Goal: Information Seeking & Learning: Learn about a topic

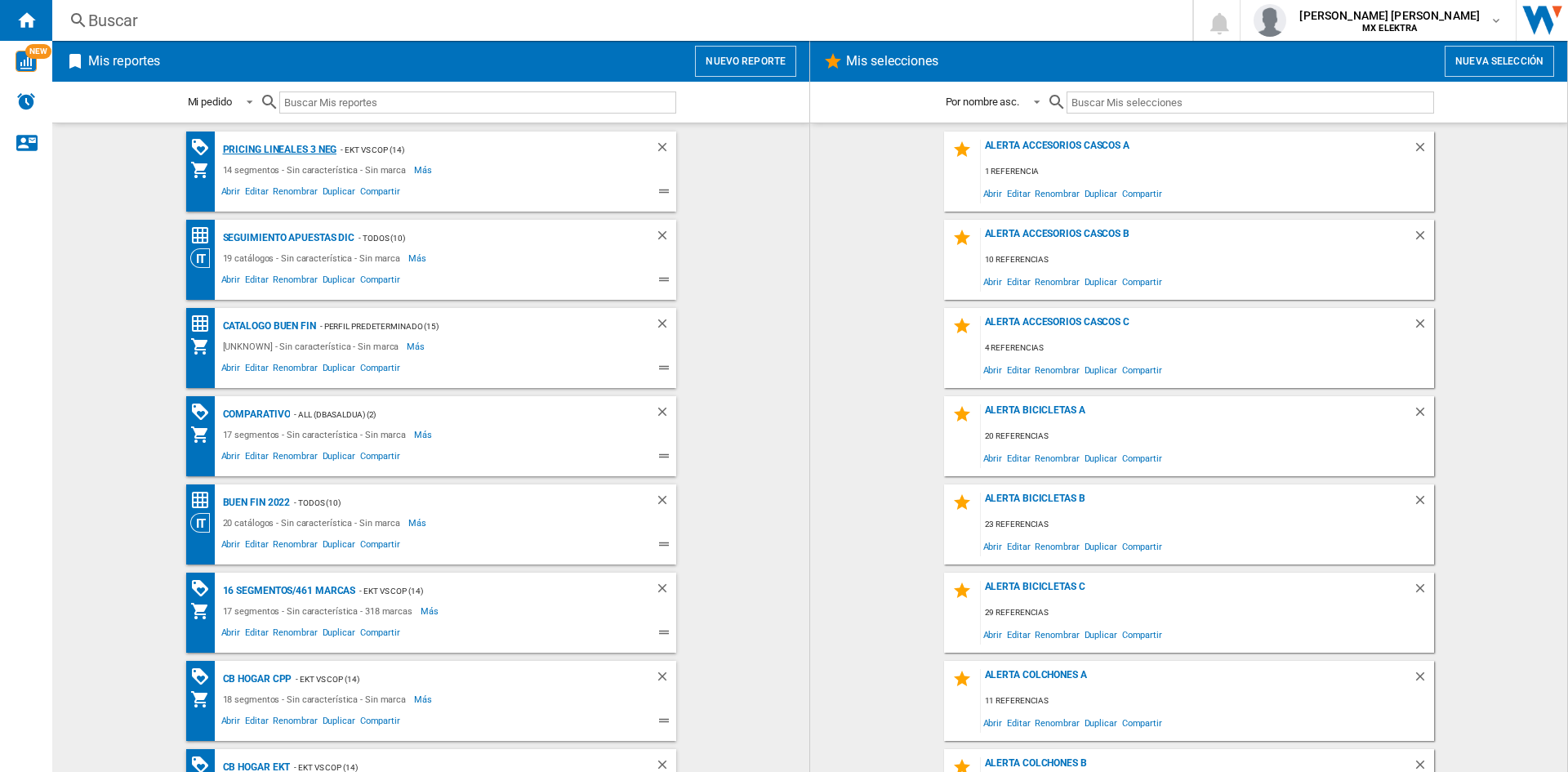
click at [250, 156] on div "Pricing lineales 3 neg" at bounding box center [278, 150] width 119 height 20
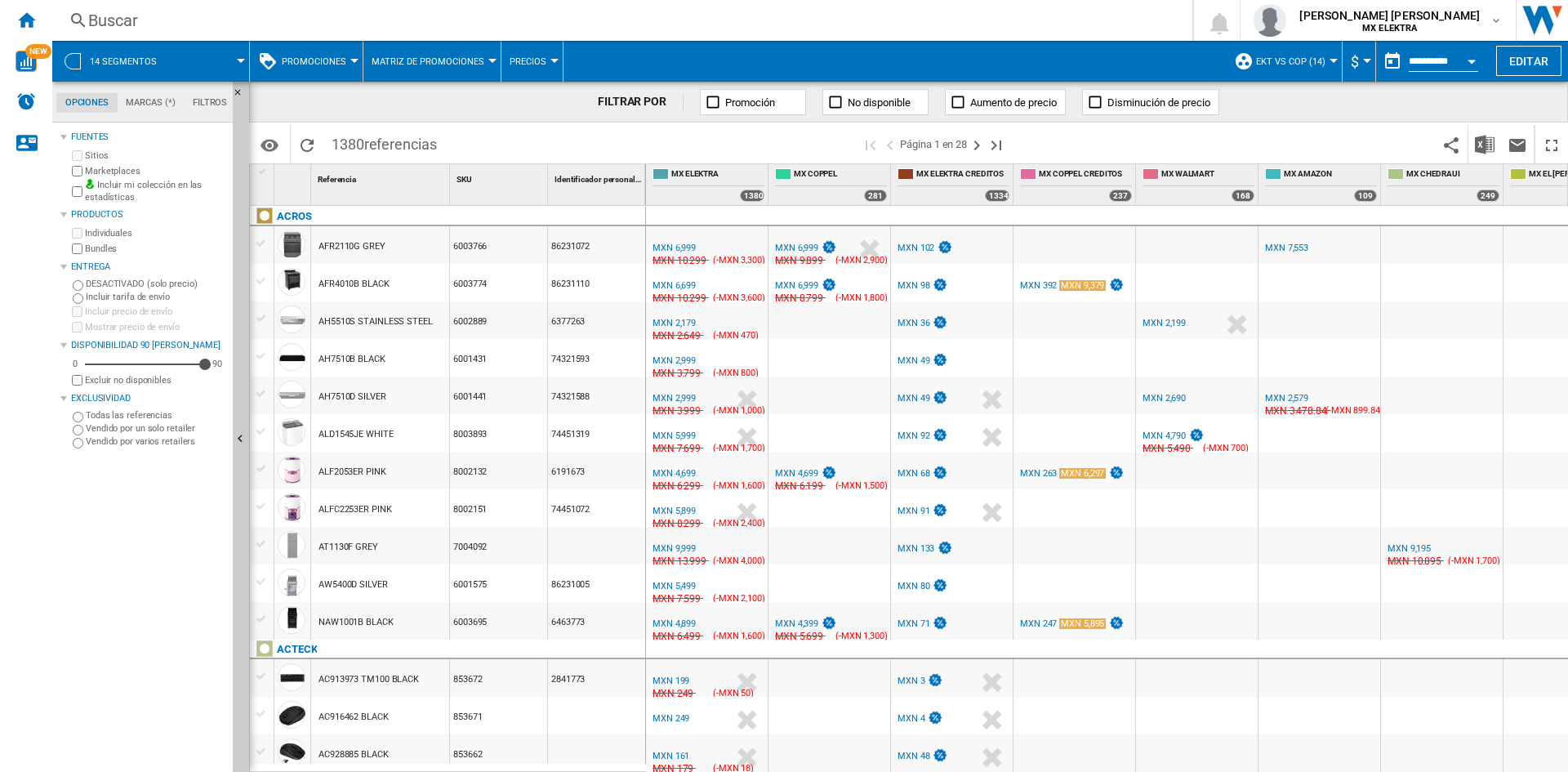
click at [320, 59] on span "Promociones" at bounding box center [313, 61] width 64 height 11
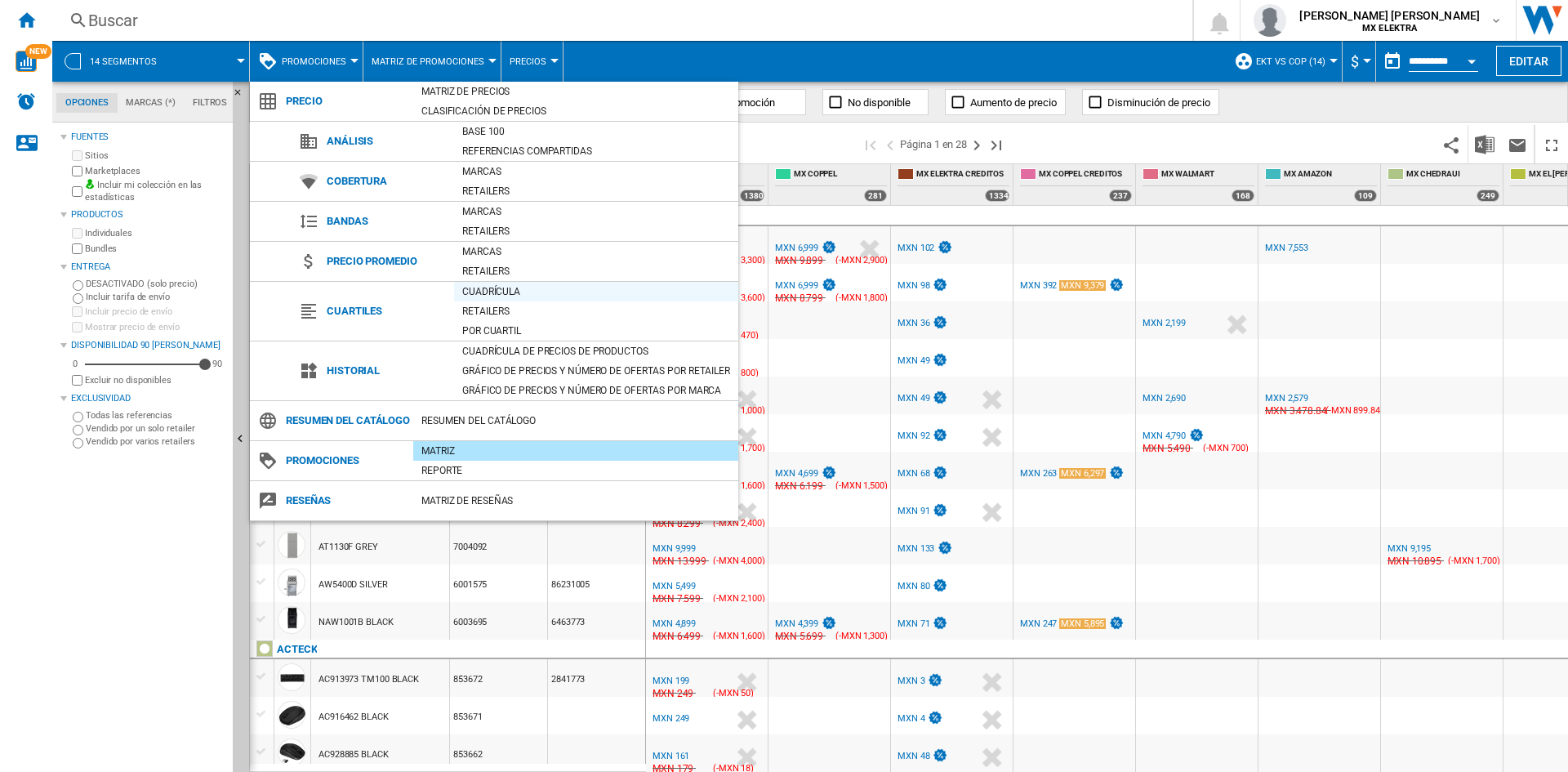
click at [487, 291] on div "Cuadrícula" at bounding box center [596, 292] width 285 height 16
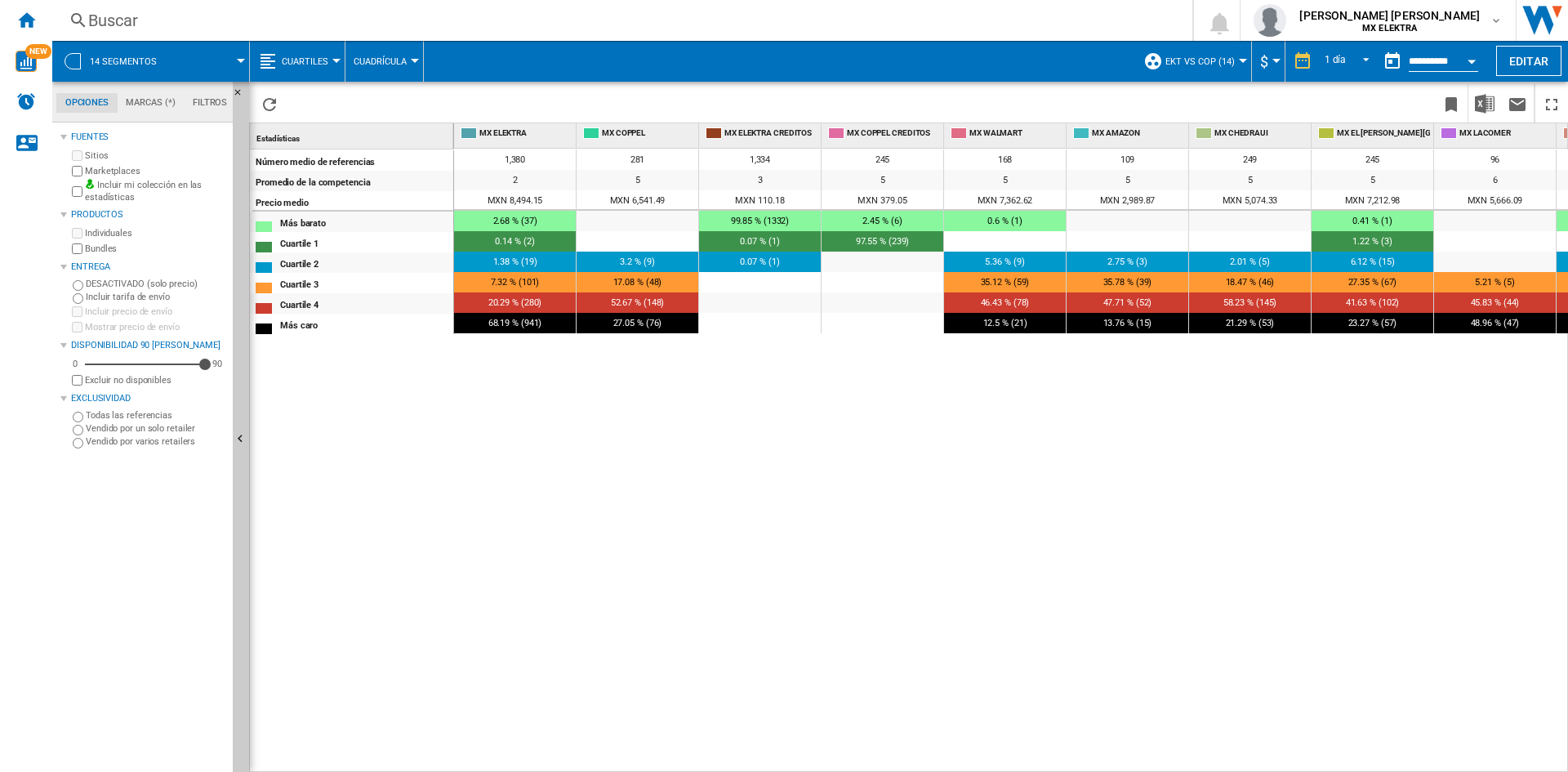
click at [357, 62] on span "Cuadrícula" at bounding box center [380, 61] width 53 height 11
click at [323, 53] on md-backdrop at bounding box center [784, 386] width 1568 height 772
click at [323, 53] on button "Cuartiles" at bounding box center [309, 61] width 55 height 41
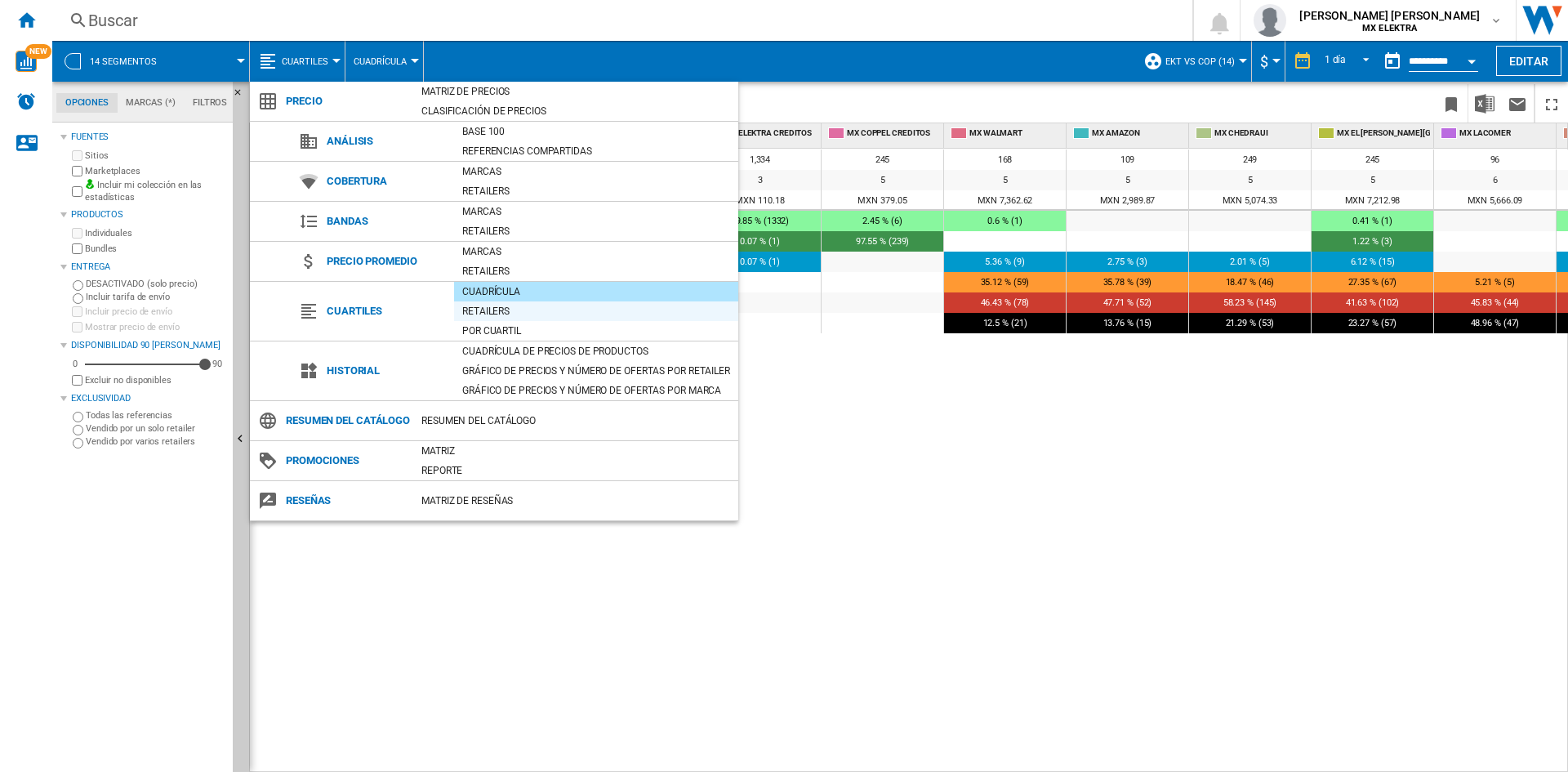
click at [516, 318] on div "Retailers" at bounding box center [596, 311] width 285 height 16
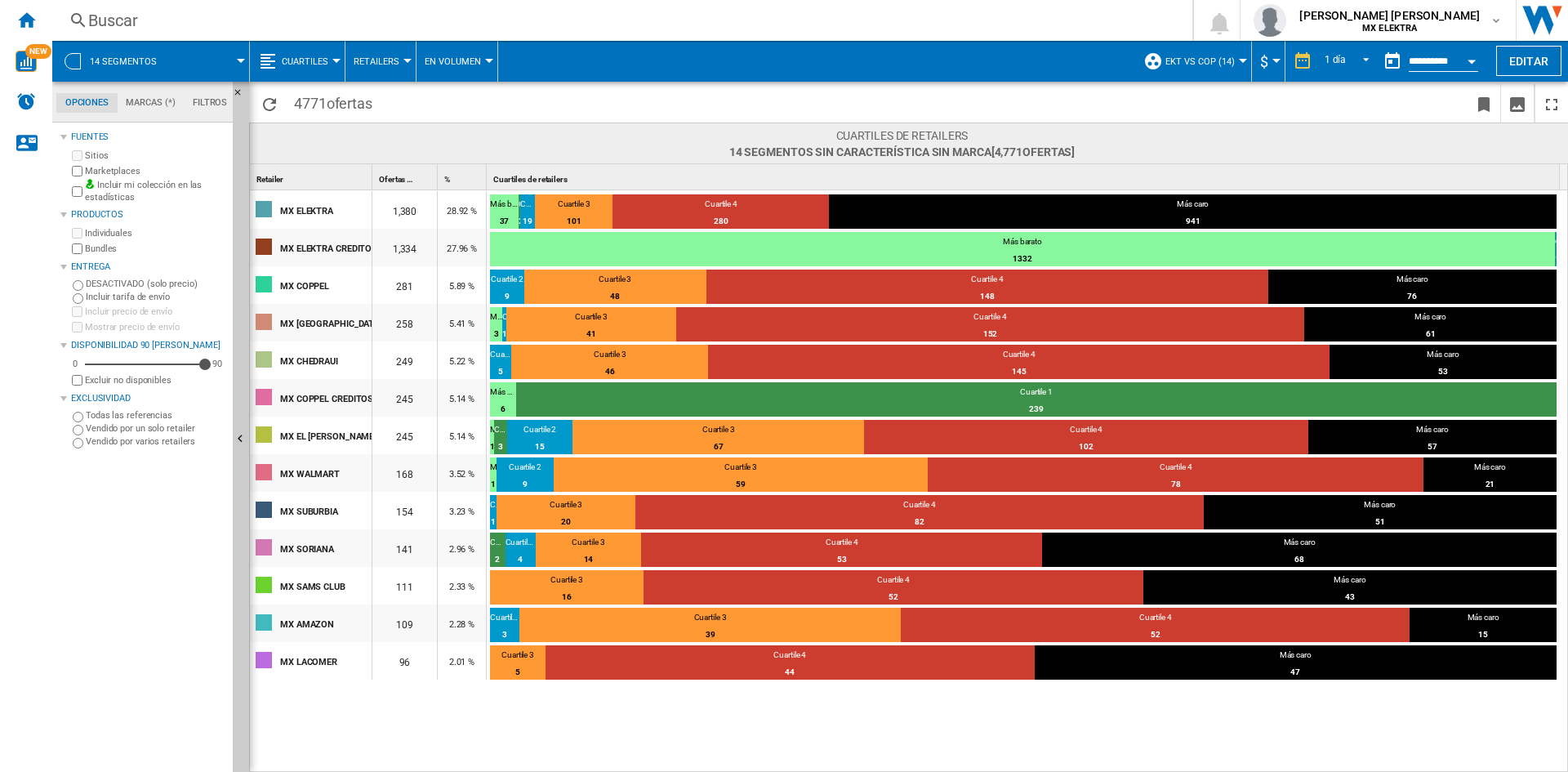
click at [311, 81] on button "Cuartiles" at bounding box center [309, 61] width 55 height 41
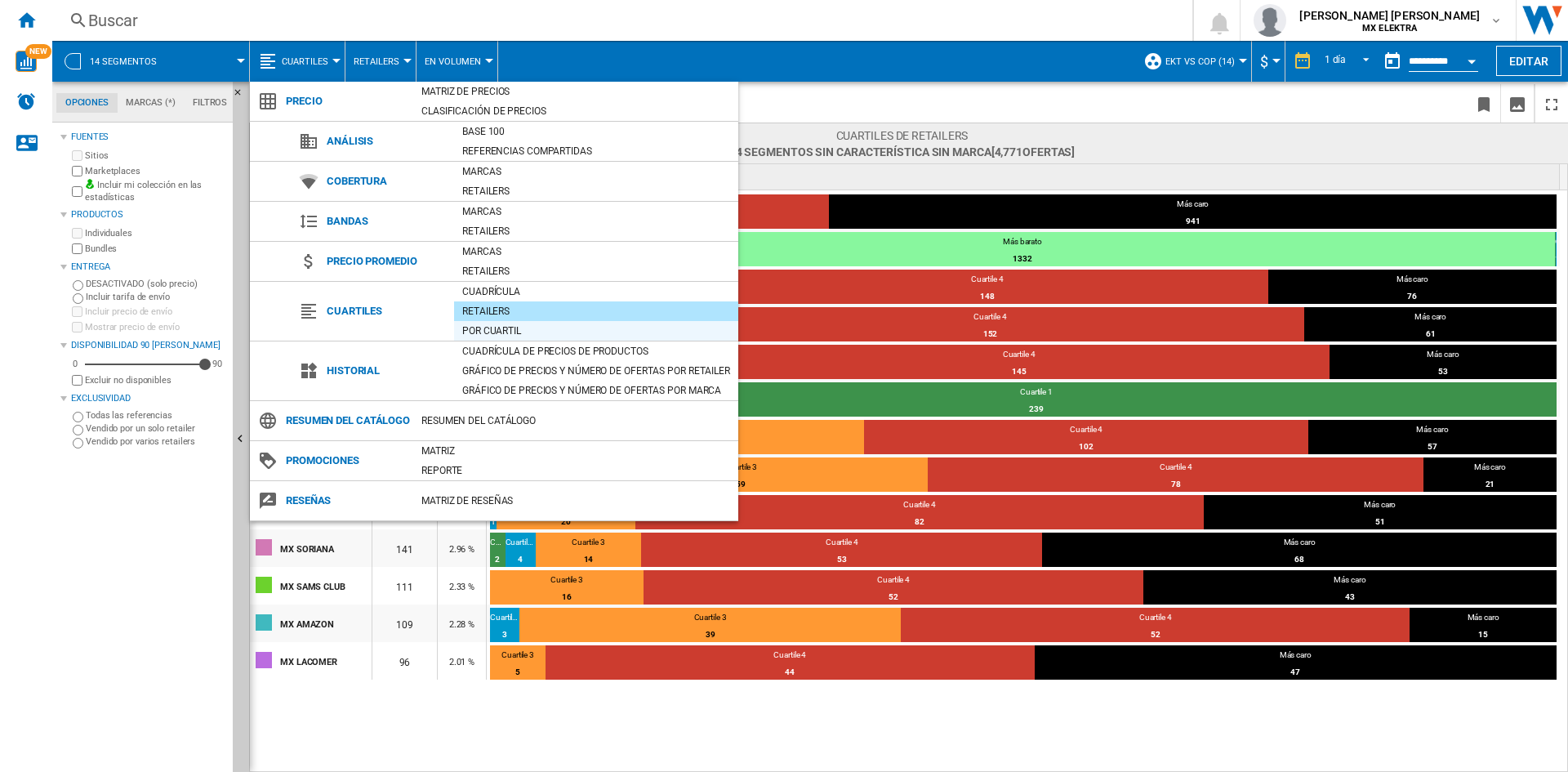
click at [477, 335] on div "Por cuartil" at bounding box center [596, 331] width 285 height 16
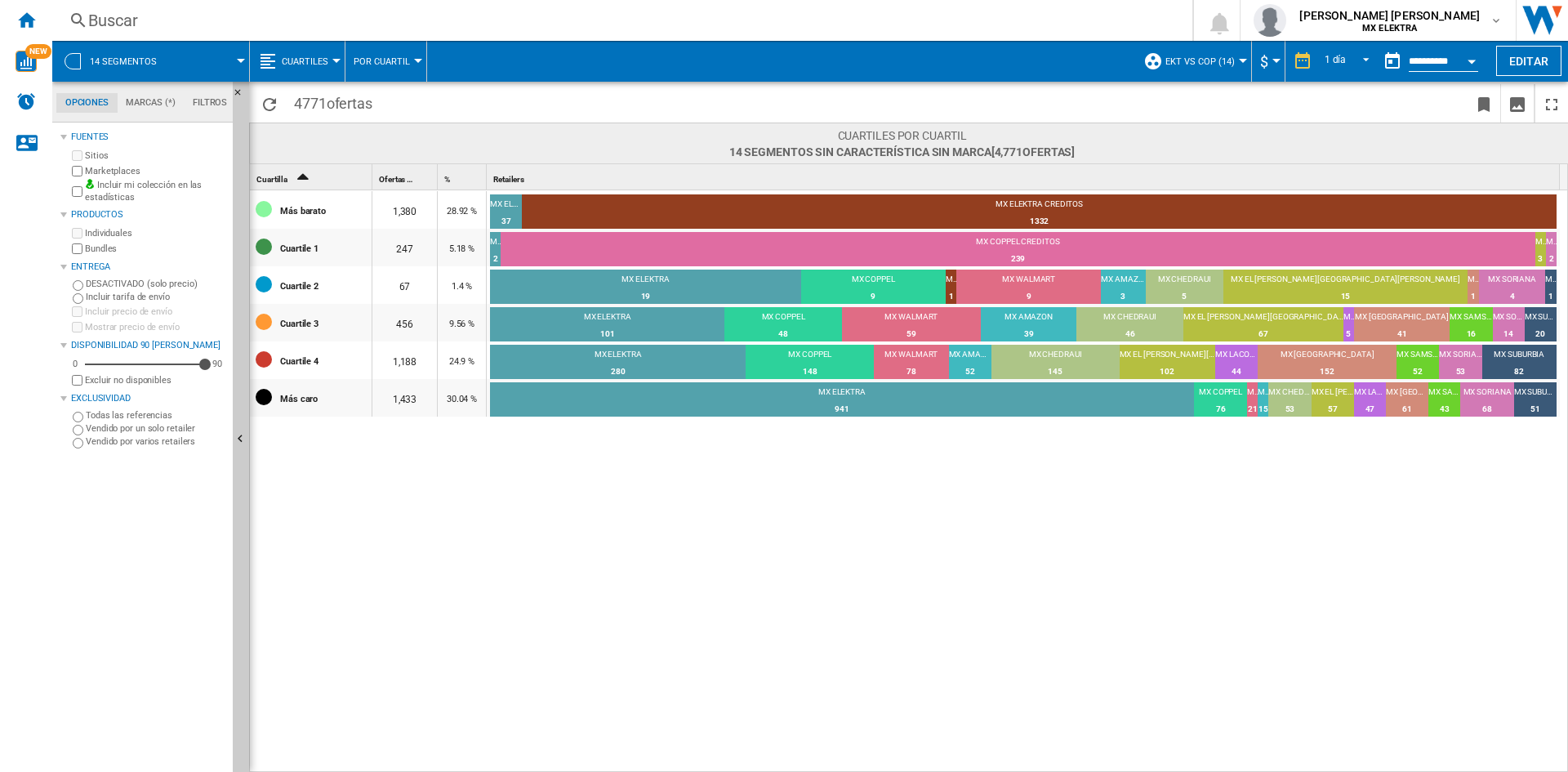
click at [287, 64] on span "Cuartiles" at bounding box center [305, 61] width 47 height 11
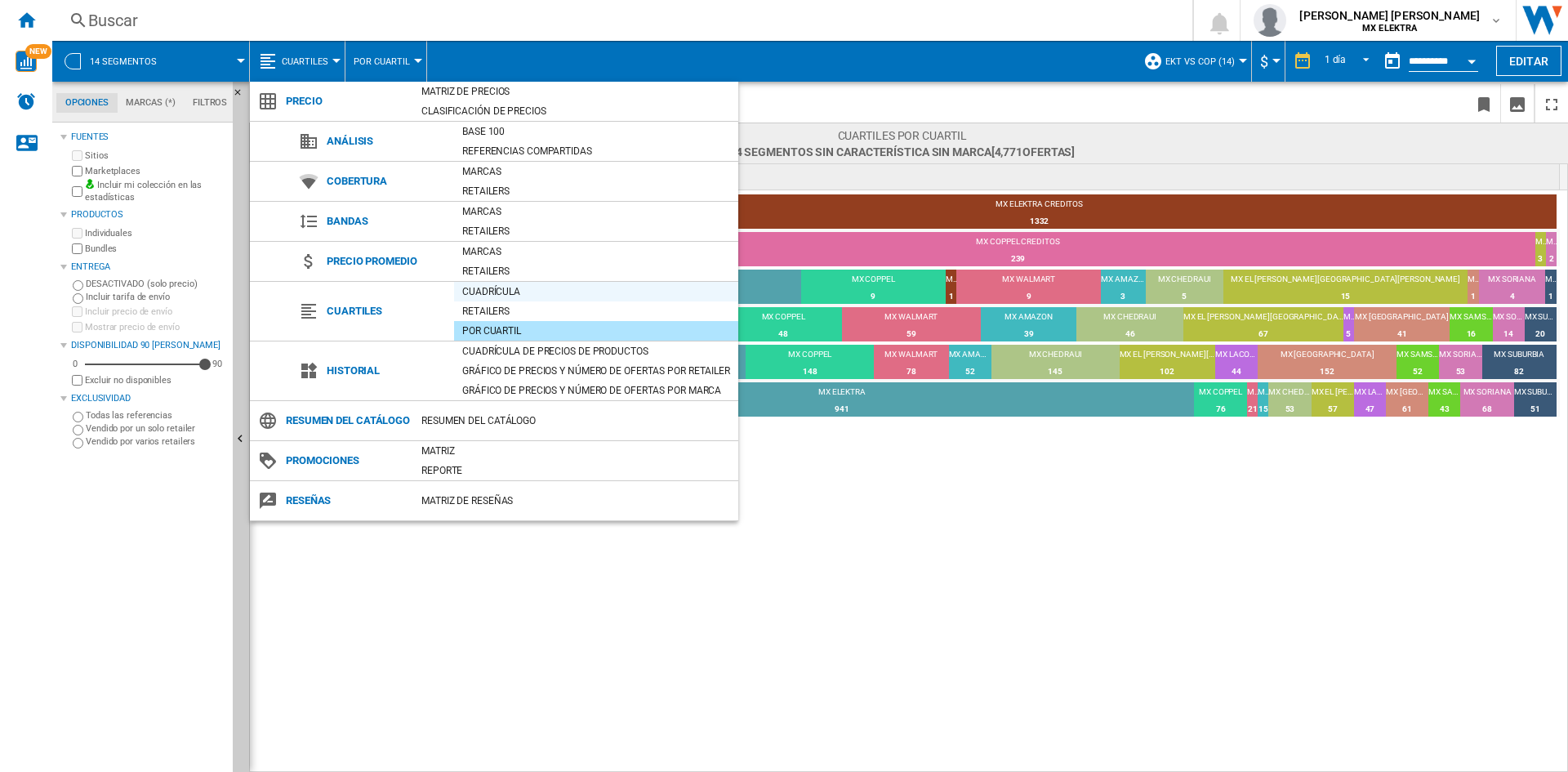
click at [487, 296] on div "Cuadrícula" at bounding box center [596, 292] width 285 height 16
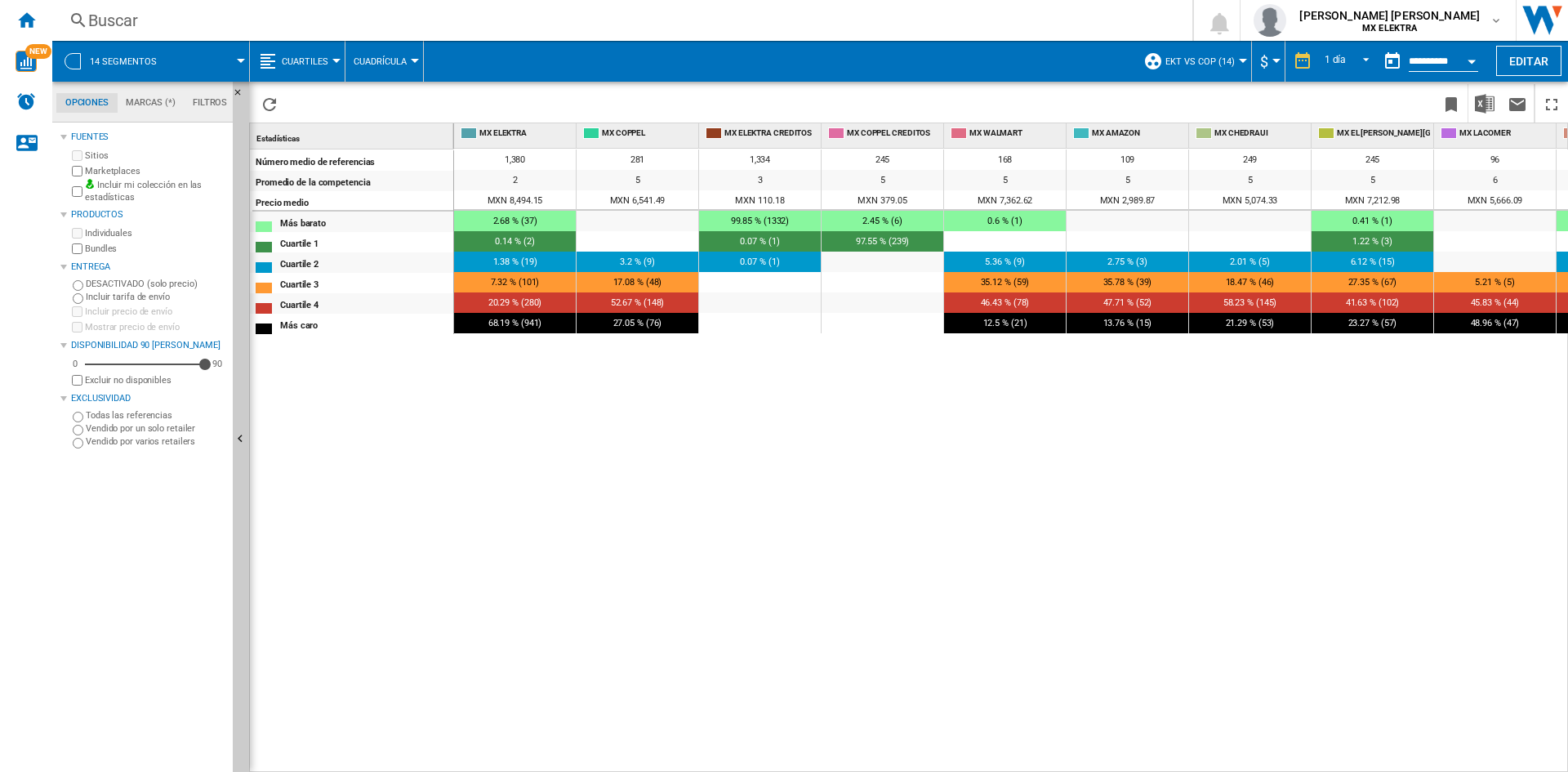
click at [379, 59] on span "Cuadrícula" at bounding box center [380, 61] width 53 height 11
click at [312, 54] on md-backdrop at bounding box center [784, 386] width 1568 height 772
click at [318, 57] on span "Cuartiles" at bounding box center [305, 61] width 47 height 11
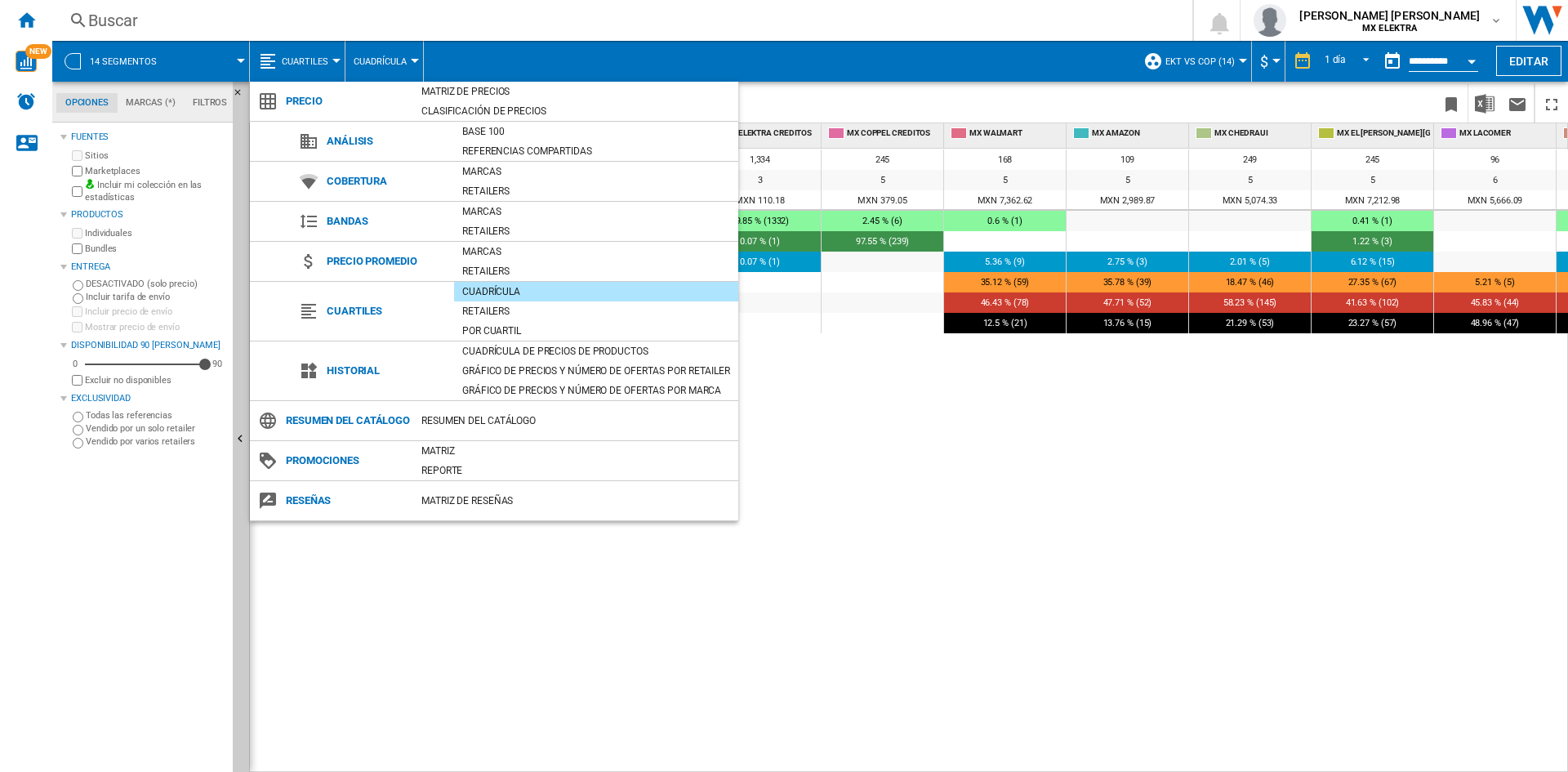
click at [1097, 517] on md-backdrop at bounding box center [784, 386] width 1568 height 772
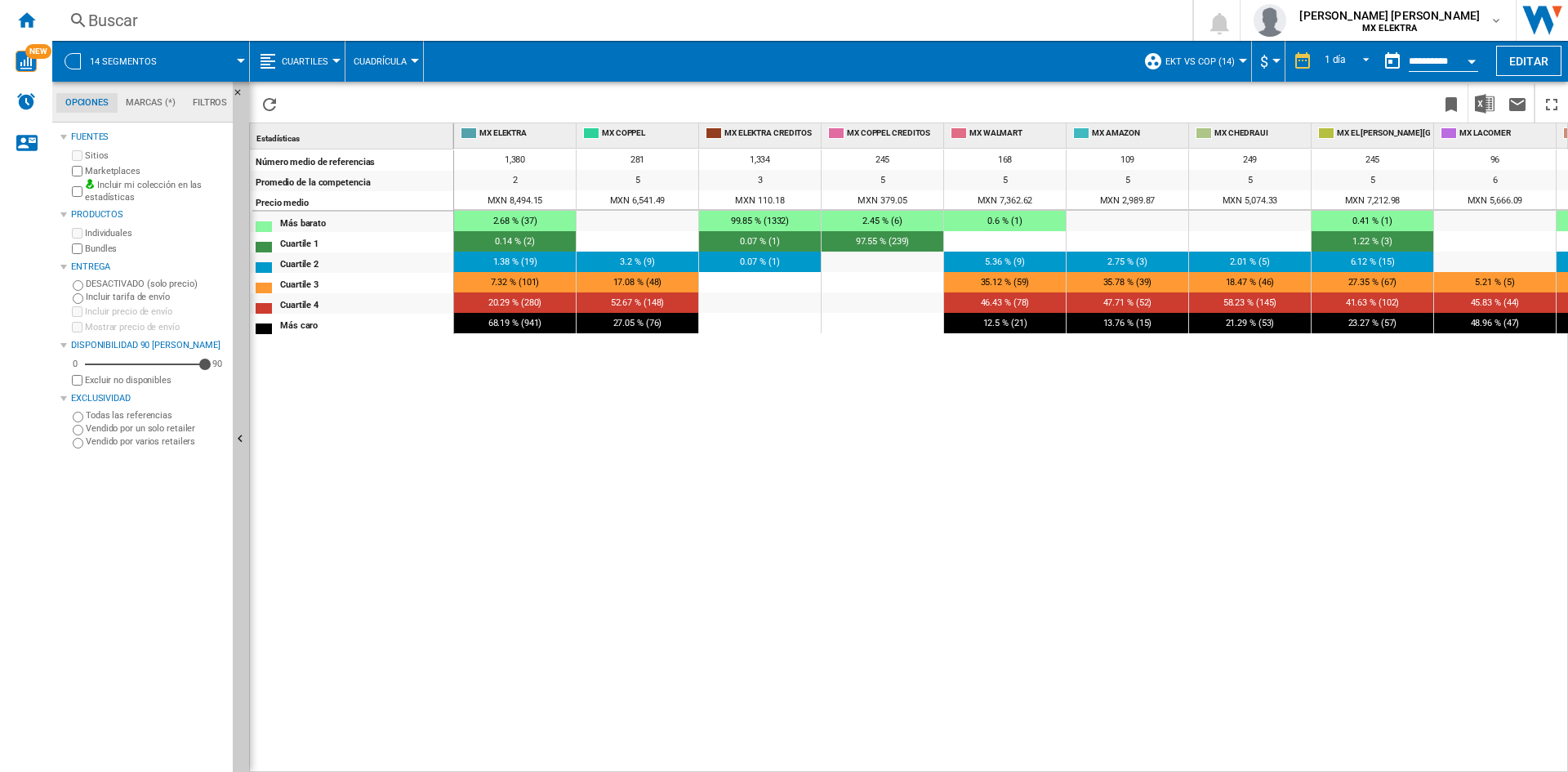
click at [1229, 67] on button "EKT vs Cop (14)" at bounding box center [1204, 61] width 78 height 41
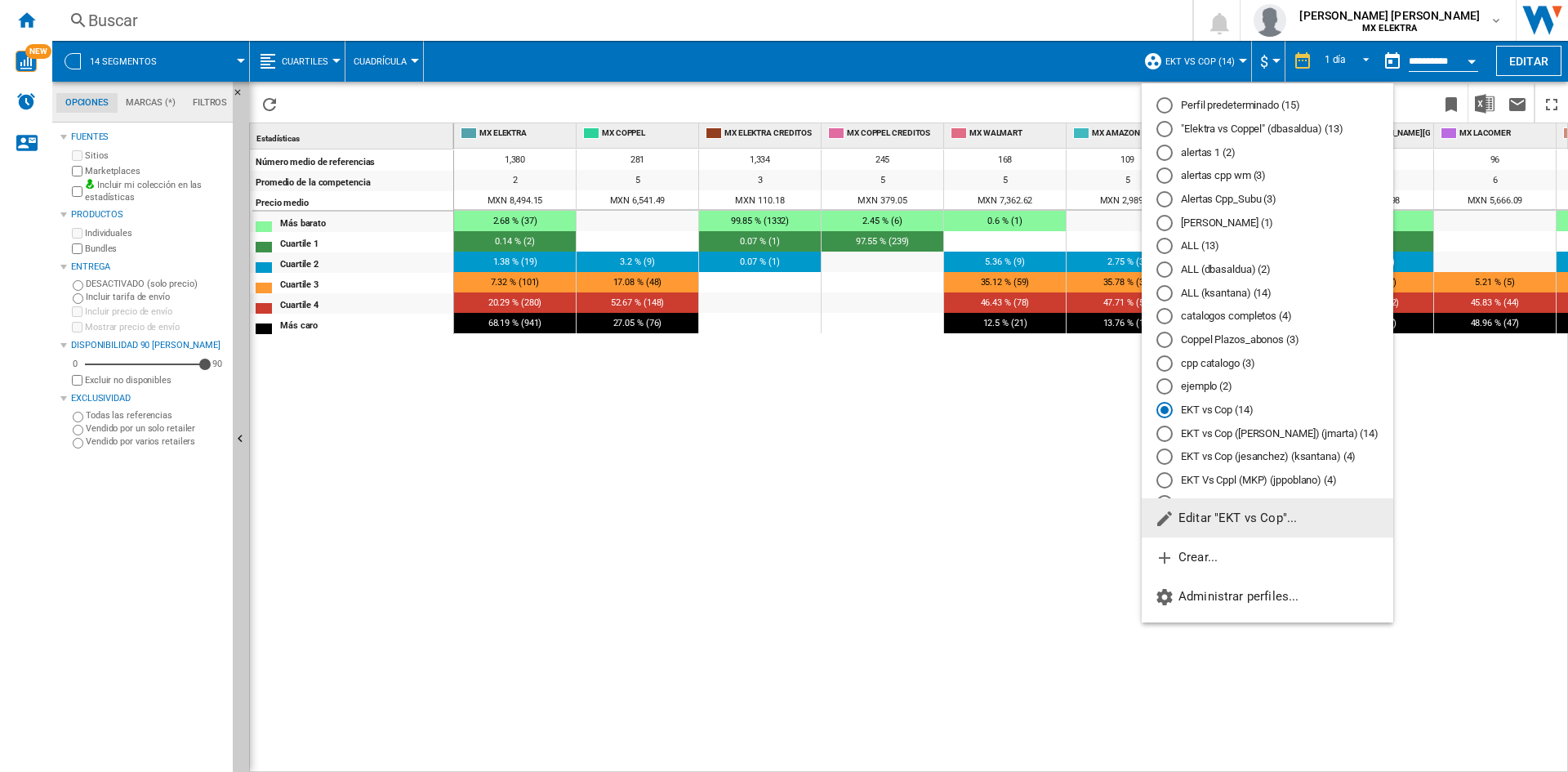
click at [572, 503] on md-backdrop at bounding box center [784, 386] width 1568 height 772
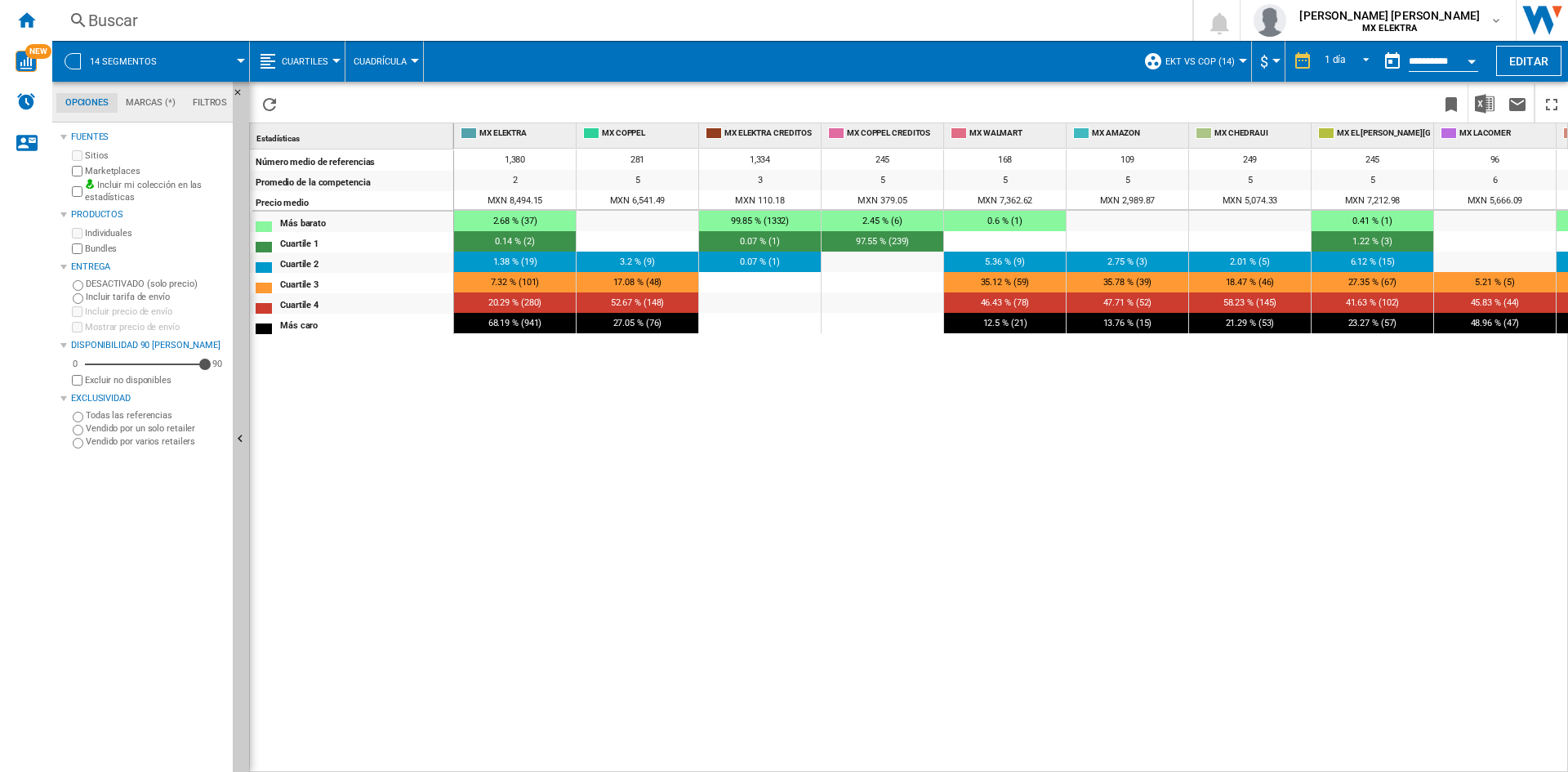
click at [1202, 54] on button "EKT vs Cop (14)" at bounding box center [1204, 61] width 78 height 41
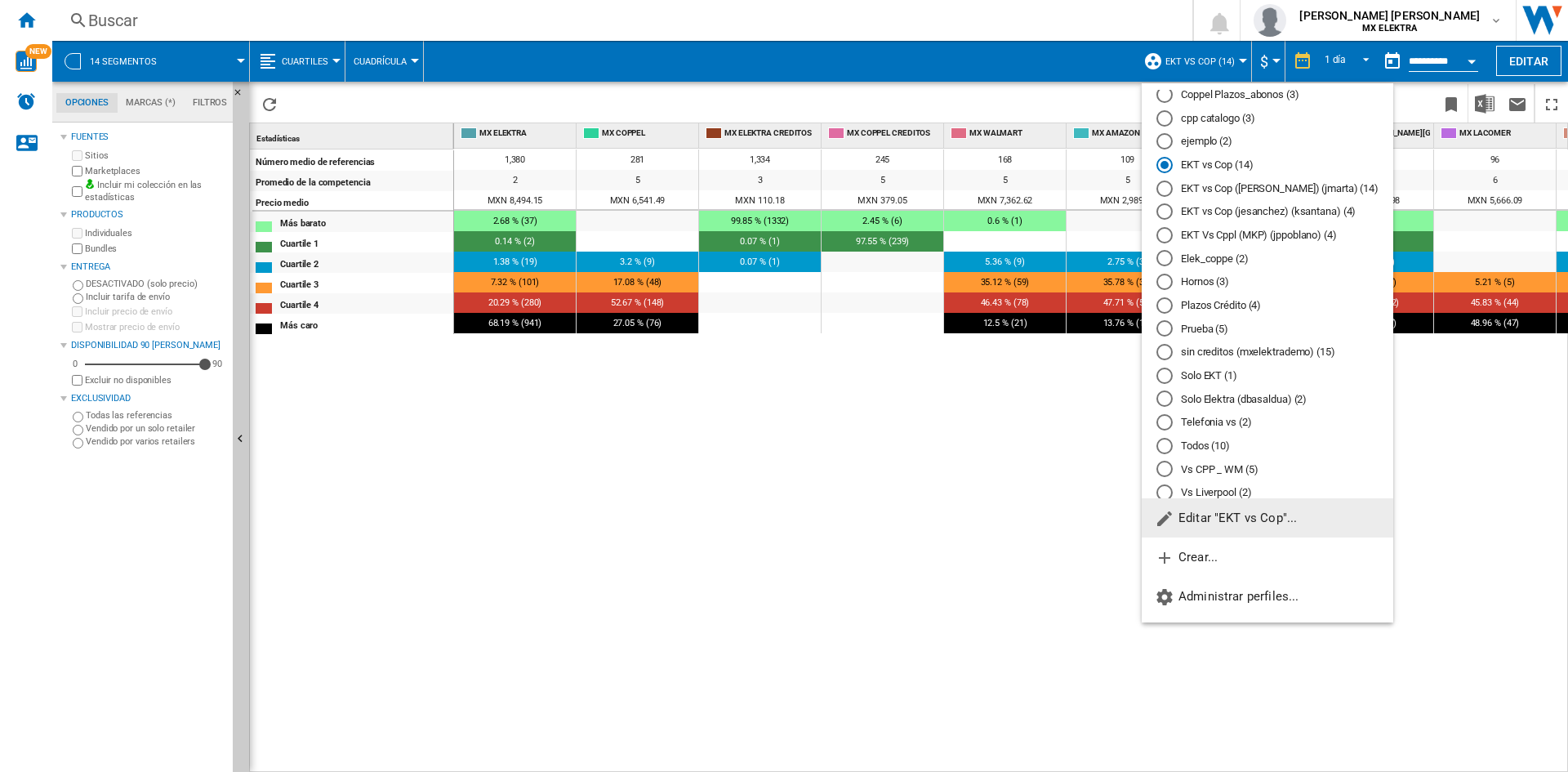
scroll to position [255, 0]
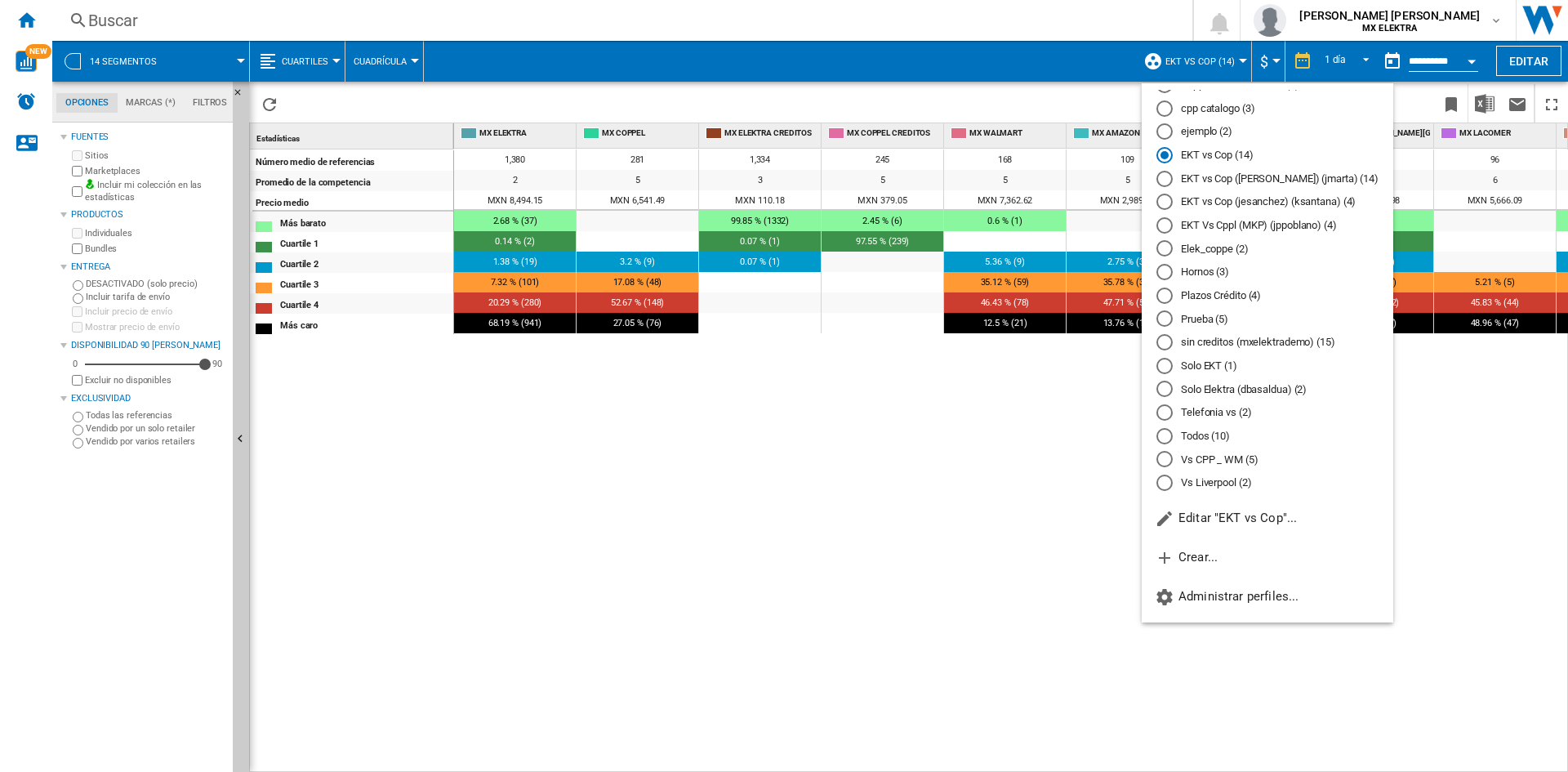
click at [958, 482] on md-backdrop at bounding box center [784, 386] width 1568 height 772
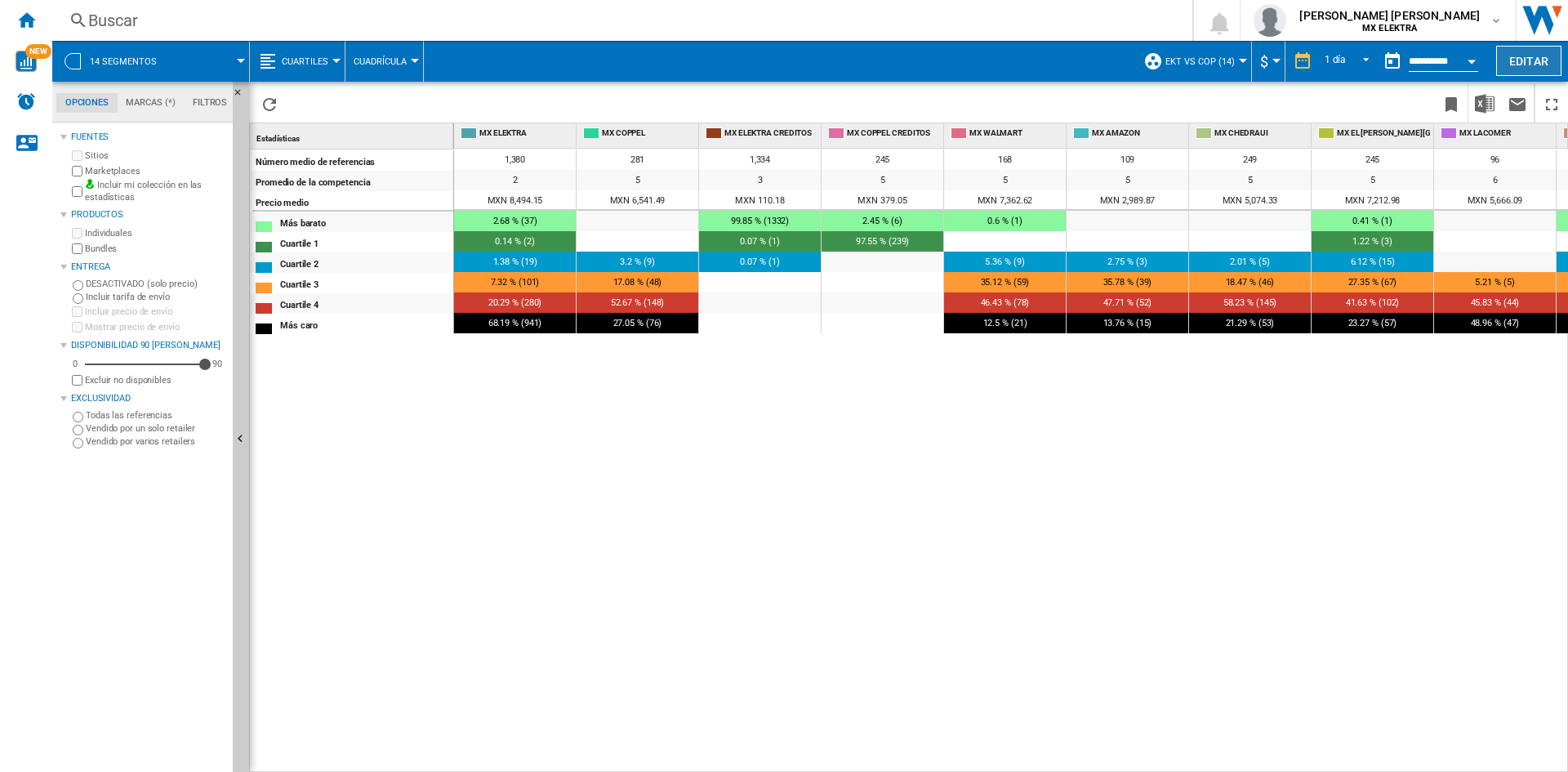
click at [1513, 69] on button "Editar" at bounding box center [1529, 61] width 65 height 31
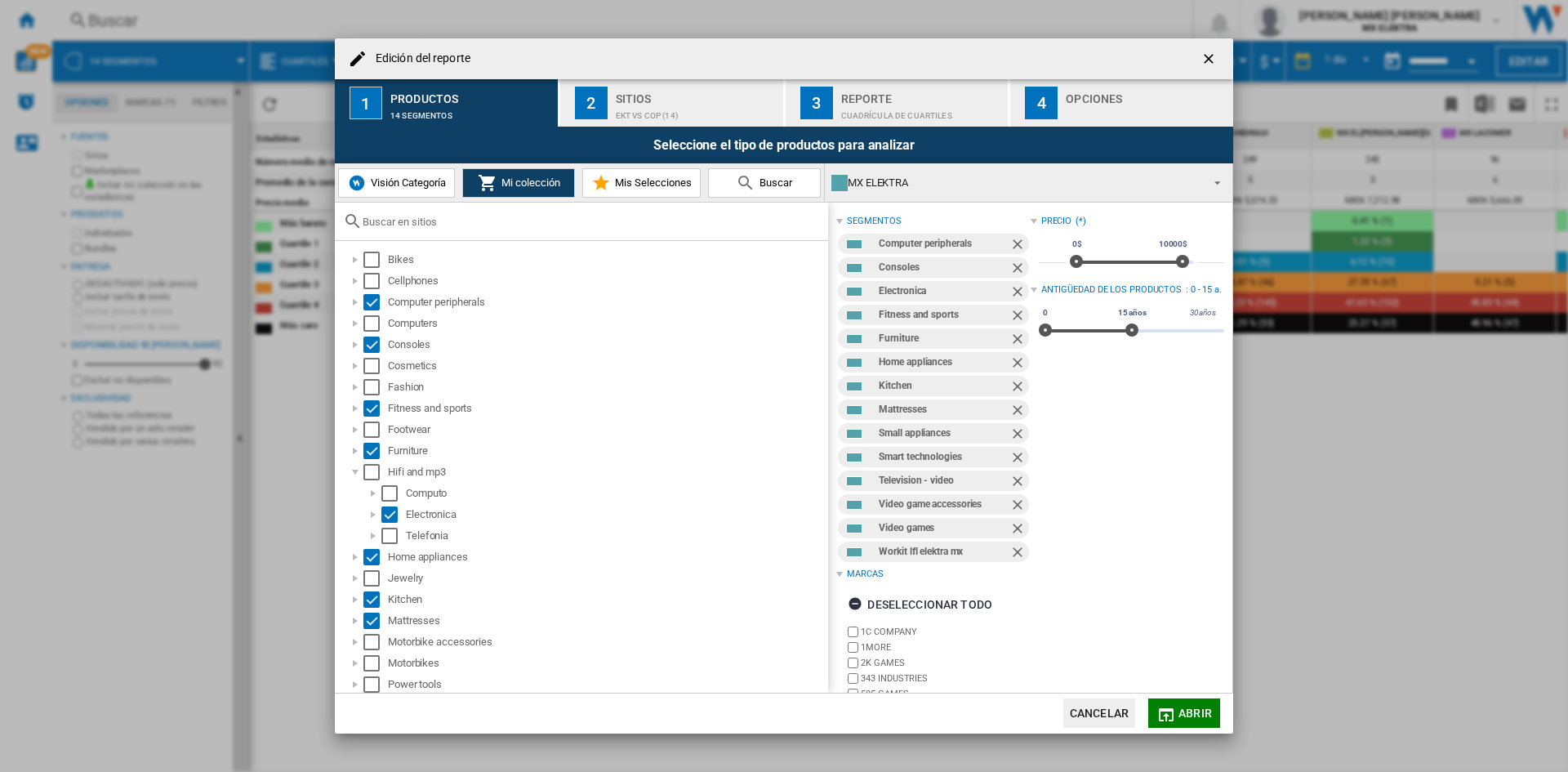
click at [688, 115] on div "EKT vs Cop (14)" at bounding box center [696, 111] width 161 height 17
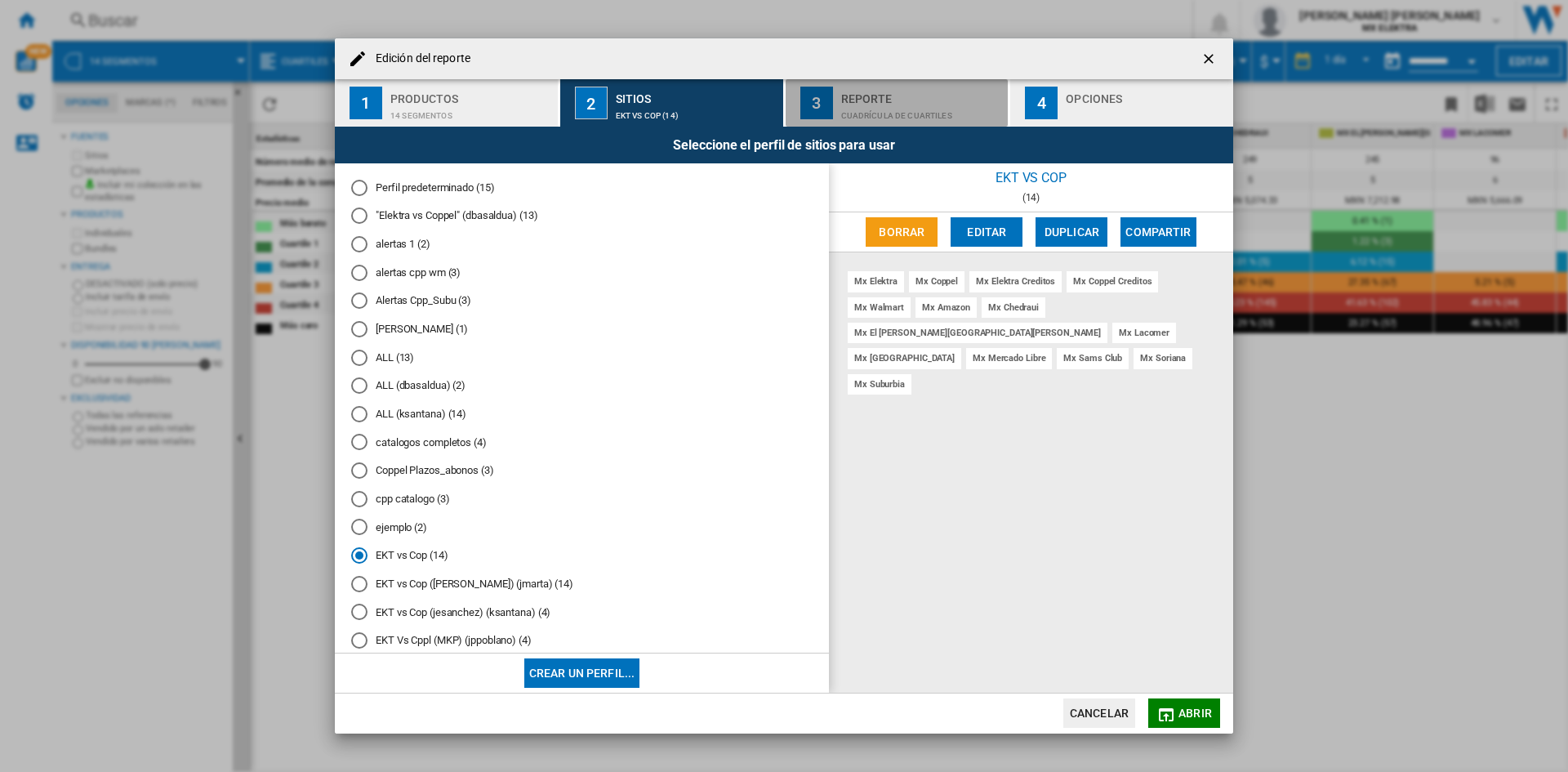
click at [910, 106] on div "Cuadrícula de cuartiles" at bounding box center [922, 111] width 161 height 17
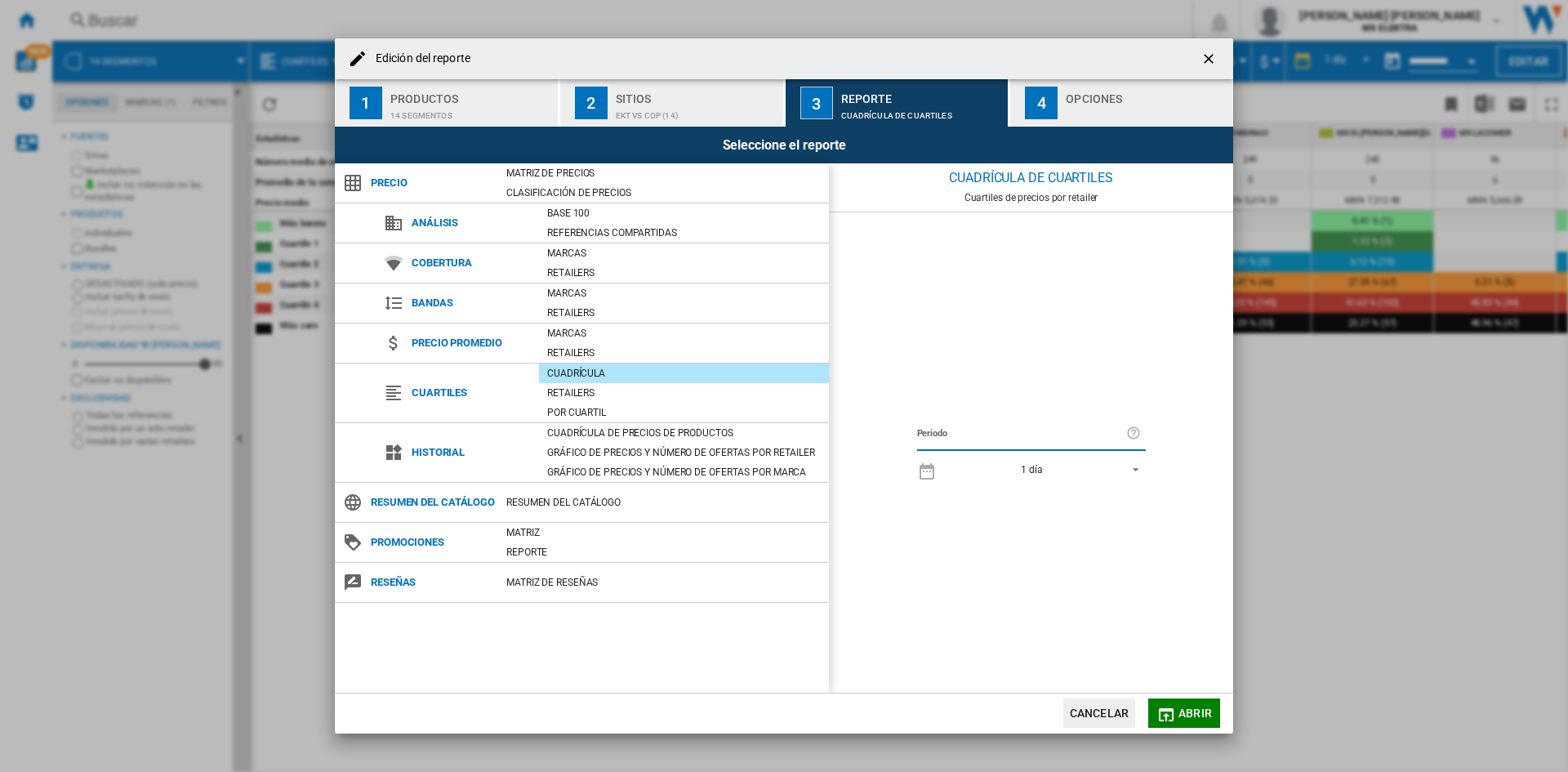
click at [1051, 116] on div "4" at bounding box center [1041, 103] width 33 height 33
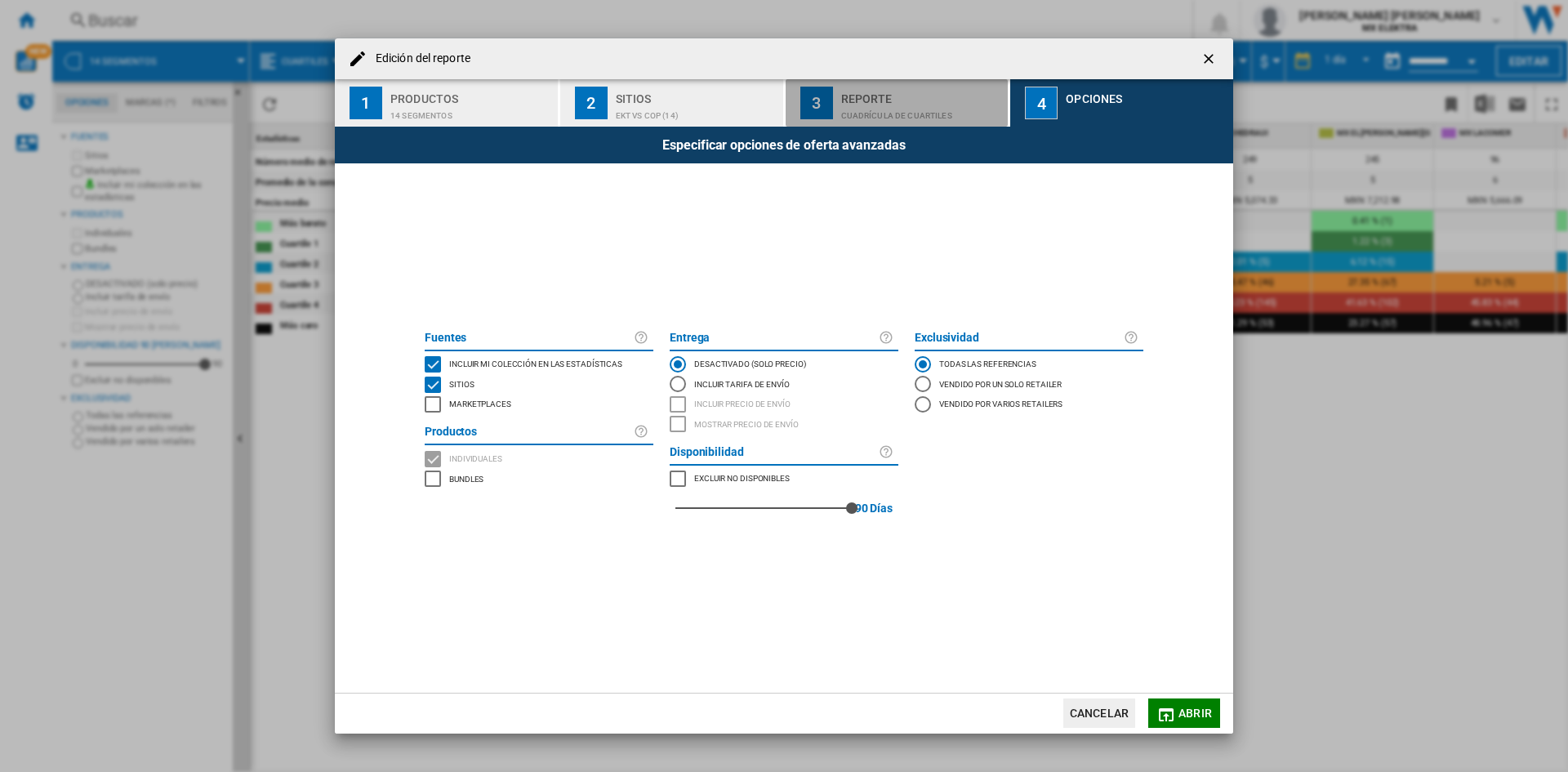
click at [865, 105] on div "Cuadrícula de cuartiles" at bounding box center [922, 111] width 161 height 17
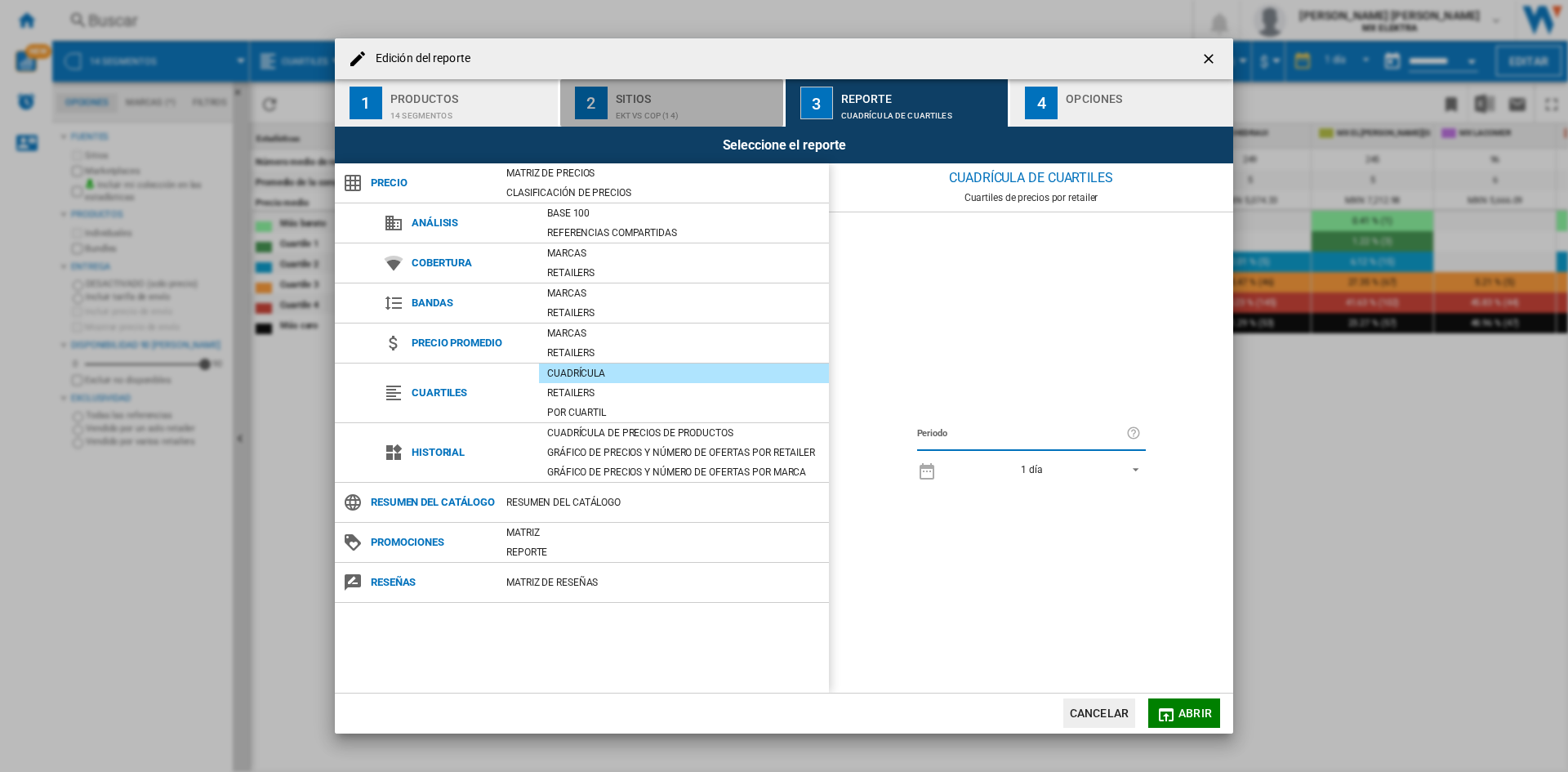
click at [665, 106] on div "EKT vs Cop (14)" at bounding box center [696, 111] width 161 height 17
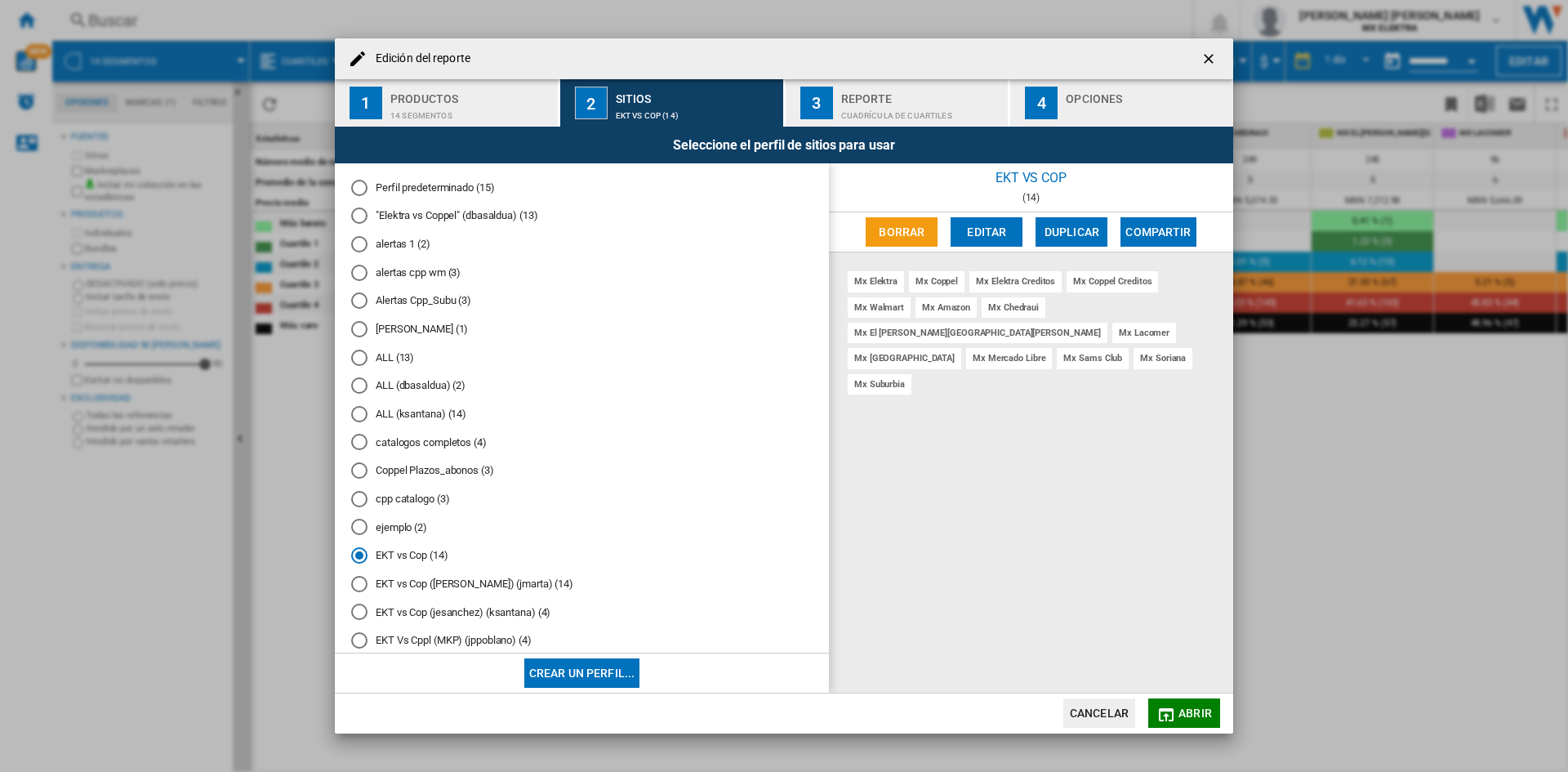
click at [466, 115] on div "14 segmentos" at bounding box center [471, 111] width 161 height 17
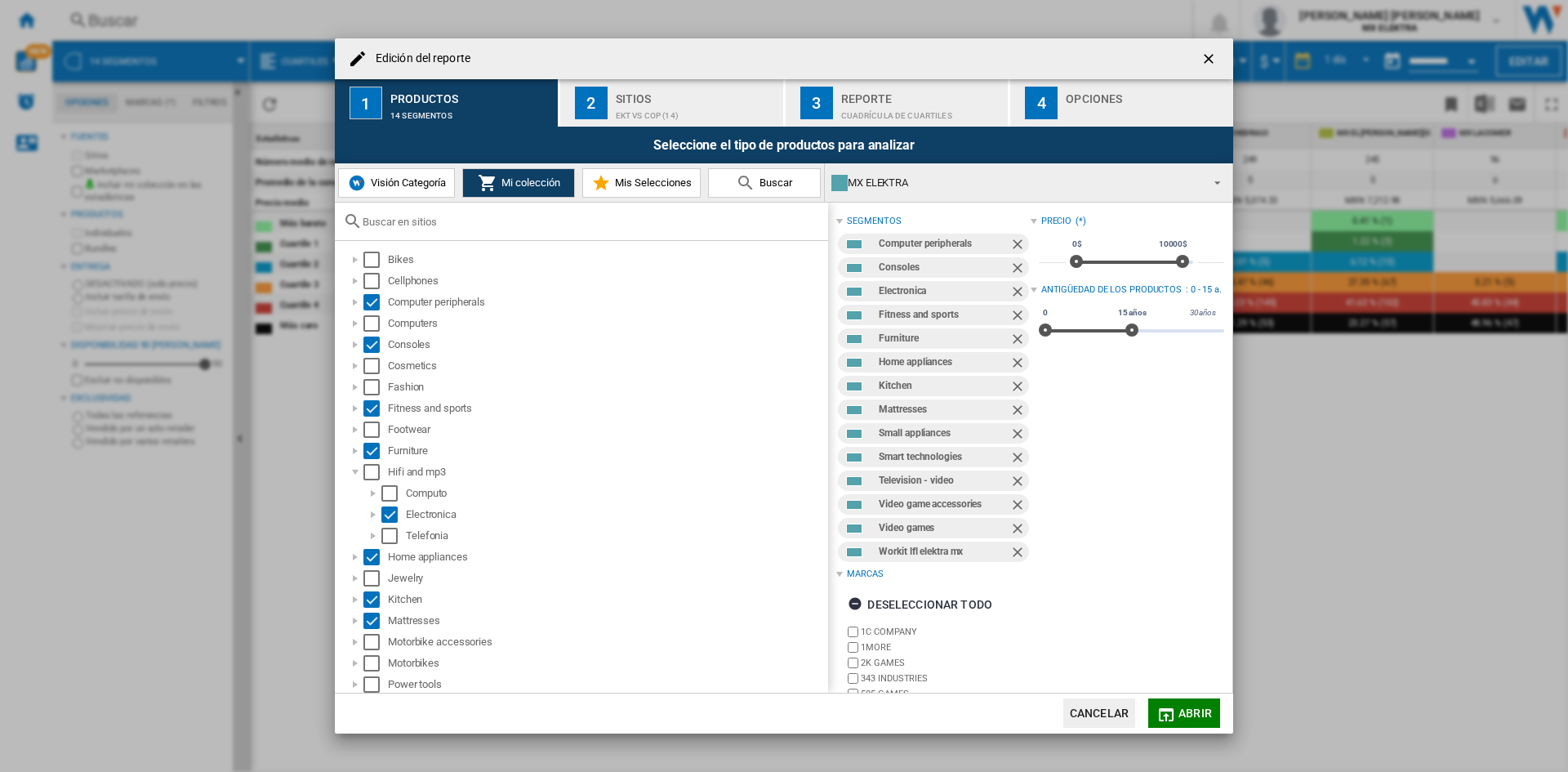
click at [1216, 60] on ng-md-icon "getI18NText('BUTTONS.CLOSE_DIALOG')" at bounding box center [1211, 60] width 19 height 19
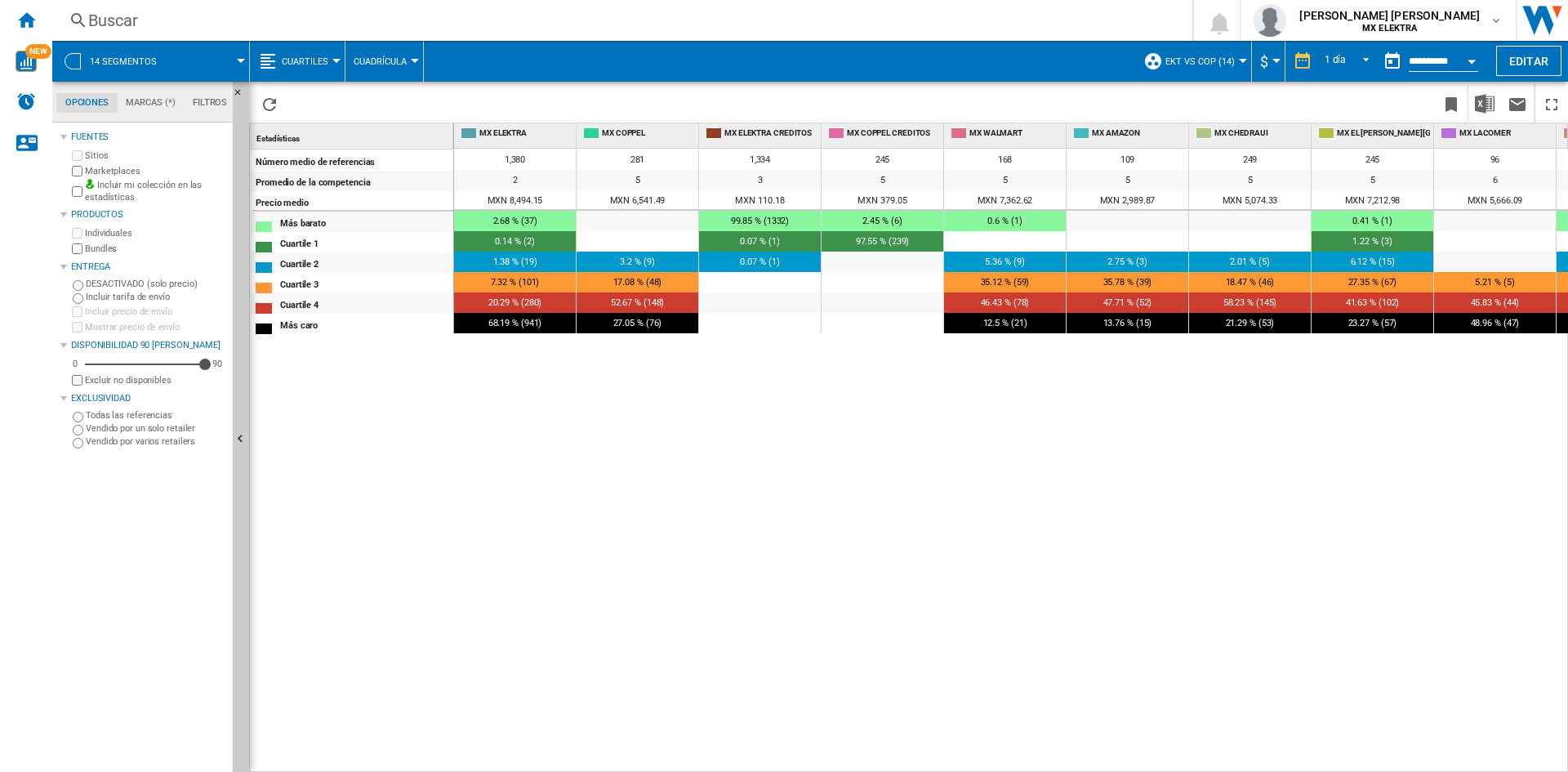
click at [981, 545] on div "1,380 281 1,334 245 168 109 249 245 96 258 111 141 154 2 5 3 5 5 5 5 5 6 5 6 5 …" at bounding box center [1011, 460] width 1115 height 624
click at [196, 56] on span at bounding box center [210, 61] width 61 height 41
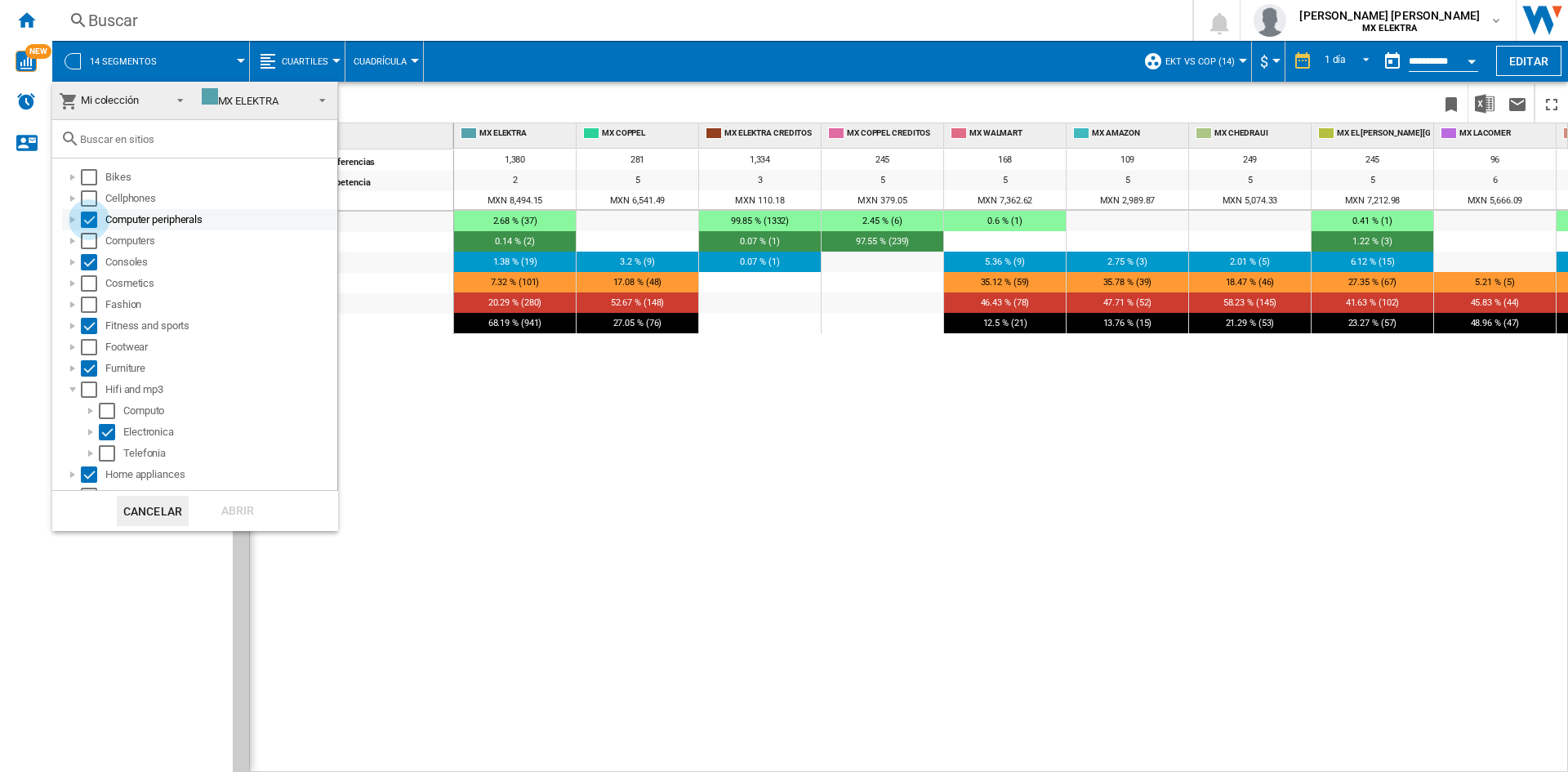
click at [88, 225] on div "Select" at bounding box center [88, 220] width 16 height 16
click at [89, 262] on div "Select" at bounding box center [88, 262] width 16 height 16
click at [92, 324] on div "Select" at bounding box center [88, 325] width 16 height 16
click at [85, 357] on div "Footwear" at bounding box center [199, 347] width 275 height 21
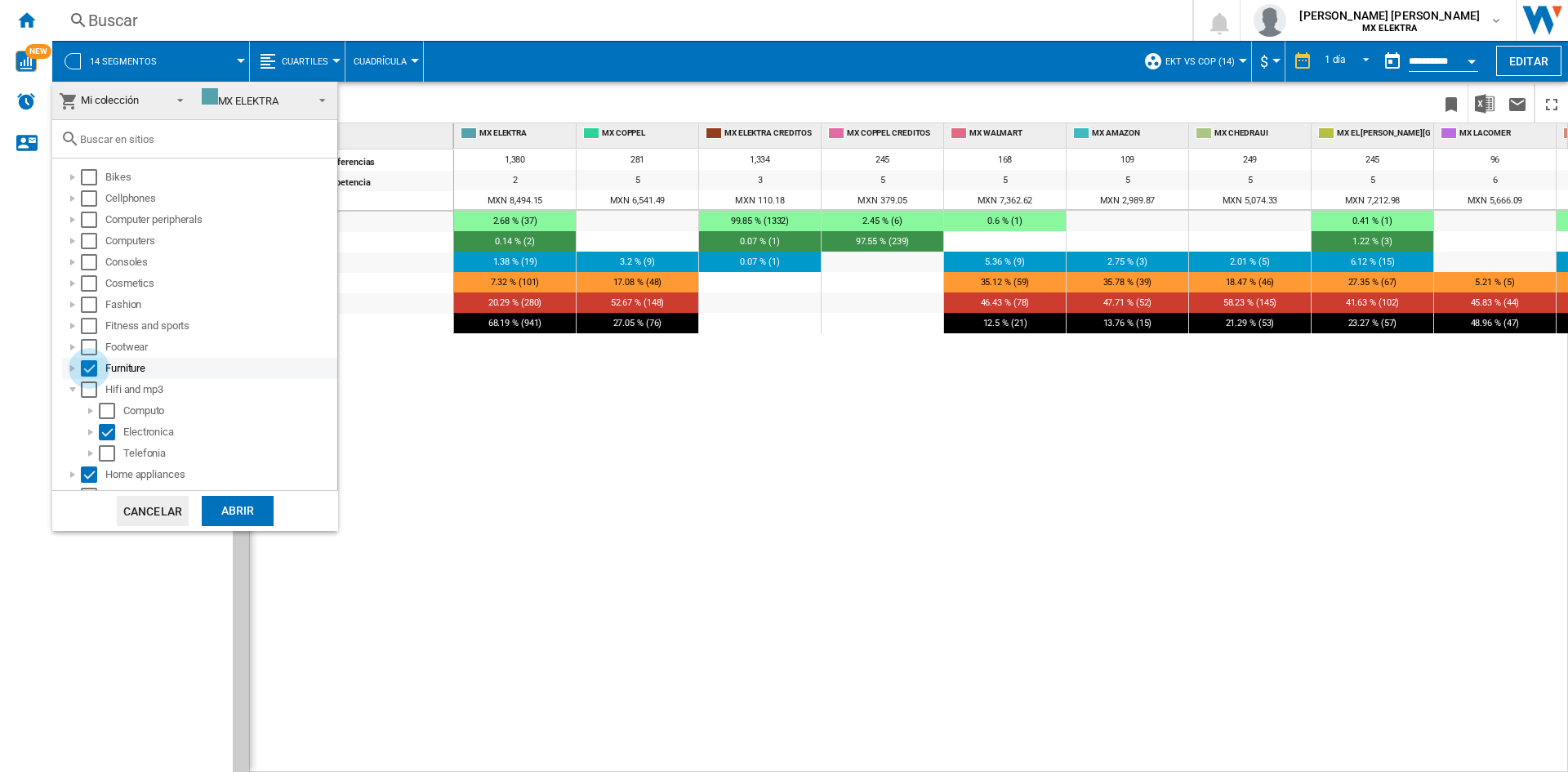
click at [87, 369] on div "Select" at bounding box center [88, 368] width 16 height 16
drag, startPoint x: 114, startPoint y: 426, endPoint x: 104, endPoint y: 454, distance: 29.7
click at [113, 429] on div "Select" at bounding box center [106, 432] width 16 height 16
drag, startPoint x: 93, startPoint y: 474, endPoint x: 145, endPoint y: 433, distance: 66.2
click at [92, 474] on div "Select" at bounding box center [88, 475] width 16 height 16
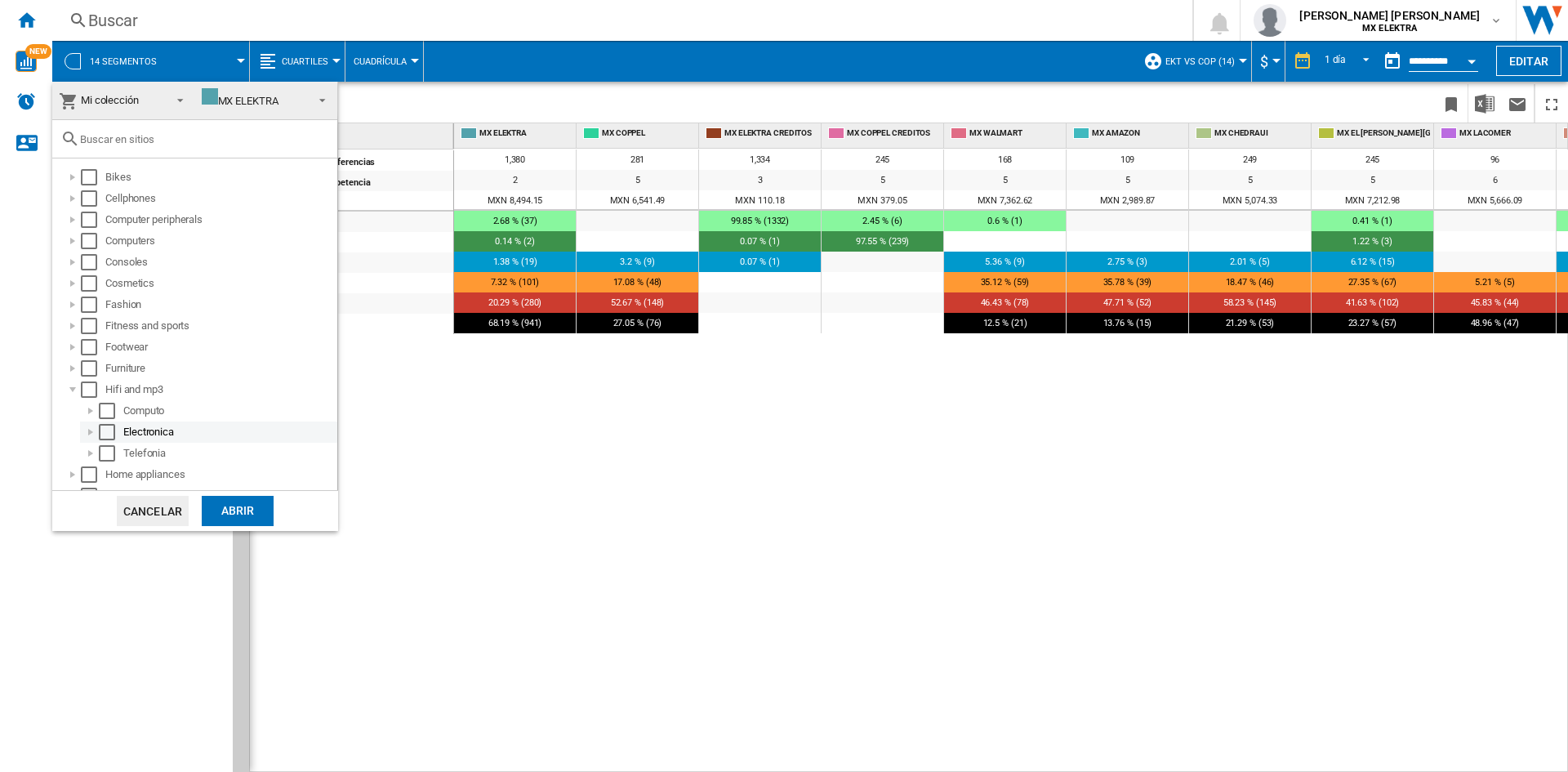
scroll to position [246, 0]
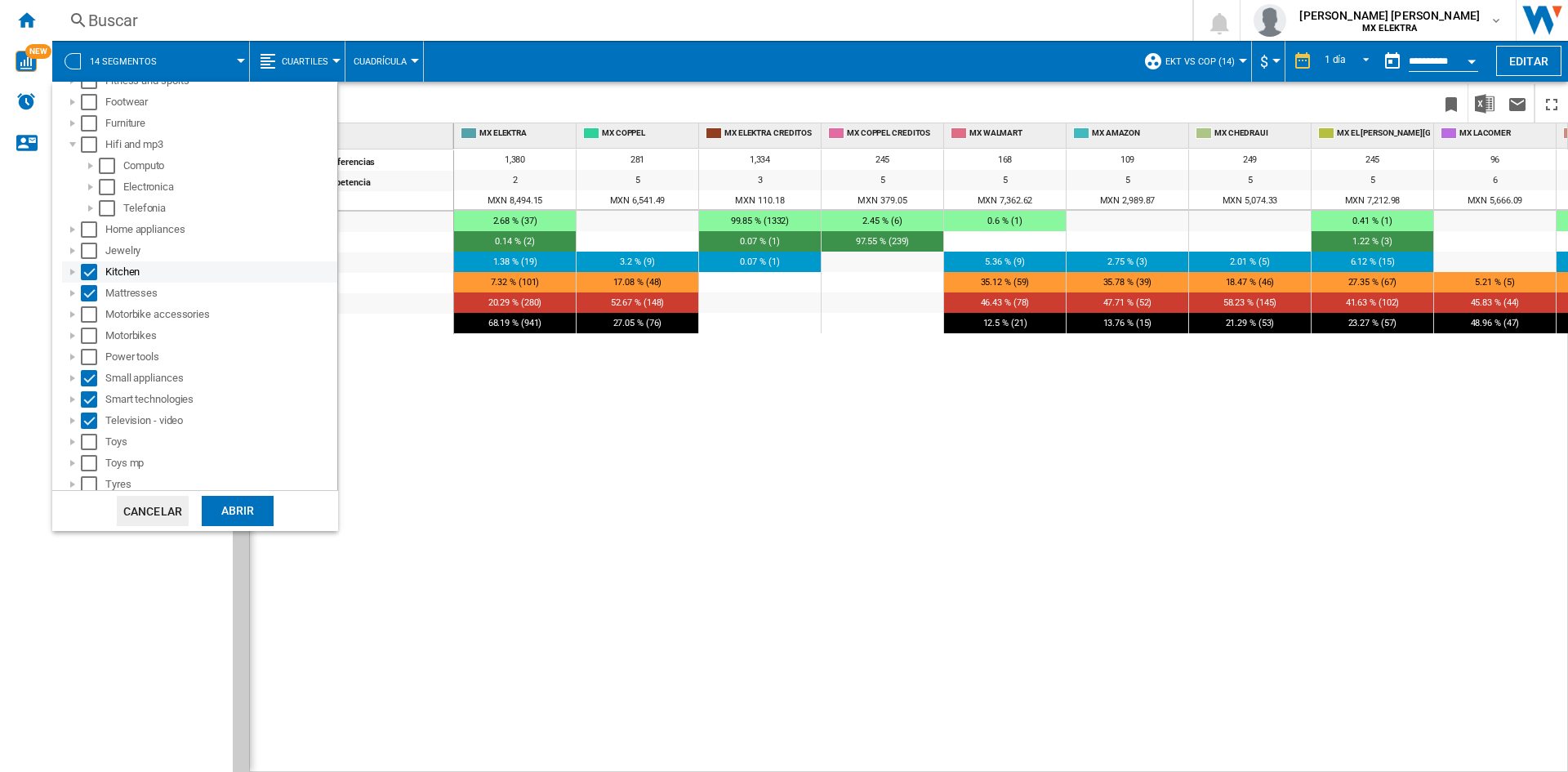
click at [90, 278] on div "Select" at bounding box center [88, 271] width 16 height 16
click at [93, 292] on div "Select" at bounding box center [88, 292] width 16 height 16
drag, startPoint x: 96, startPoint y: 375, endPoint x: 92, endPoint y: 390, distance: 15.5
click at [95, 379] on div "Select" at bounding box center [88, 378] width 16 height 16
click at [91, 399] on div "Select" at bounding box center [88, 399] width 16 height 16
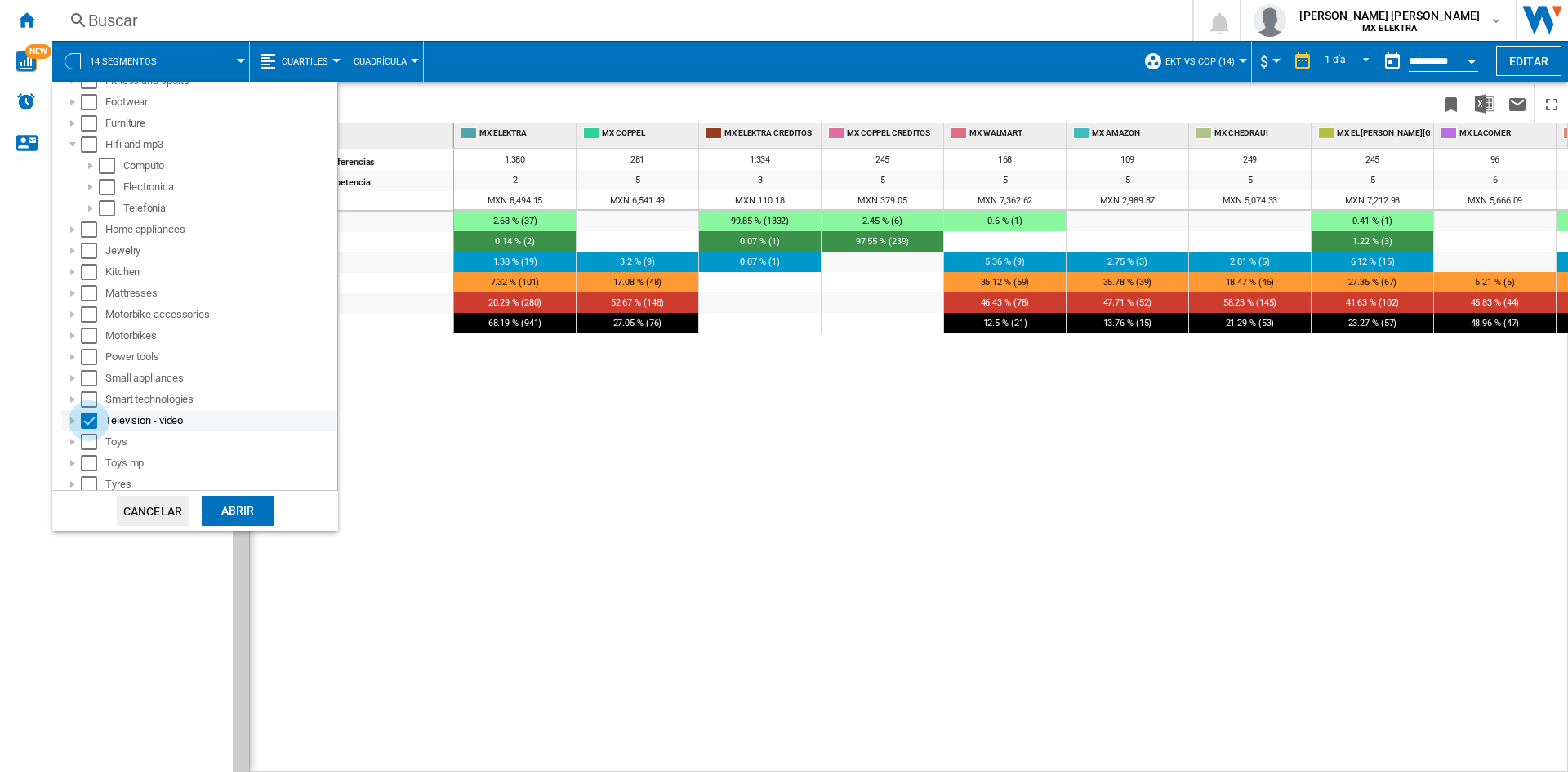
click at [94, 426] on div "Select" at bounding box center [88, 420] width 16 height 16
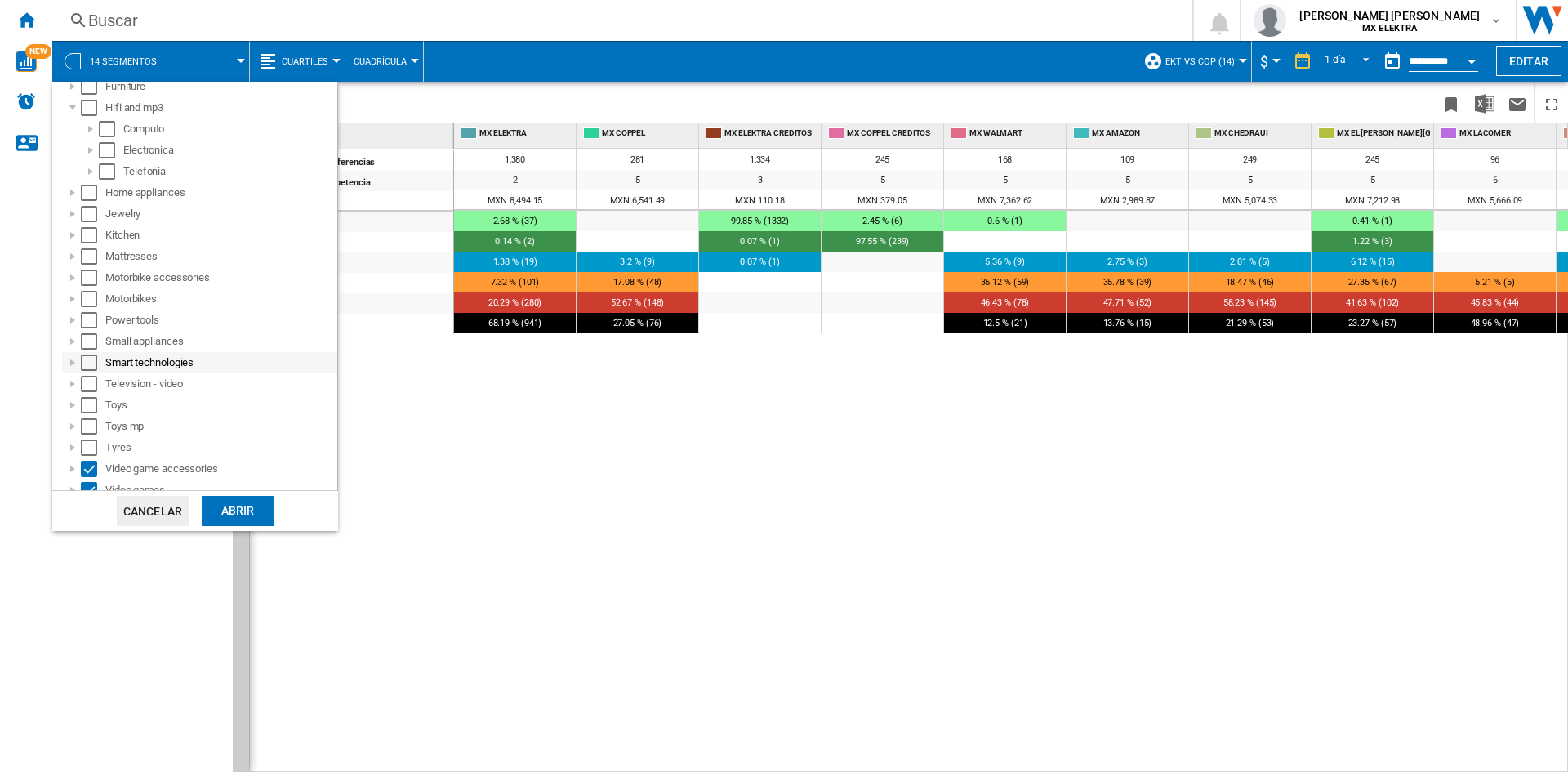
scroll to position [314, 0]
drag, startPoint x: 84, startPoint y: 438, endPoint x: 90, endPoint y: 462, distance: 24.7
click at [85, 438] on div "Select" at bounding box center [88, 436] width 16 height 16
click at [91, 466] on div "Select" at bounding box center [88, 458] width 16 height 16
click at [94, 482] on div "Select" at bounding box center [88, 480] width 16 height 16
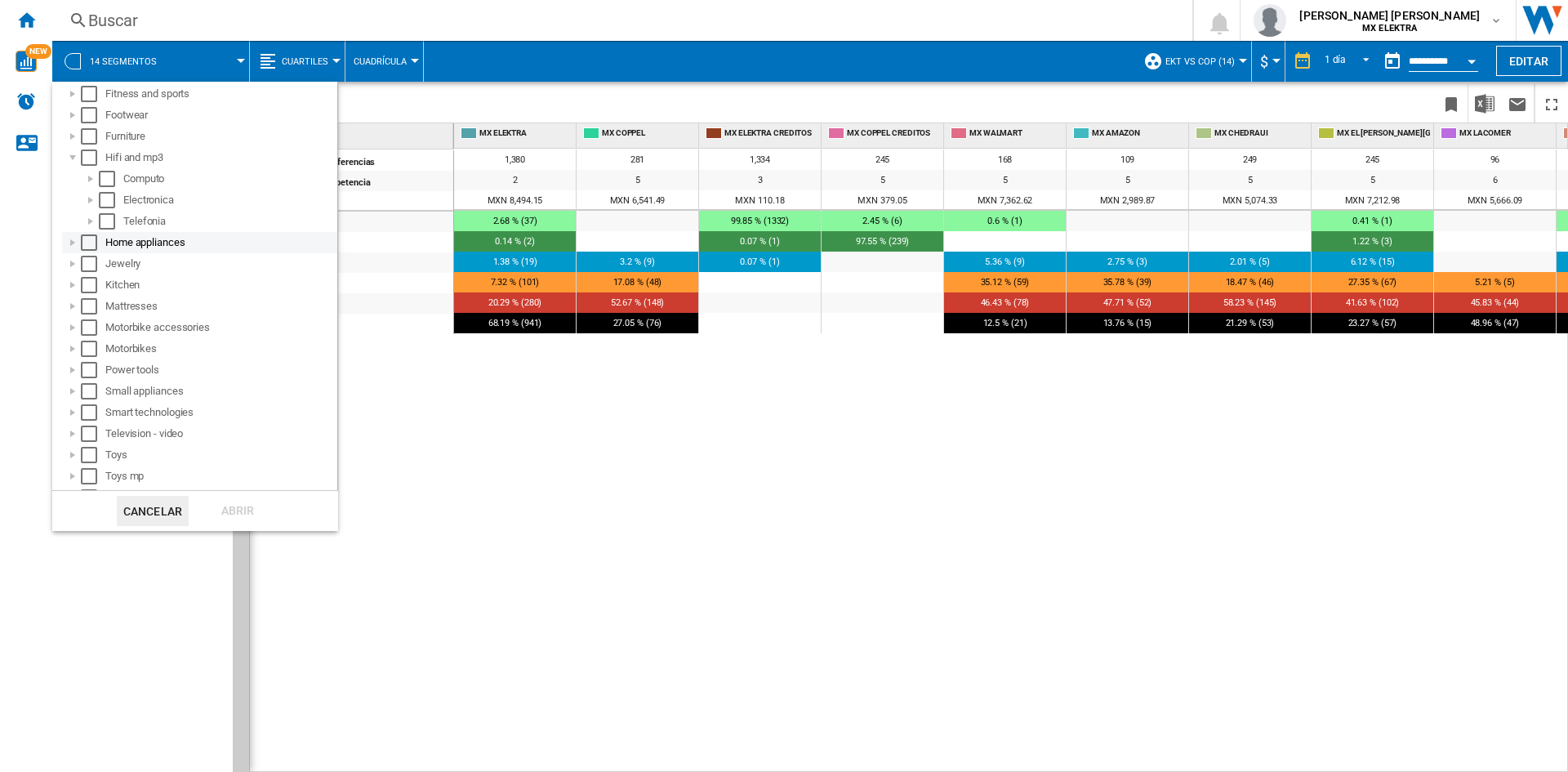
scroll to position [246, 0]
click at [109, 209] on div "Select" at bounding box center [106, 208] width 16 height 16
click at [245, 511] on div "Abrir" at bounding box center [237, 511] width 72 height 31
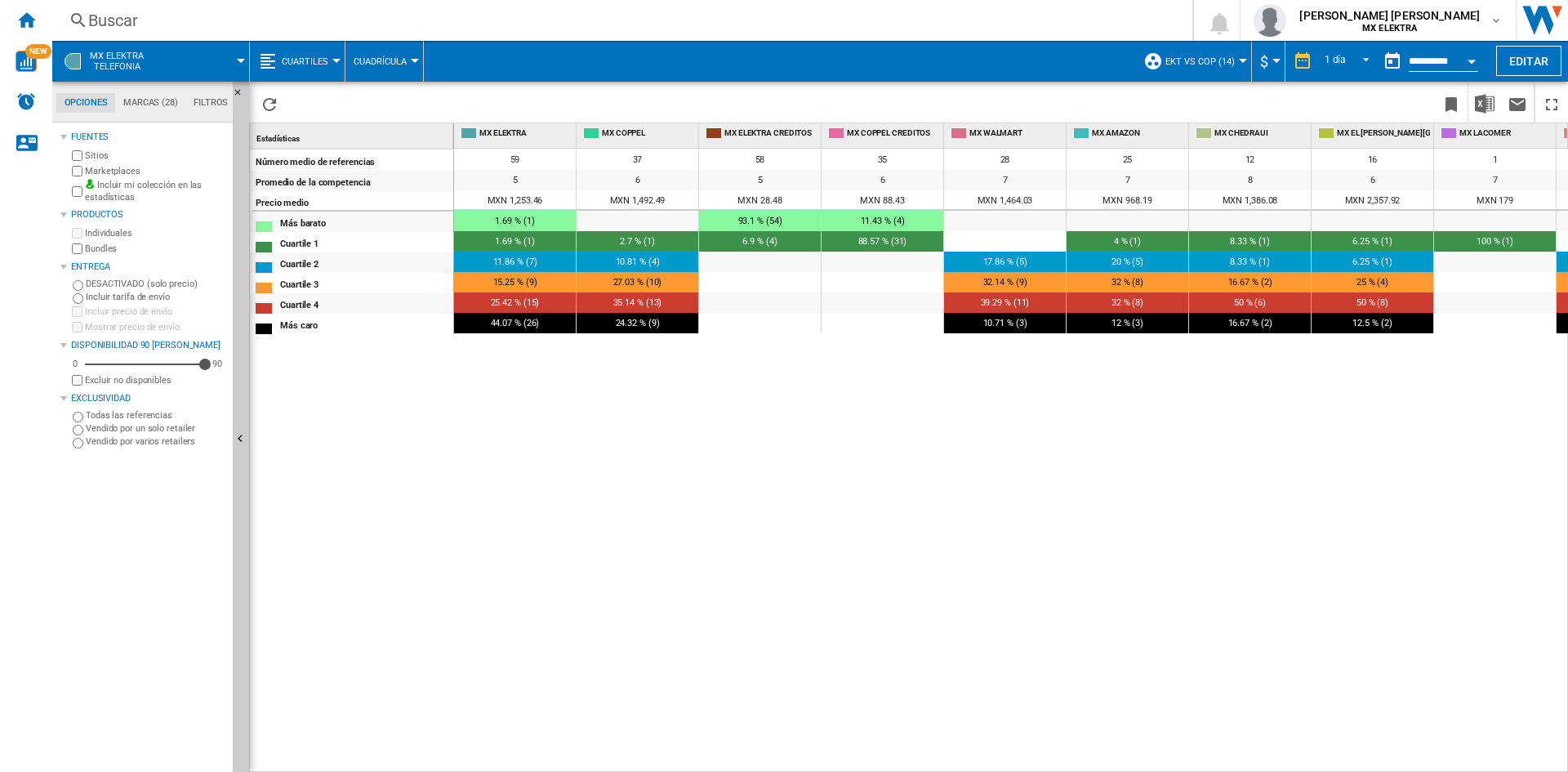
click at [1476, 62] on div "Open calendar" at bounding box center [1471, 61] width 9 height 4
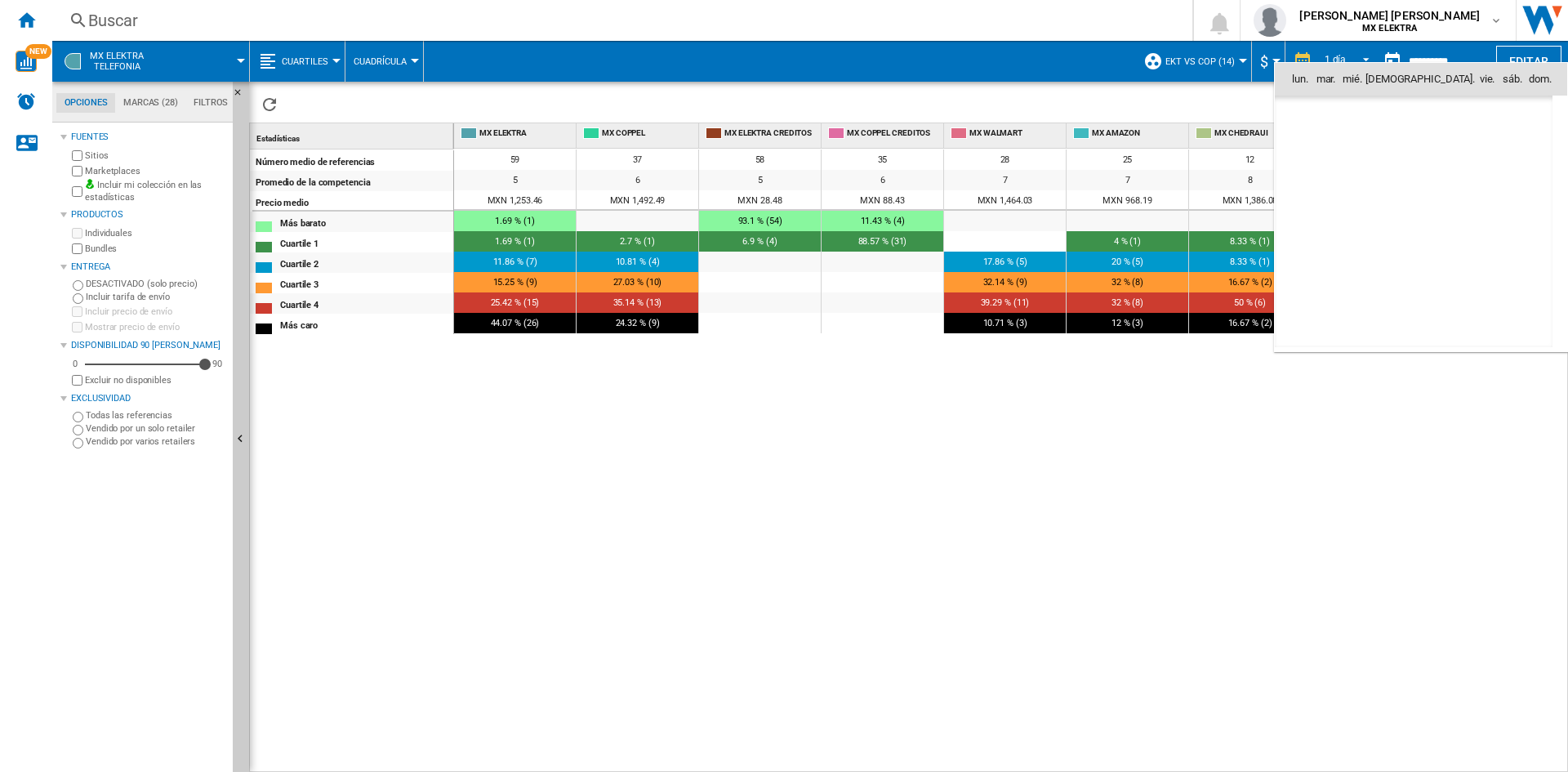
scroll to position [7796, 0]
click at [1212, 458] on div at bounding box center [784, 386] width 1568 height 772
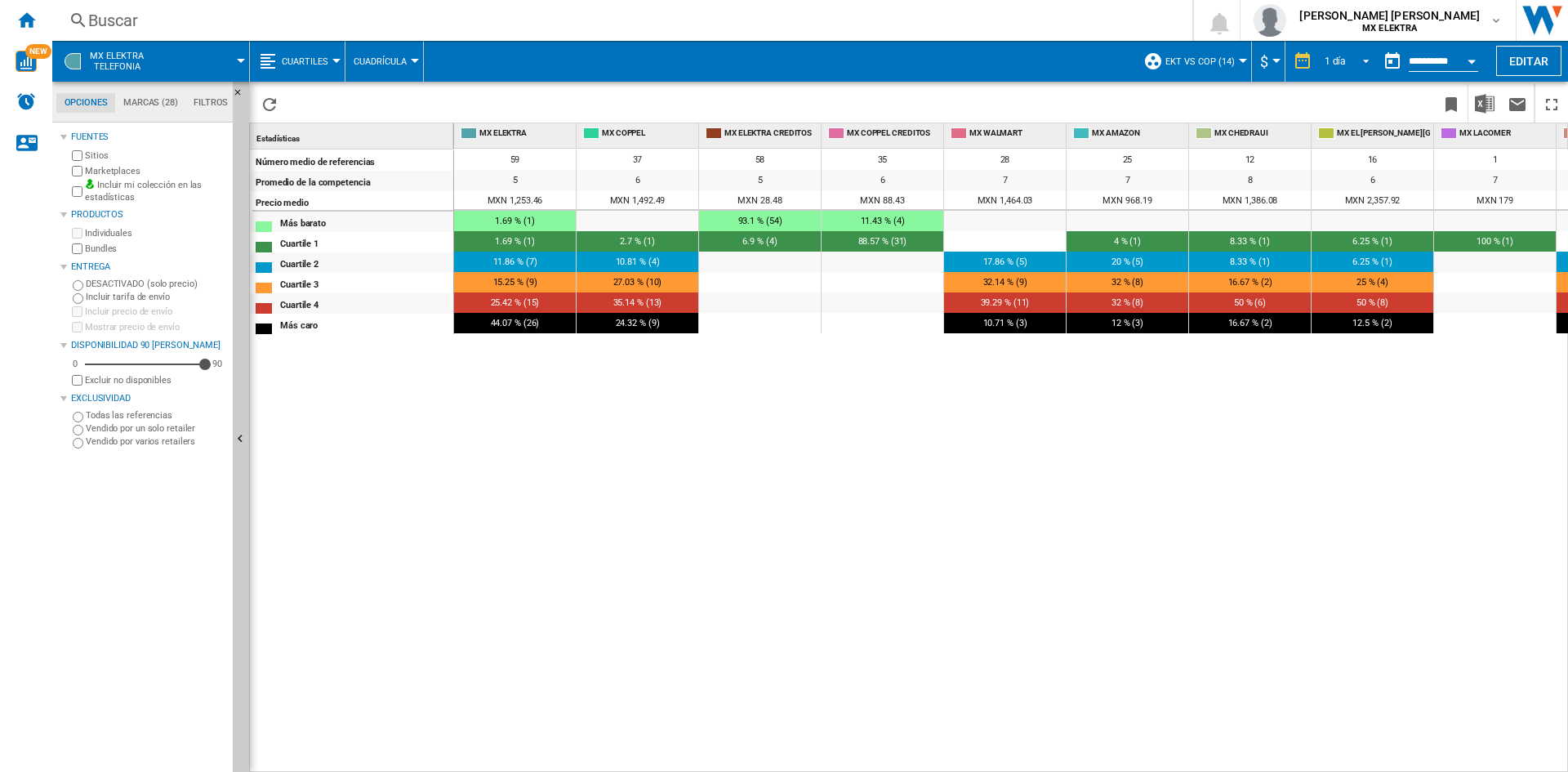
click at [1351, 65] on span "REPORTS.WIZARD.STEPS.REPORT.STEPS.REPORT_OPTIONS.PERIOD: 1 día" at bounding box center [1361, 59] width 19 height 14
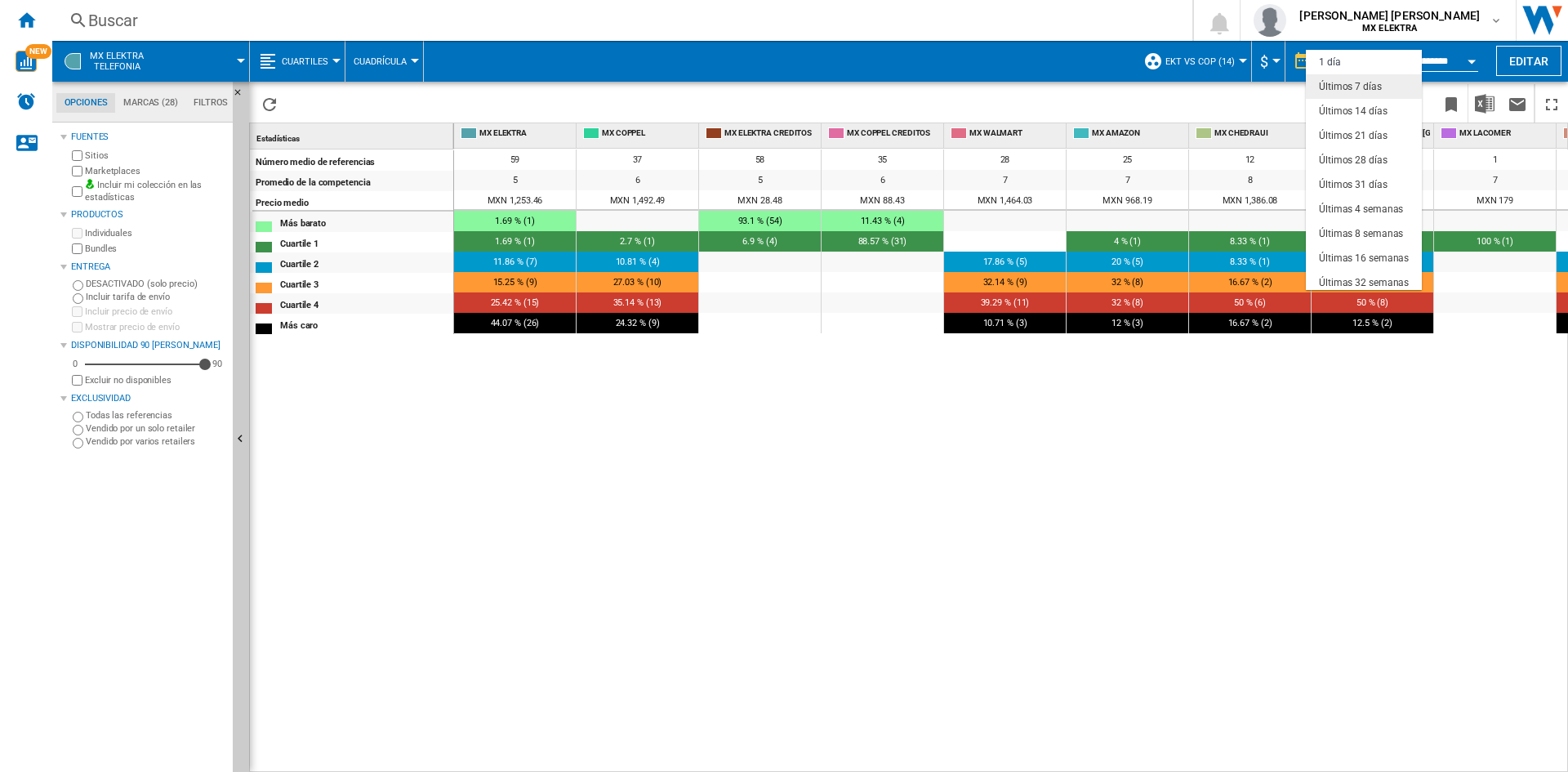
click at [1367, 94] on md-option "Últimos 7 días" at bounding box center [1364, 87] width 116 height 25
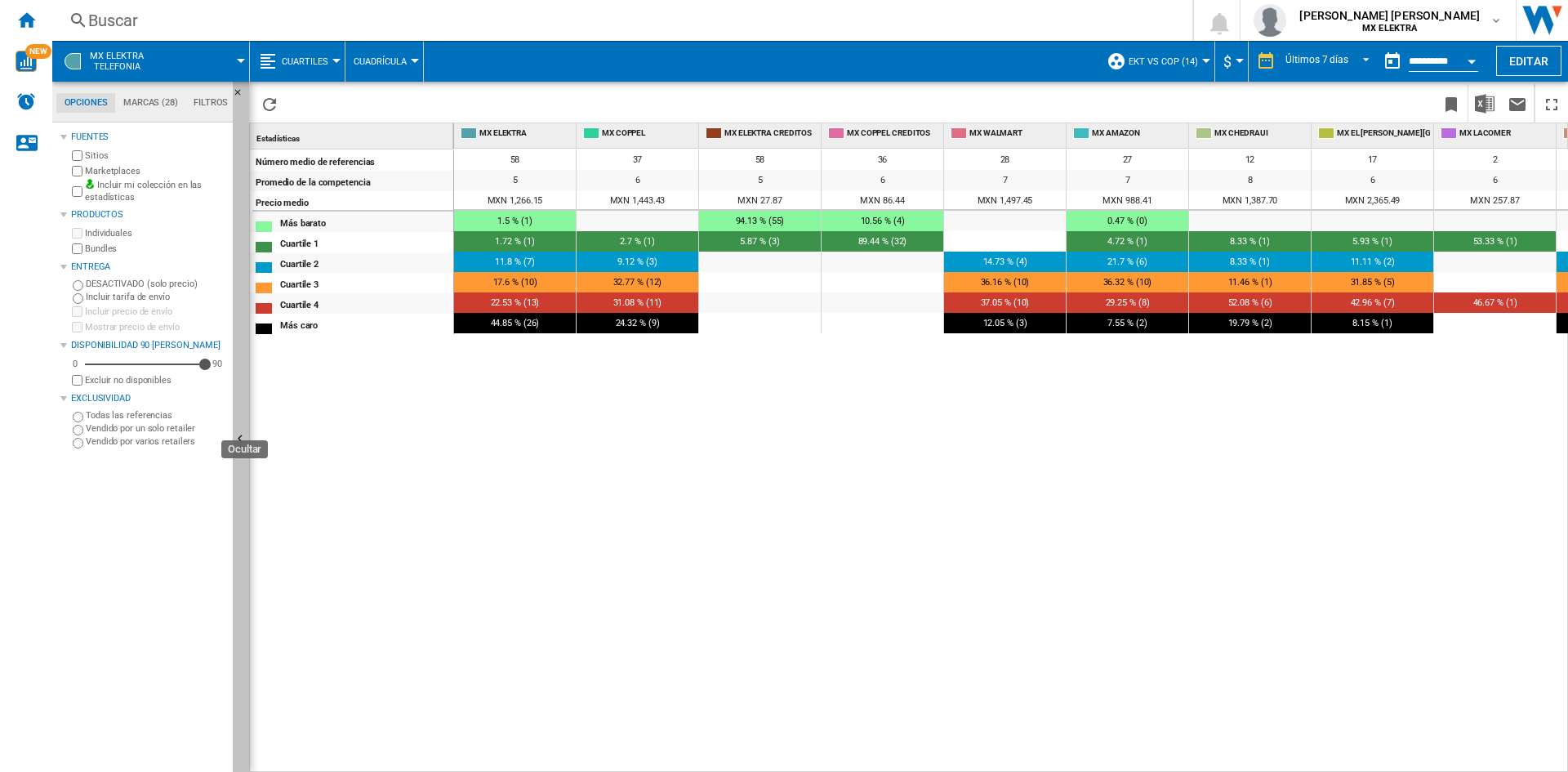
click at [242, 433] on ng-md-icon "Ocultar" at bounding box center [242, 441] width 19 height 19
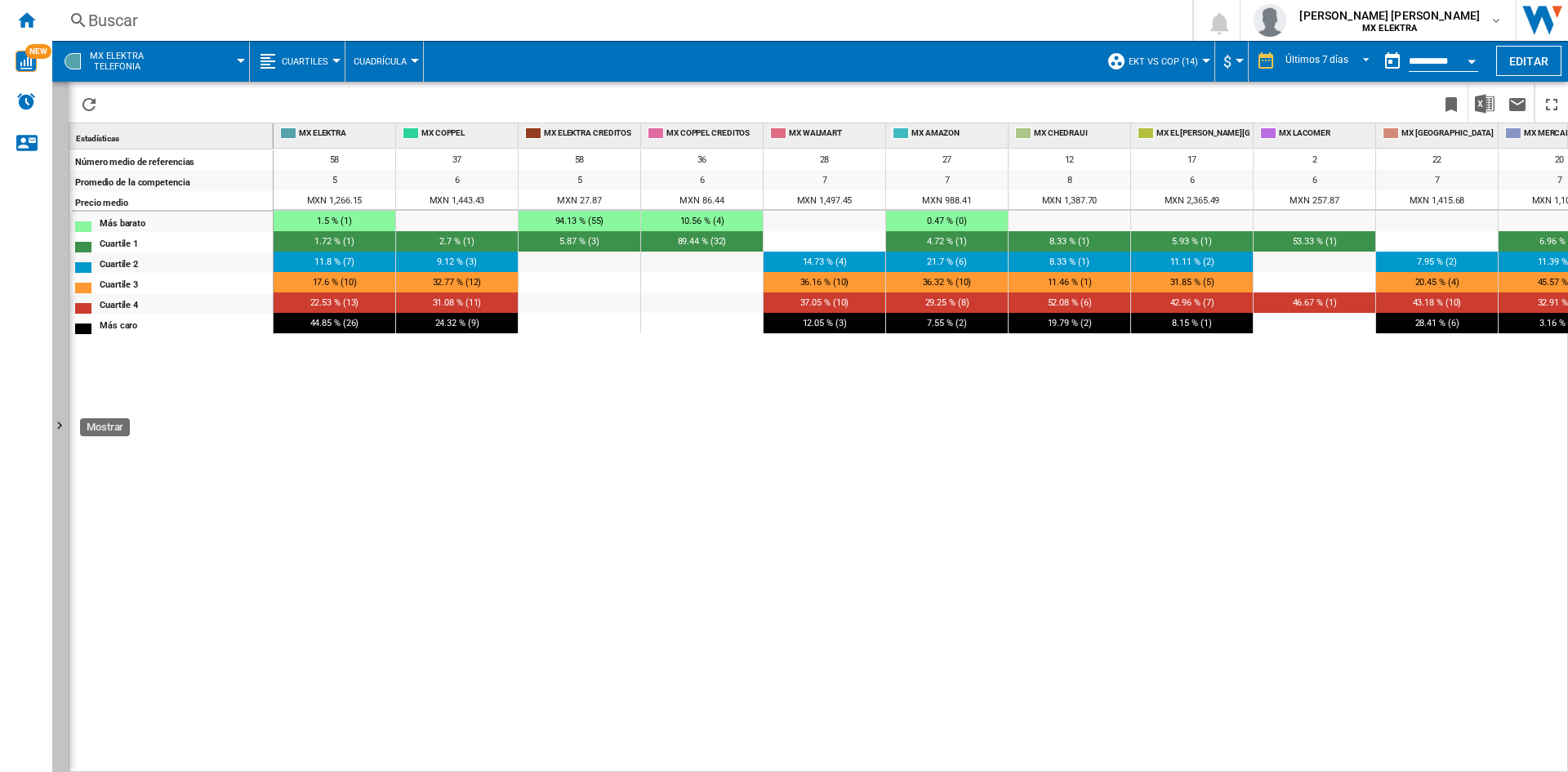
click at [59, 424] on ng-md-icon "Mostrar" at bounding box center [62, 428] width 19 height 19
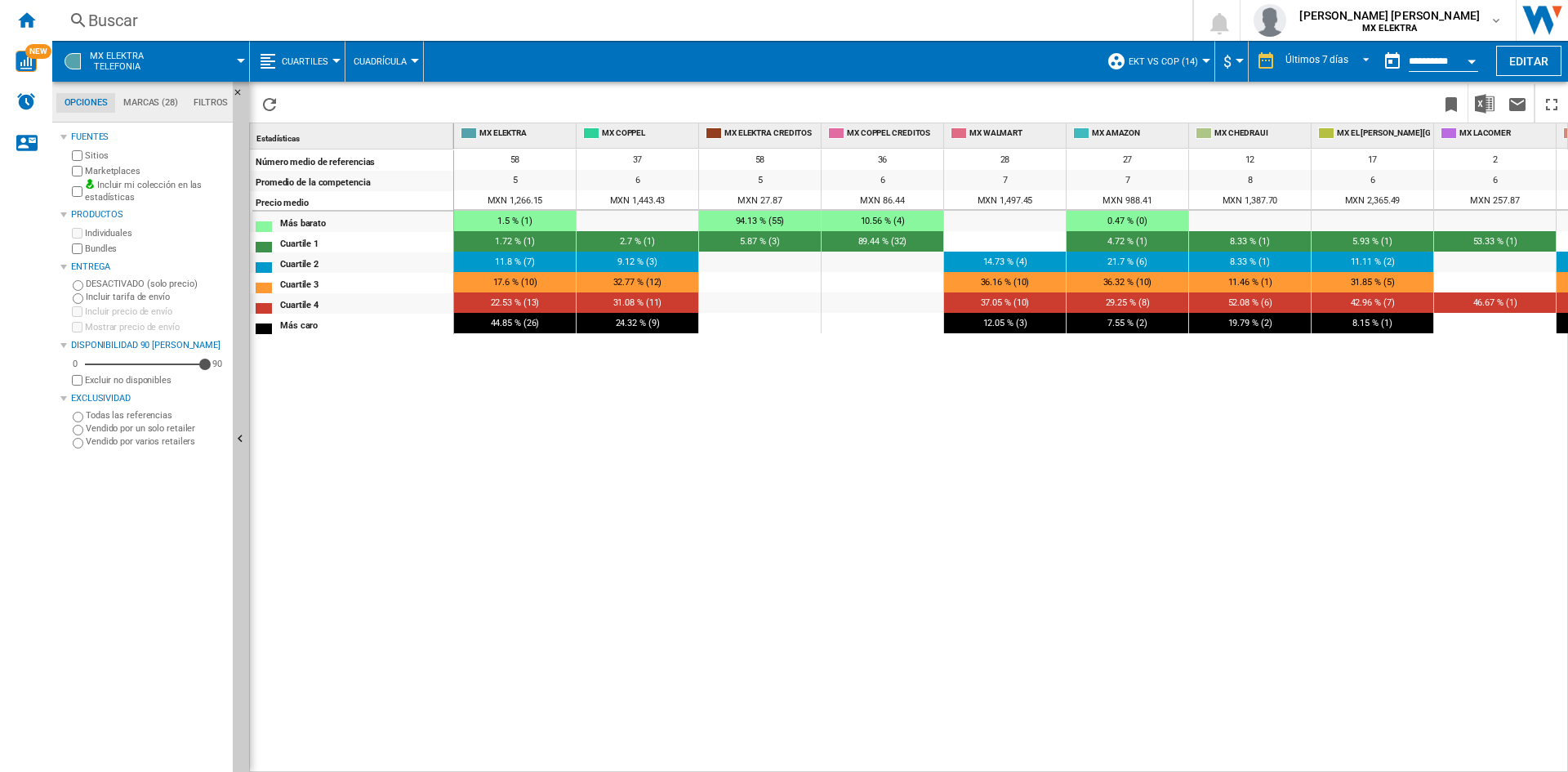
click at [386, 60] on span "Cuadrícula" at bounding box center [380, 61] width 53 height 11
click at [388, 141] on span "Retailers" at bounding box center [381, 140] width 49 height 14
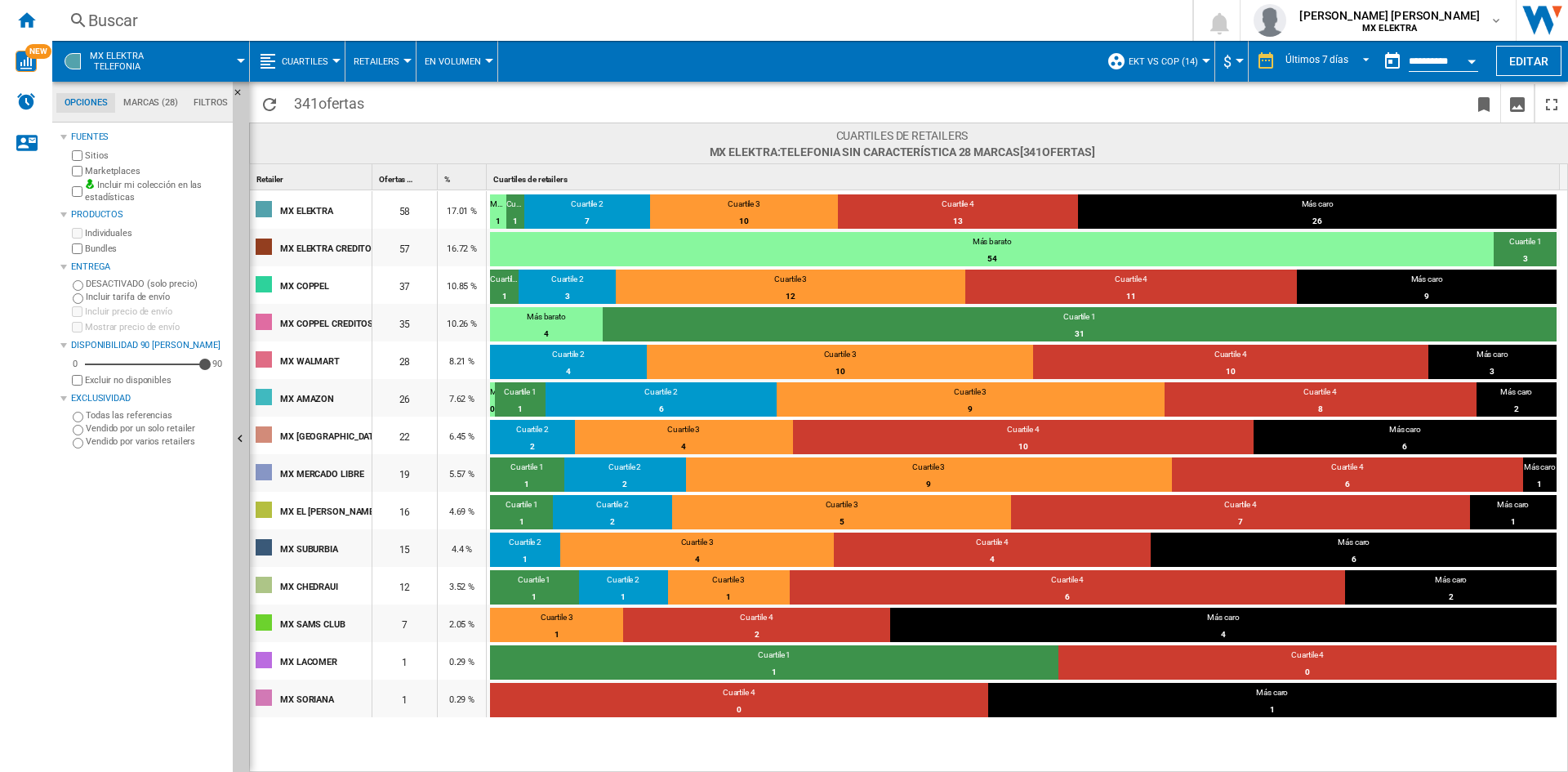
click at [444, 67] on button "En volumen" at bounding box center [456, 61] width 64 height 41
click at [382, 54] on md-backdrop at bounding box center [784, 386] width 1568 height 772
click at [394, 59] on span "Retailers" at bounding box center [377, 61] width 46 height 11
click at [405, 189] on button "Por cuartil" at bounding box center [387, 179] width 85 height 39
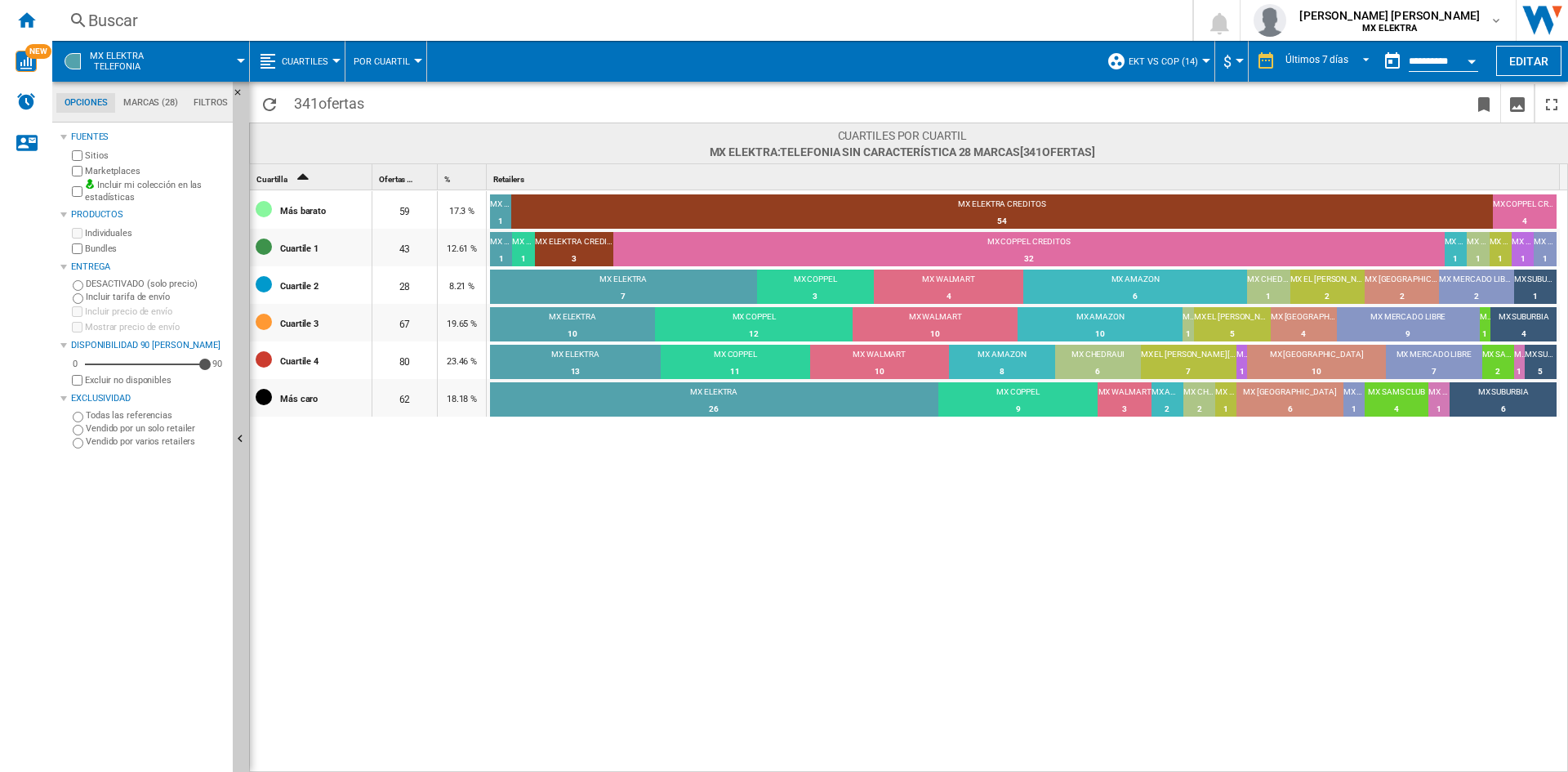
click at [385, 59] on span "Por cuartil" at bounding box center [381, 61] width 57 height 11
click at [393, 95] on span "Cuadrícula" at bounding box center [387, 101] width 59 height 14
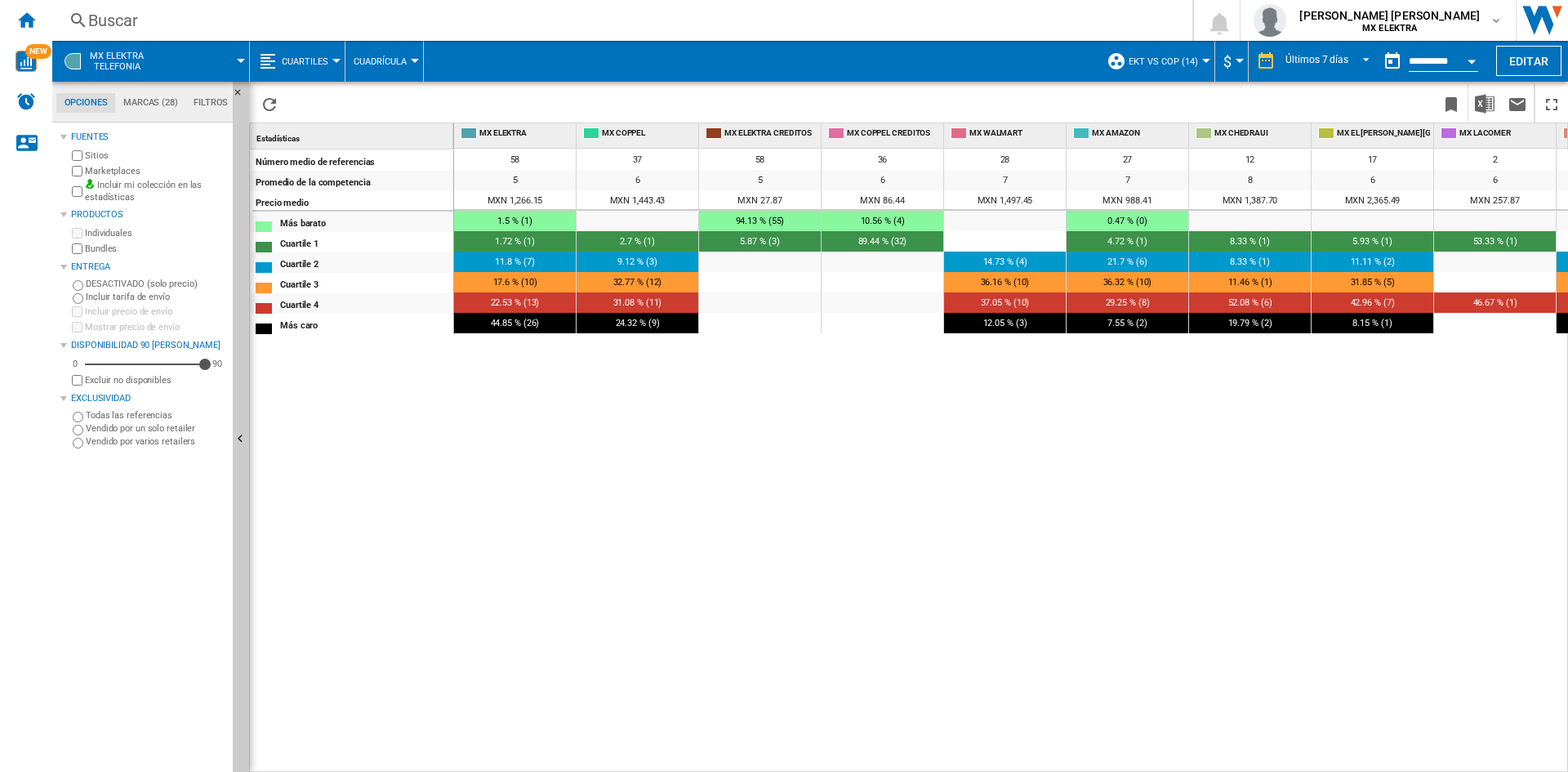
click at [306, 52] on button "Cuartiles" at bounding box center [309, 61] width 55 height 41
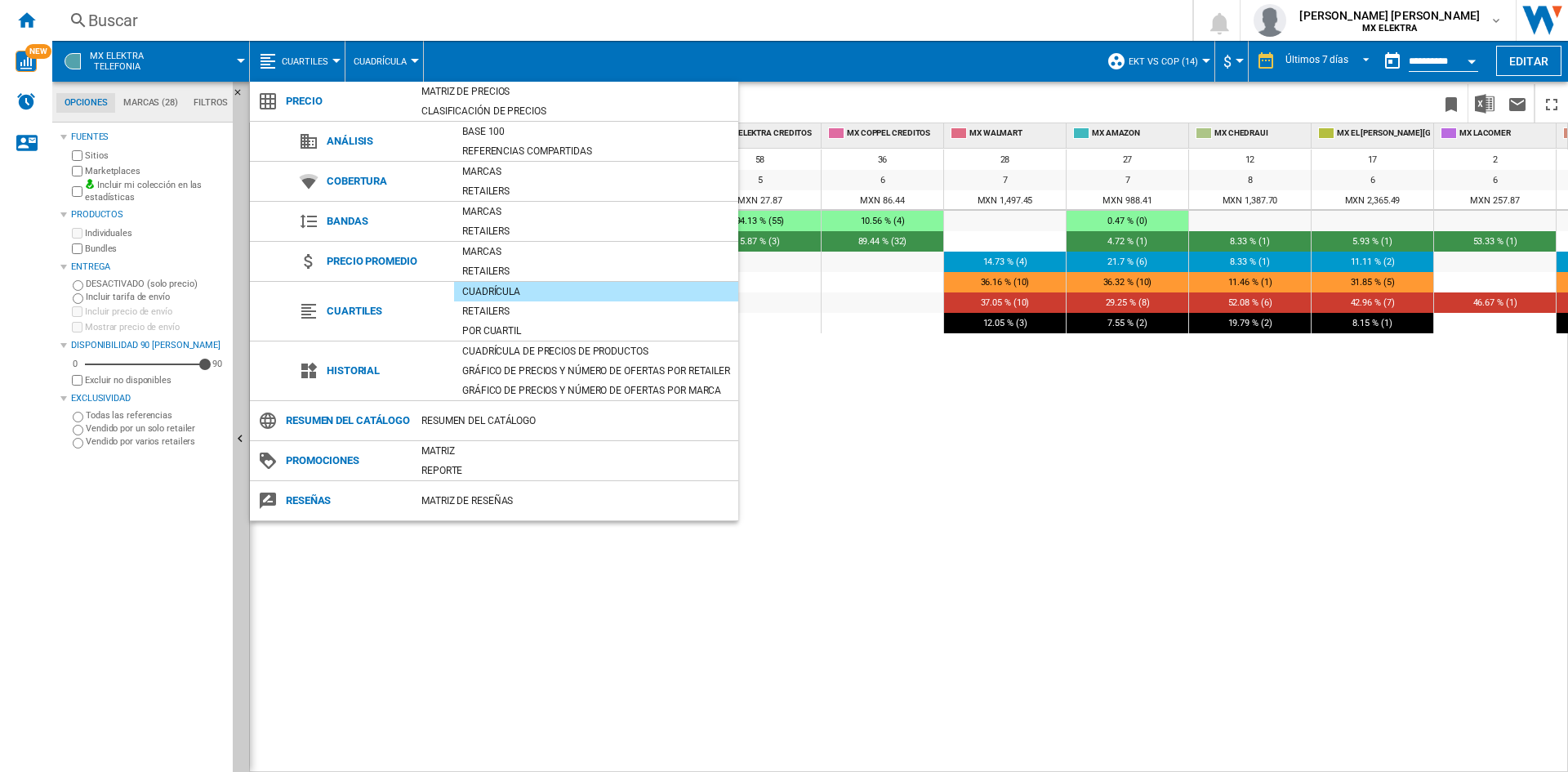
click at [150, 103] on md-backdrop at bounding box center [784, 386] width 1568 height 772
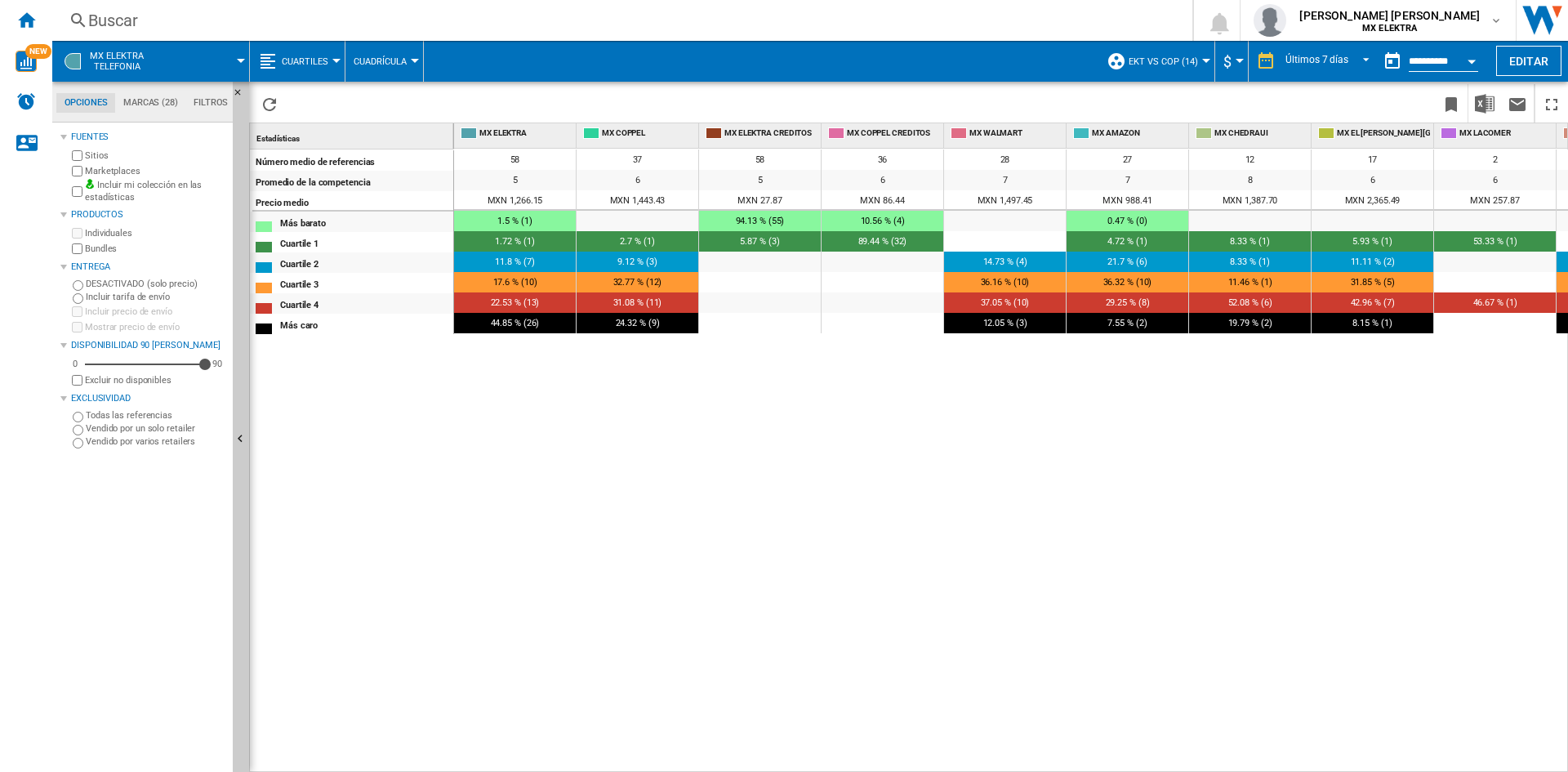
click at [157, 103] on md-tab-item "Marcas (28)" at bounding box center [150, 103] width 70 height 19
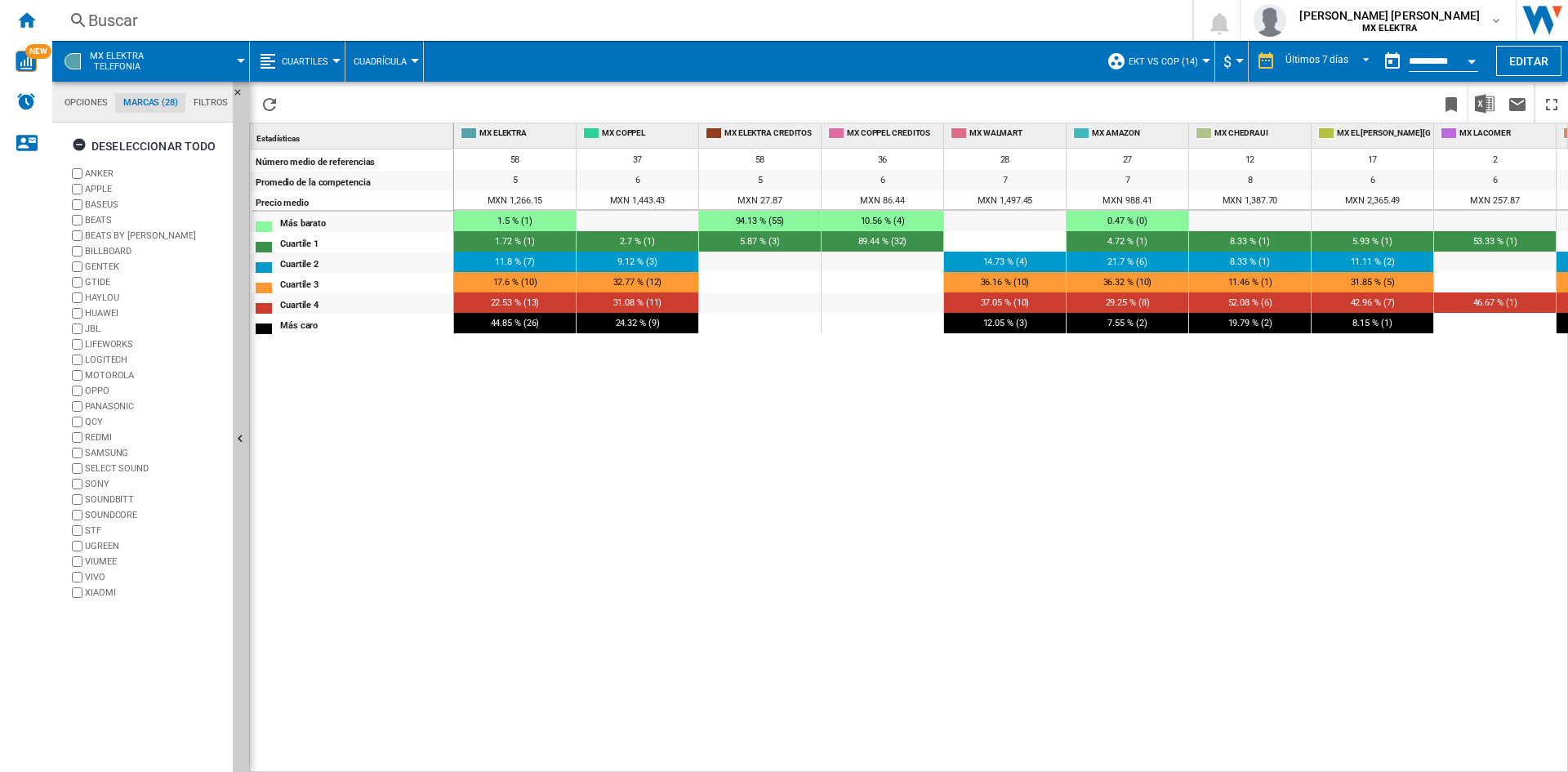
scroll to position [63, 0]
click at [84, 148] on ng-md-icon "button" at bounding box center [81, 147] width 19 height 19
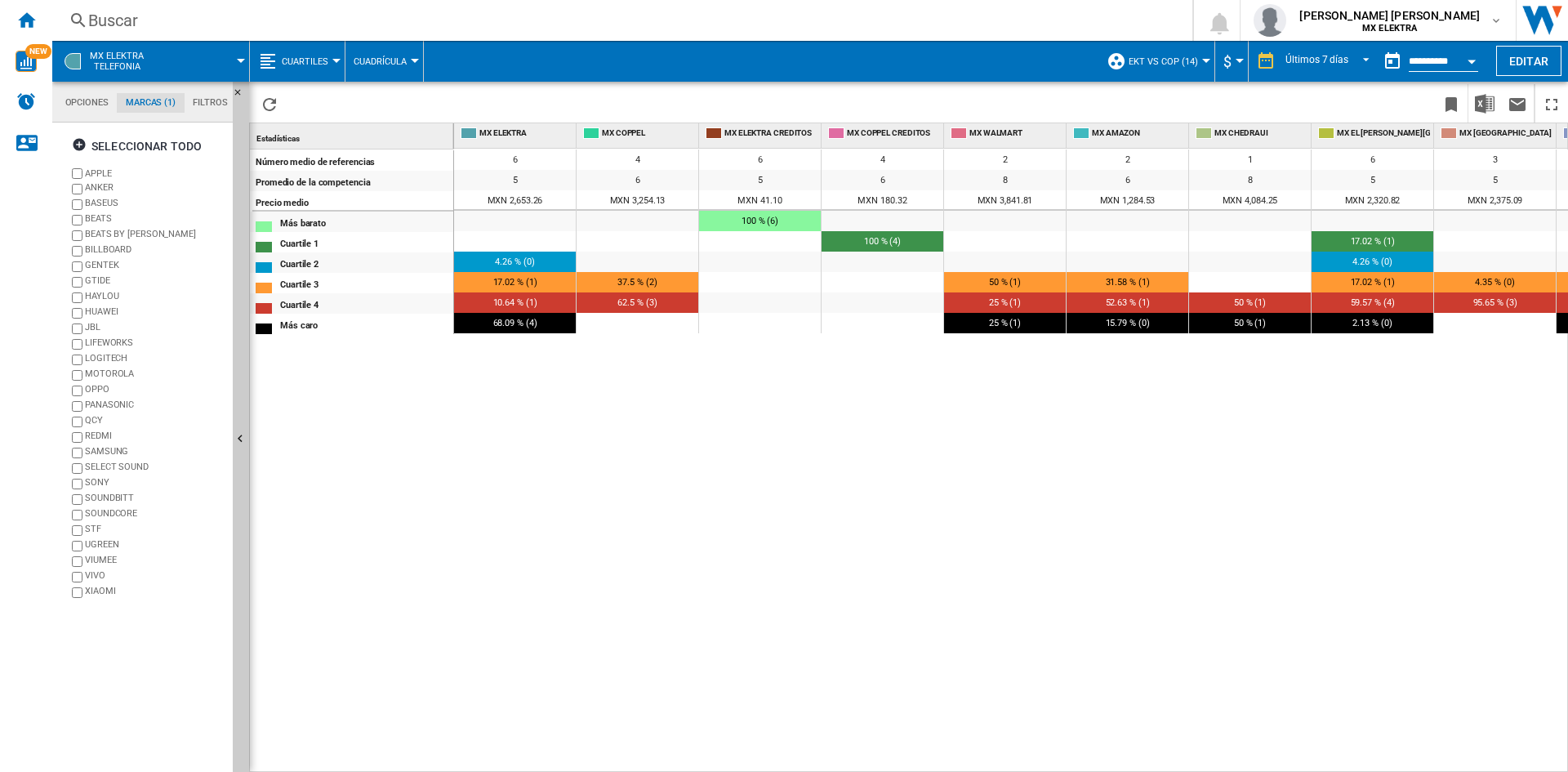
click at [1164, 59] on span "EKT vs Cop (14)" at bounding box center [1164, 61] width 69 height 11
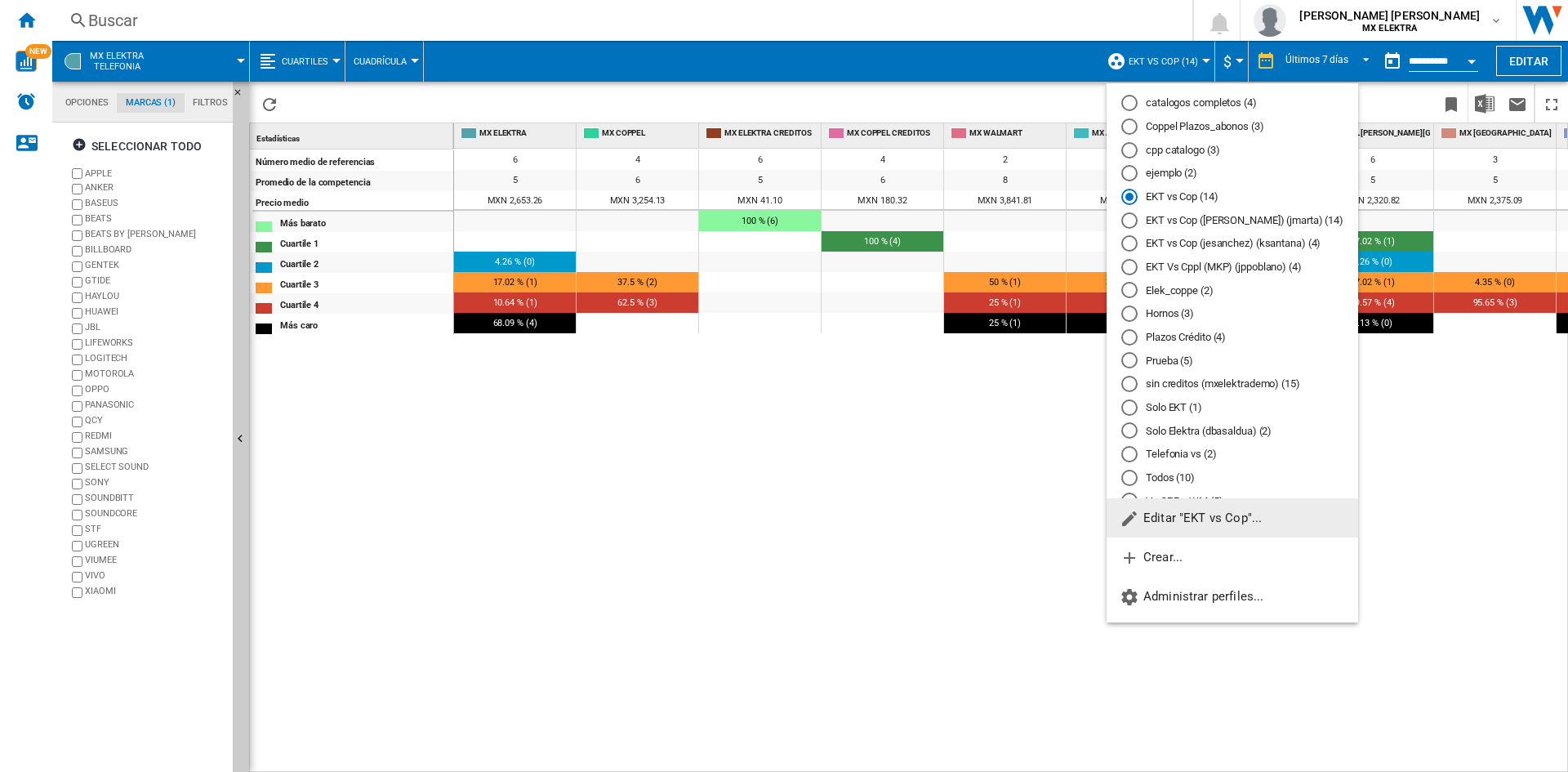
scroll to position [255, 0]
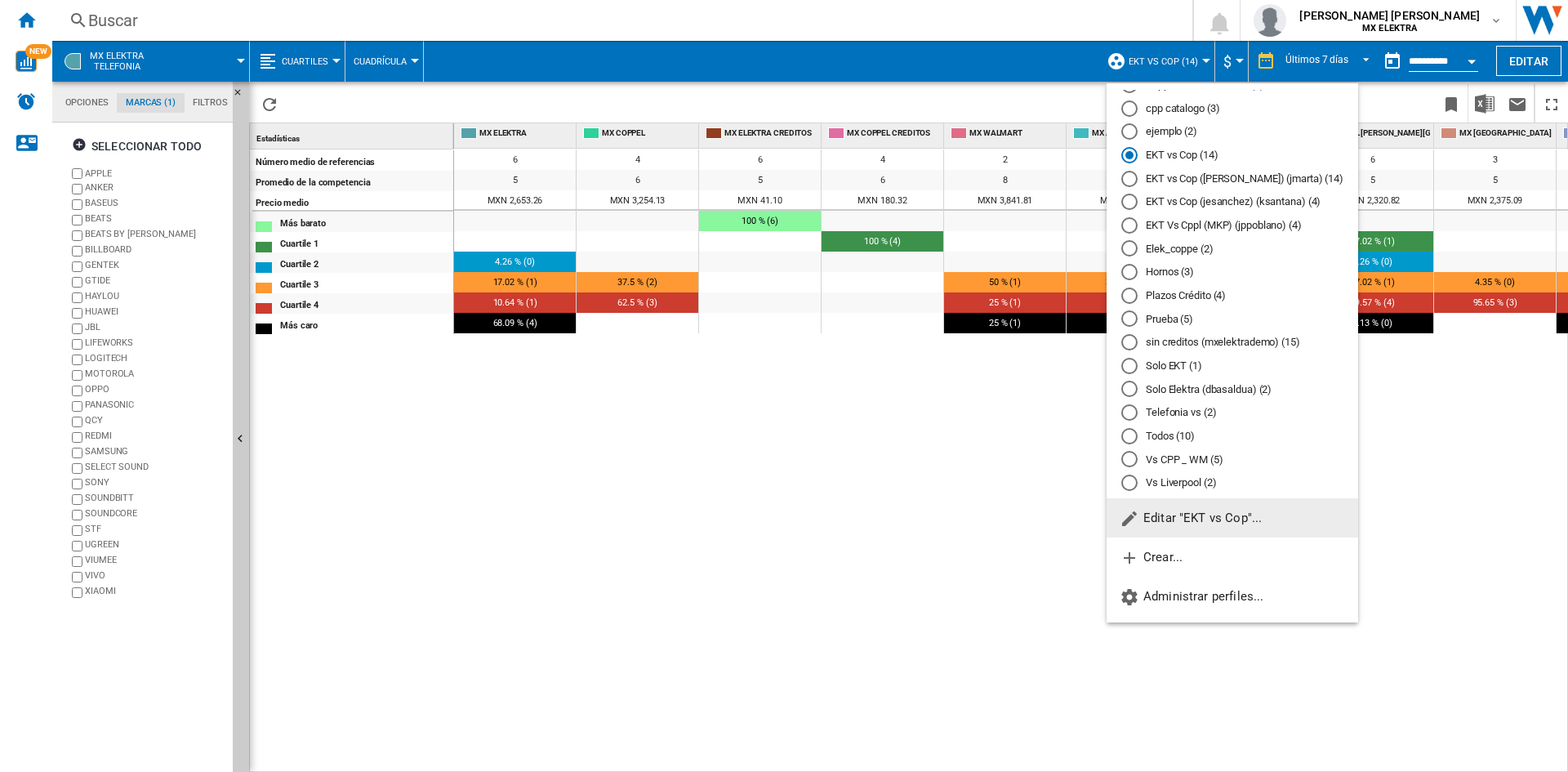
click at [1190, 363] on md-radio-button "Solo EKT (1)" at bounding box center [1233, 365] width 222 height 15
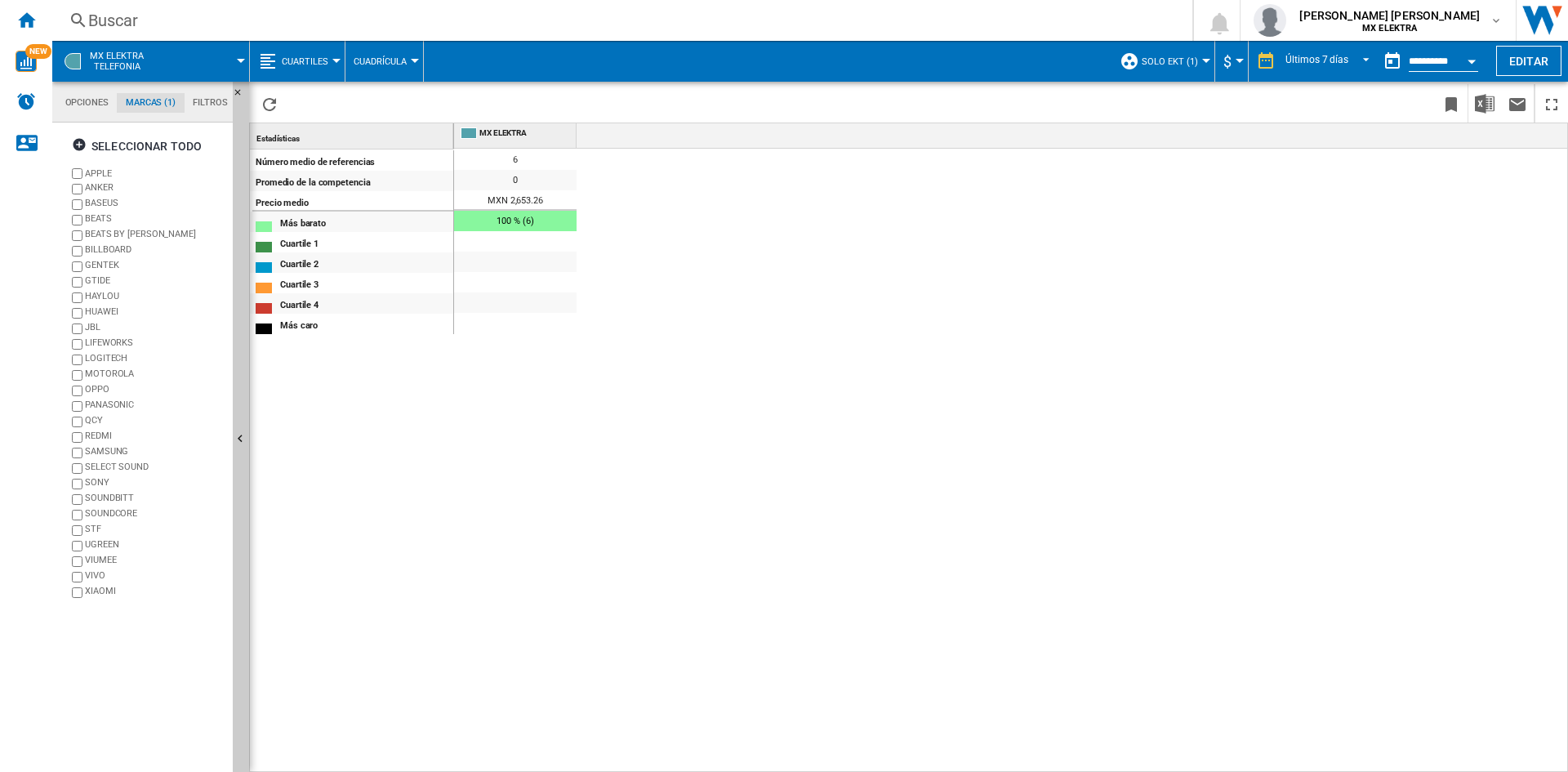
click at [1464, 58] on button "Open calendar" at bounding box center [1471, 58] width 30 height 30
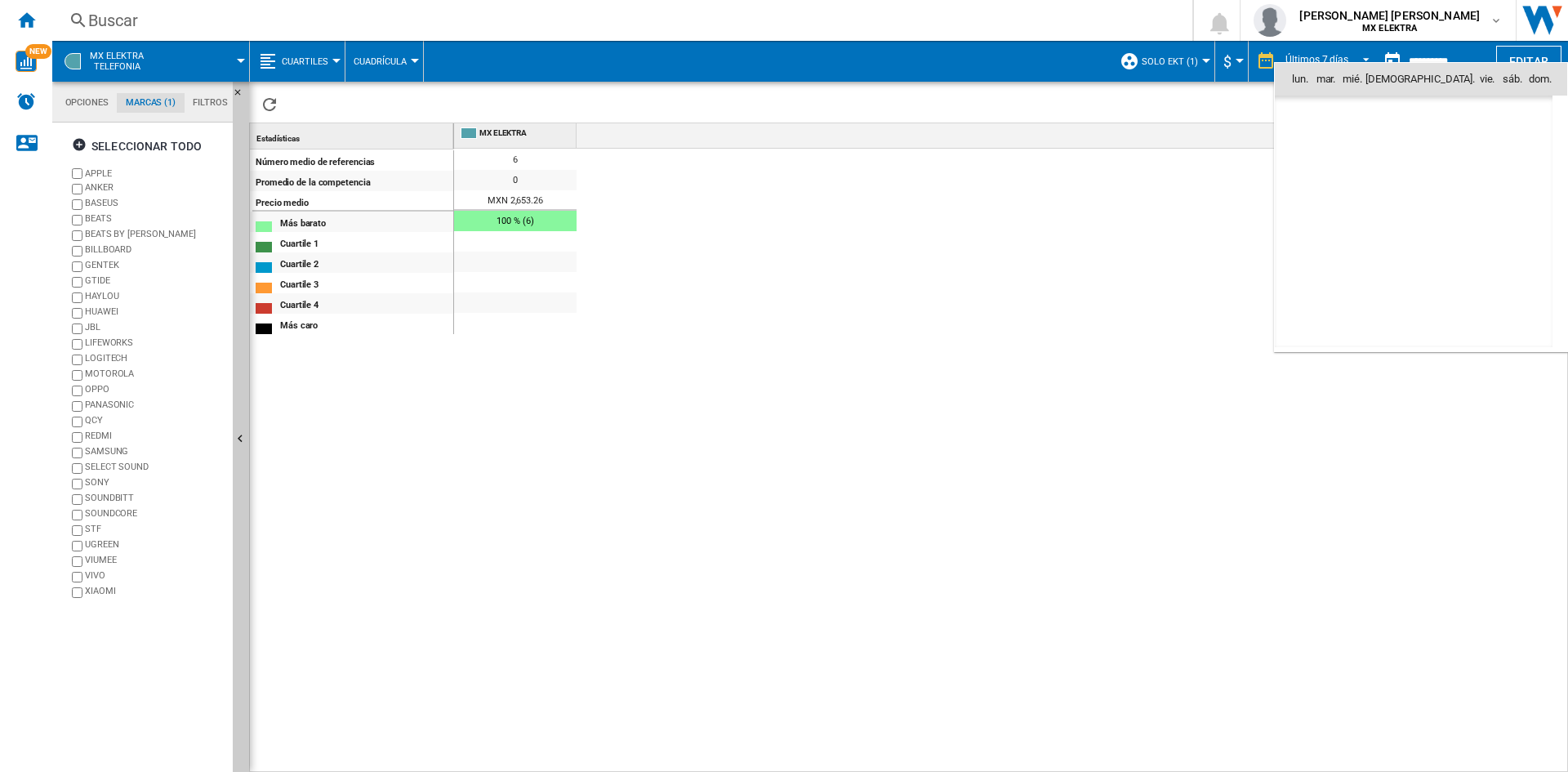
scroll to position [7796, 0]
click at [1312, 219] on span "13" at bounding box center [1305, 222] width 33 height 33
type input "**********"
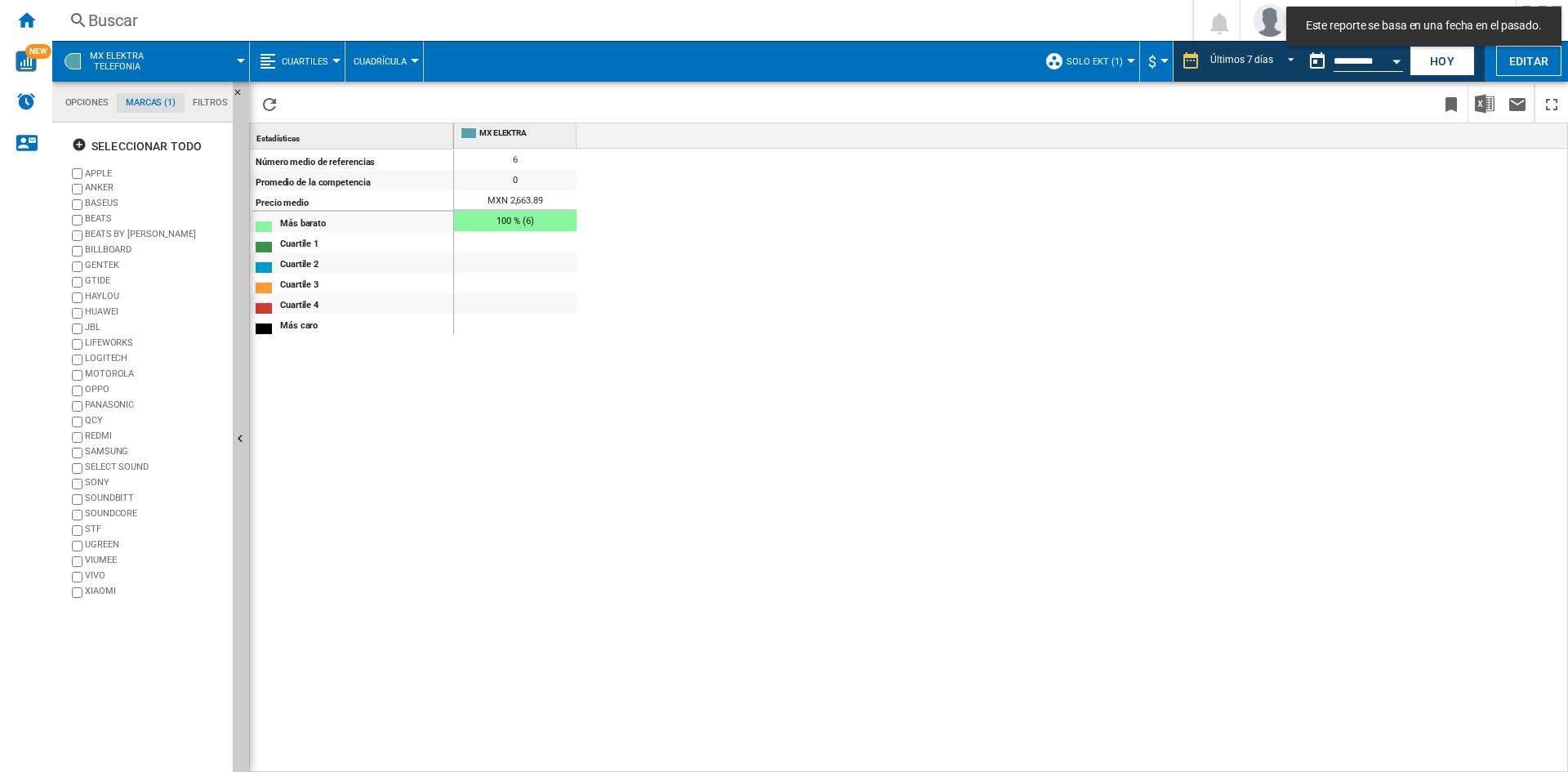
click at [81, 108] on md-tab-item "Opciones" at bounding box center [86, 103] width 60 height 19
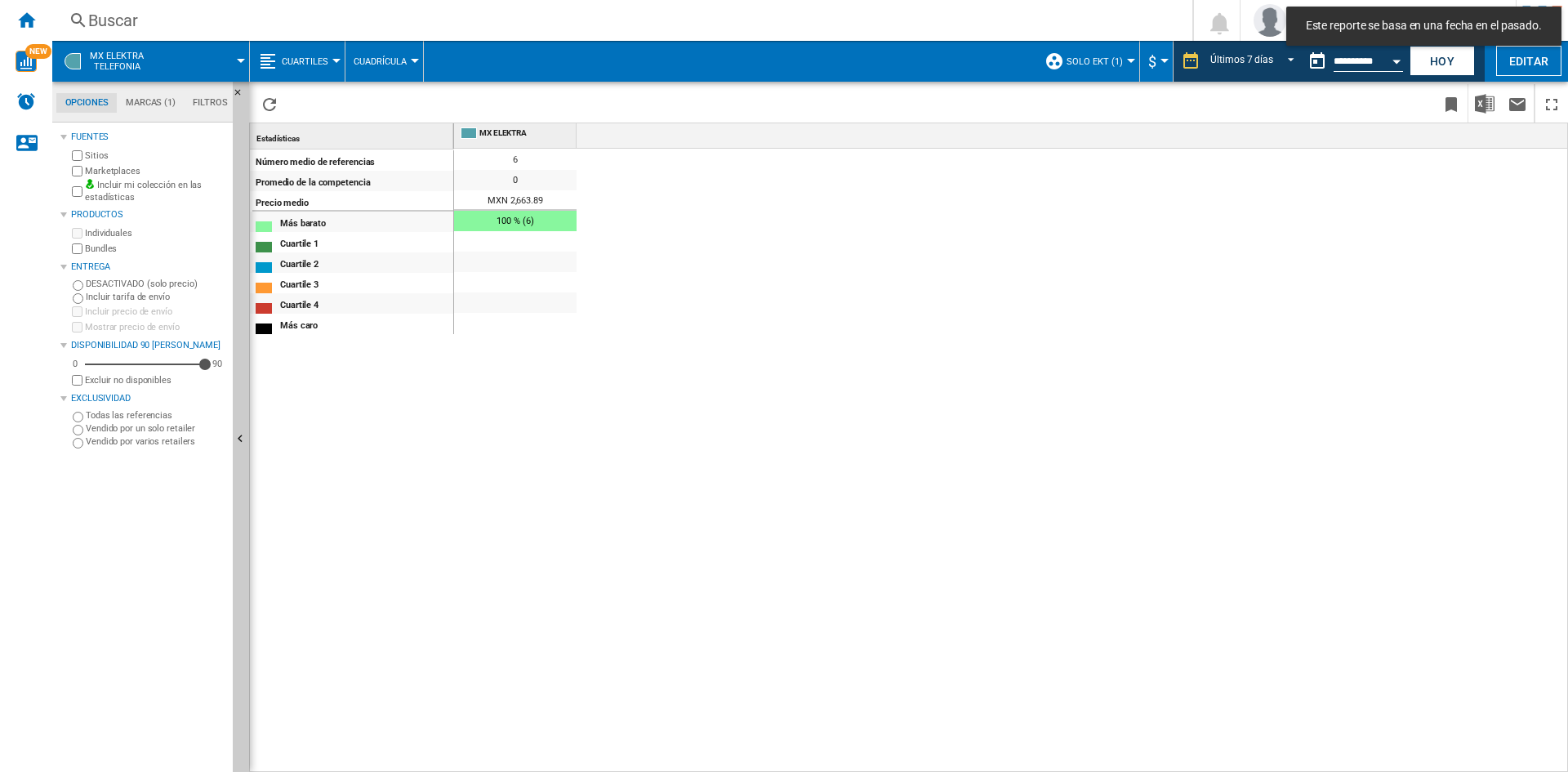
click at [336, 62] on div at bounding box center [336, 60] width 9 height 4
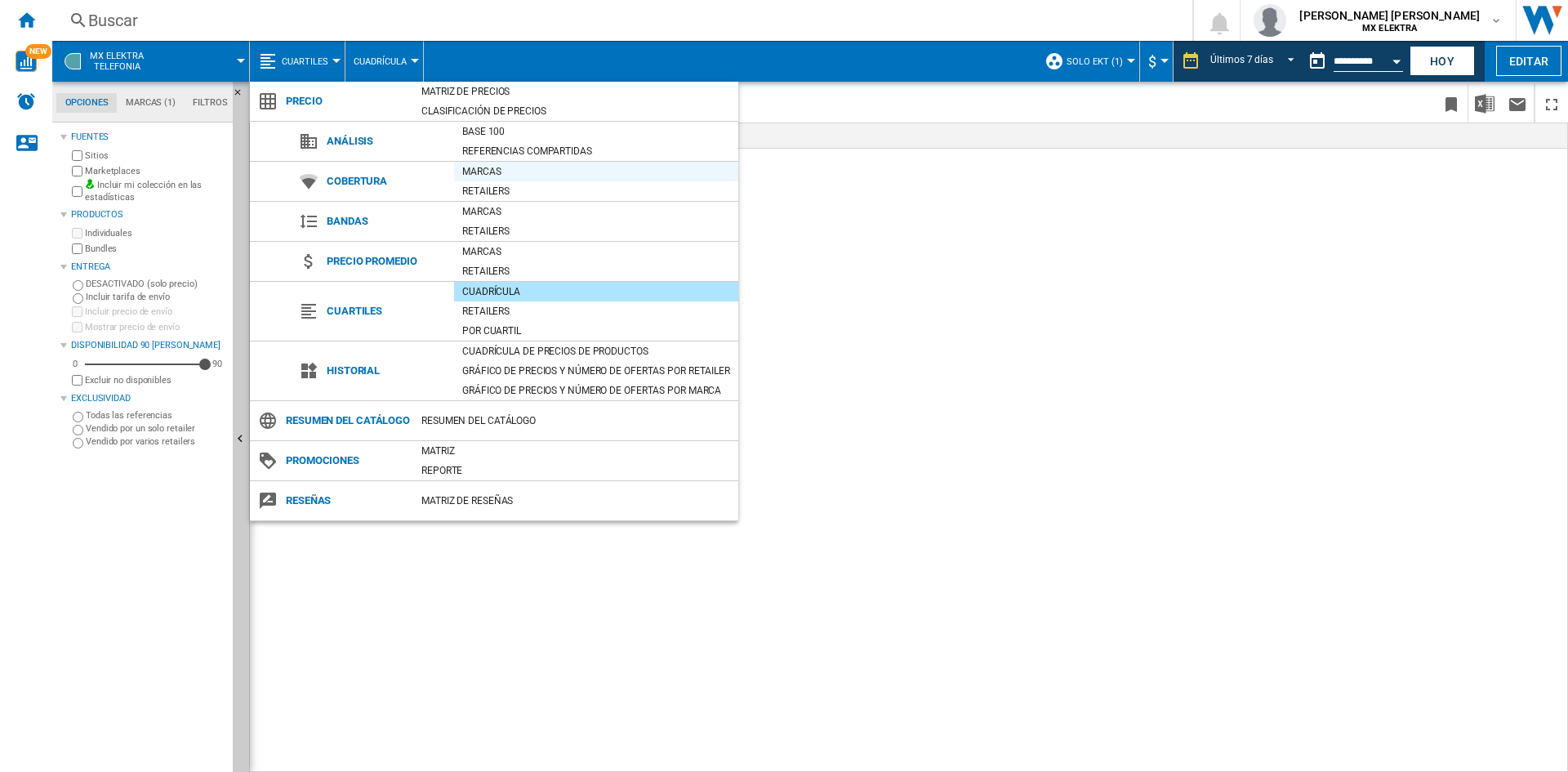
click at [523, 175] on div "Marcas" at bounding box center [596, 171] width 285 height 16
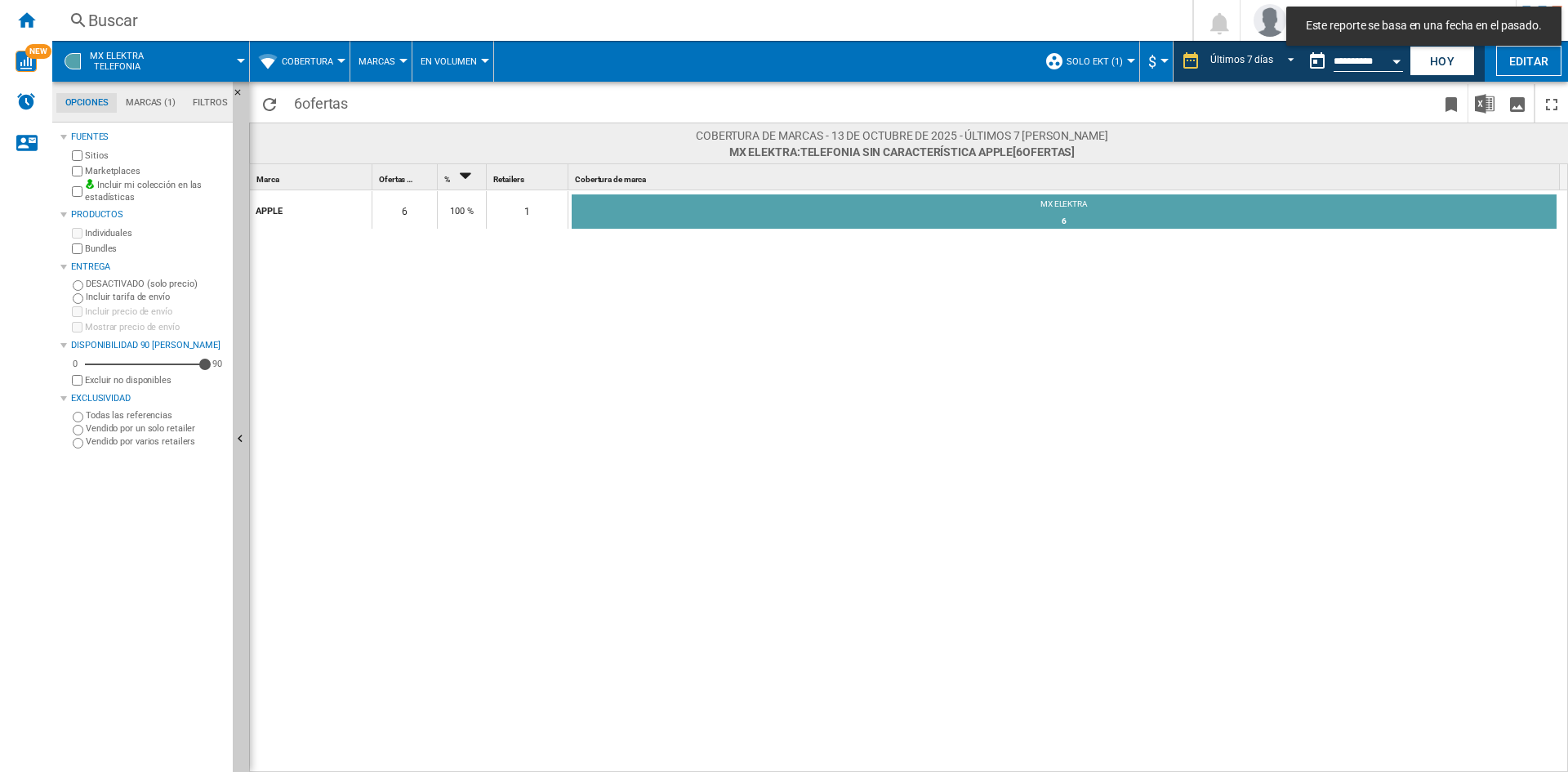
click at [328, 60] on span "Cobertura" at bounding box center [308, 61] width 52 height 11
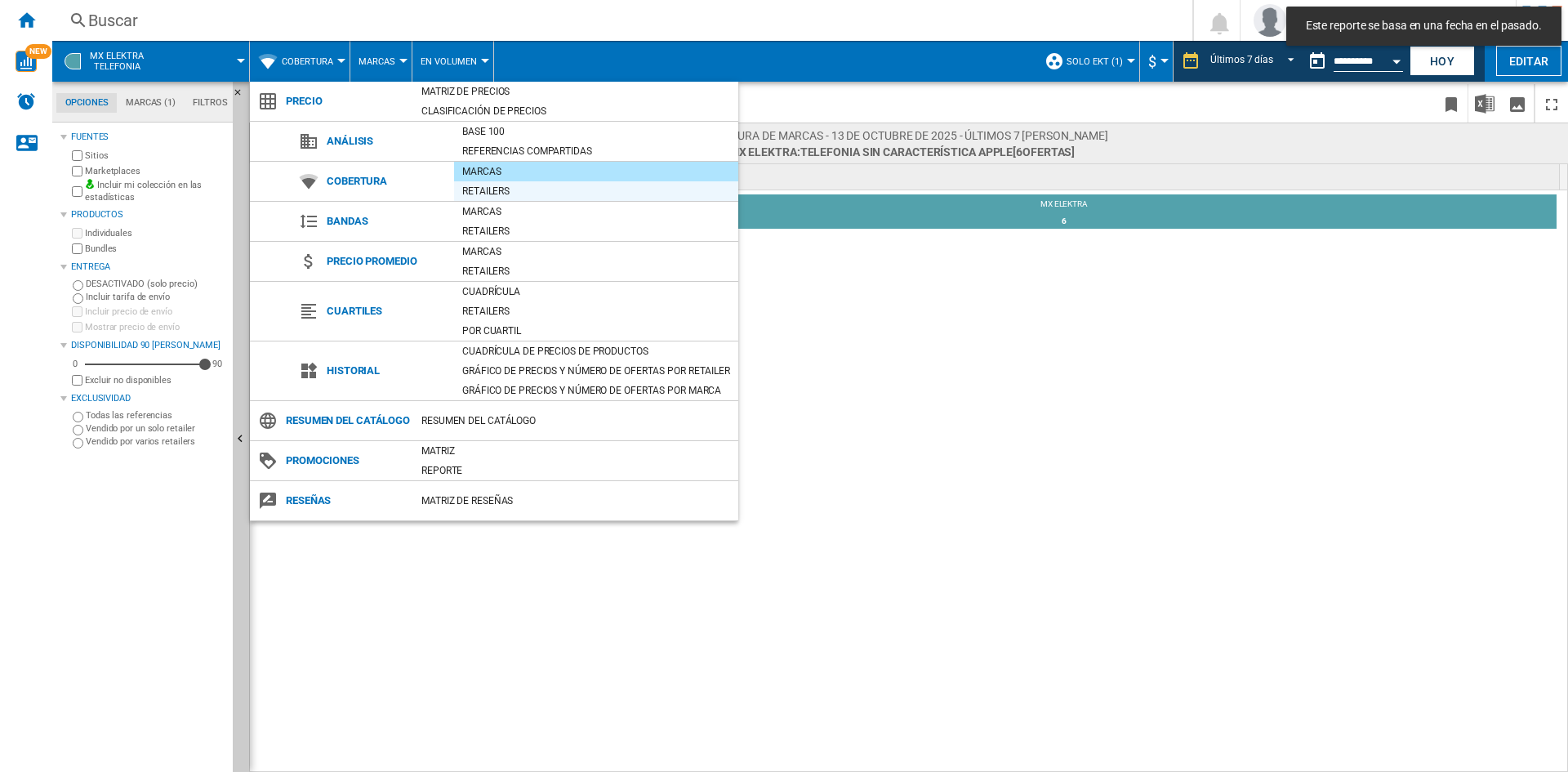
click at [495, 196] on div "Retailers" at bounding box center [596, 191] width 285 height 16
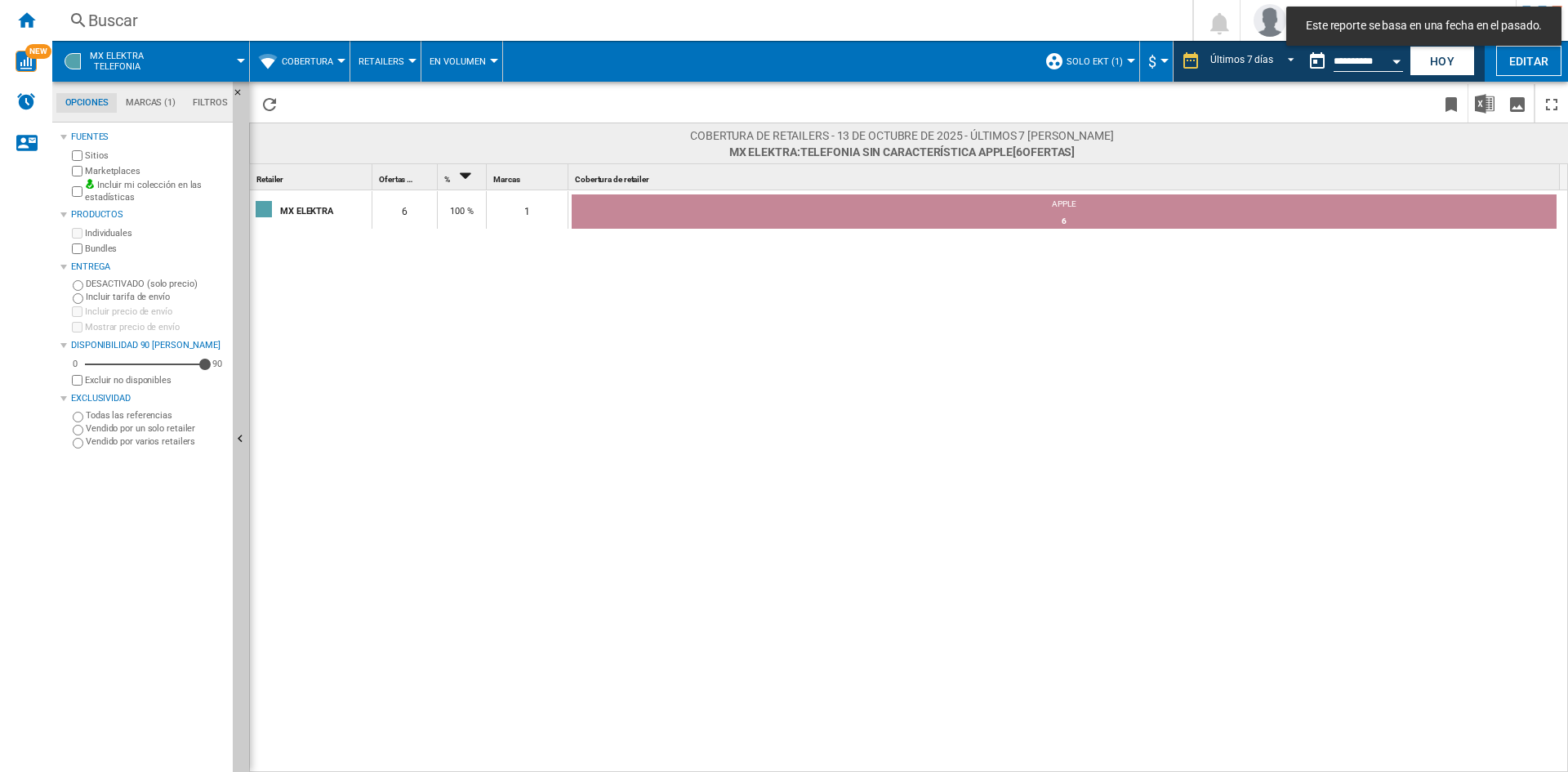
click at [325, 87] on span at bounding box center [573, 104] width 575 height 38
click at [323, 76] on button "Cobertura" at bounding box center [311, 61] width 59 height 41
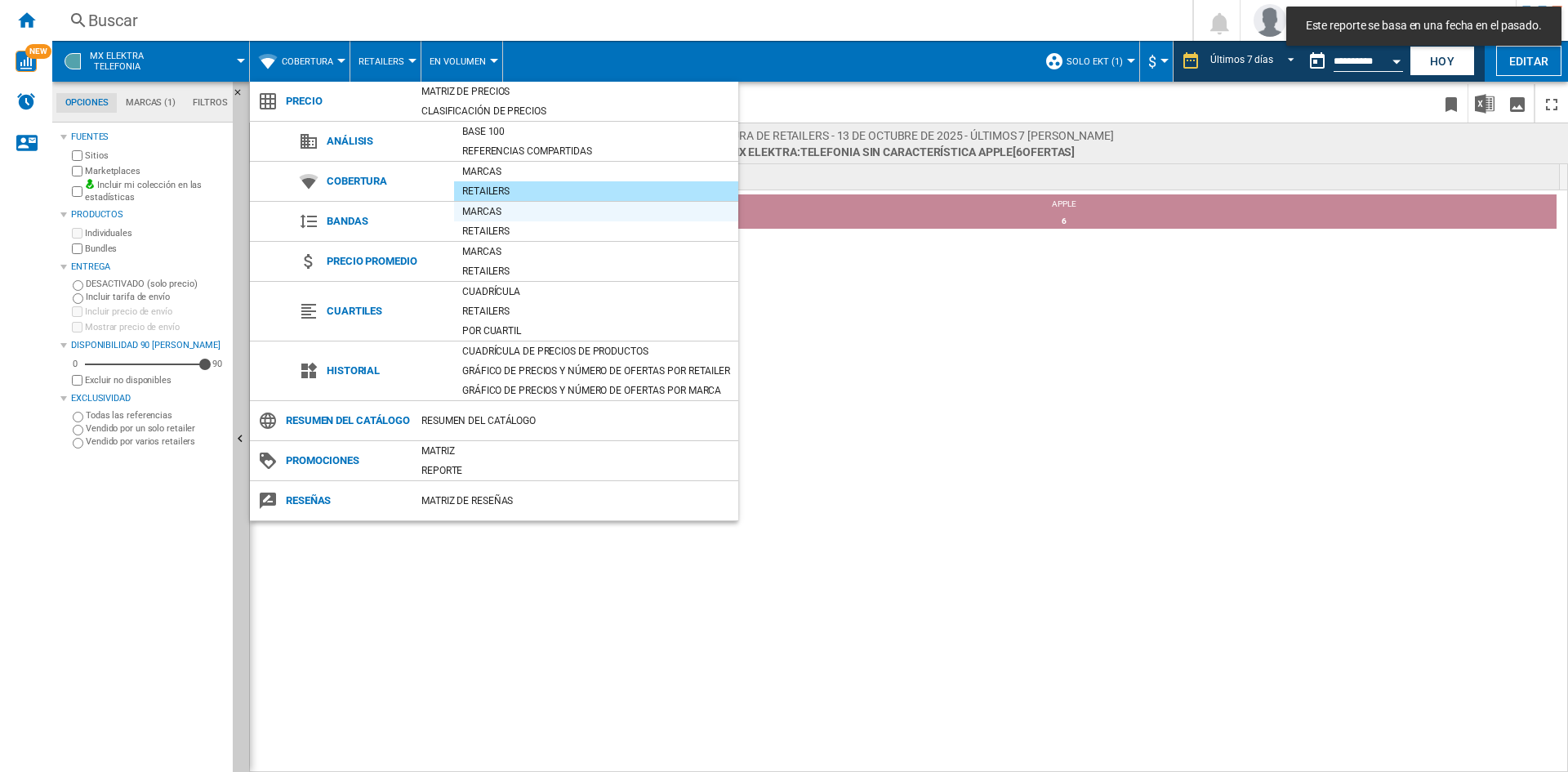
click at [494, 216] on div "Marcas" at bounding box center [596, 211] width 285 height 16
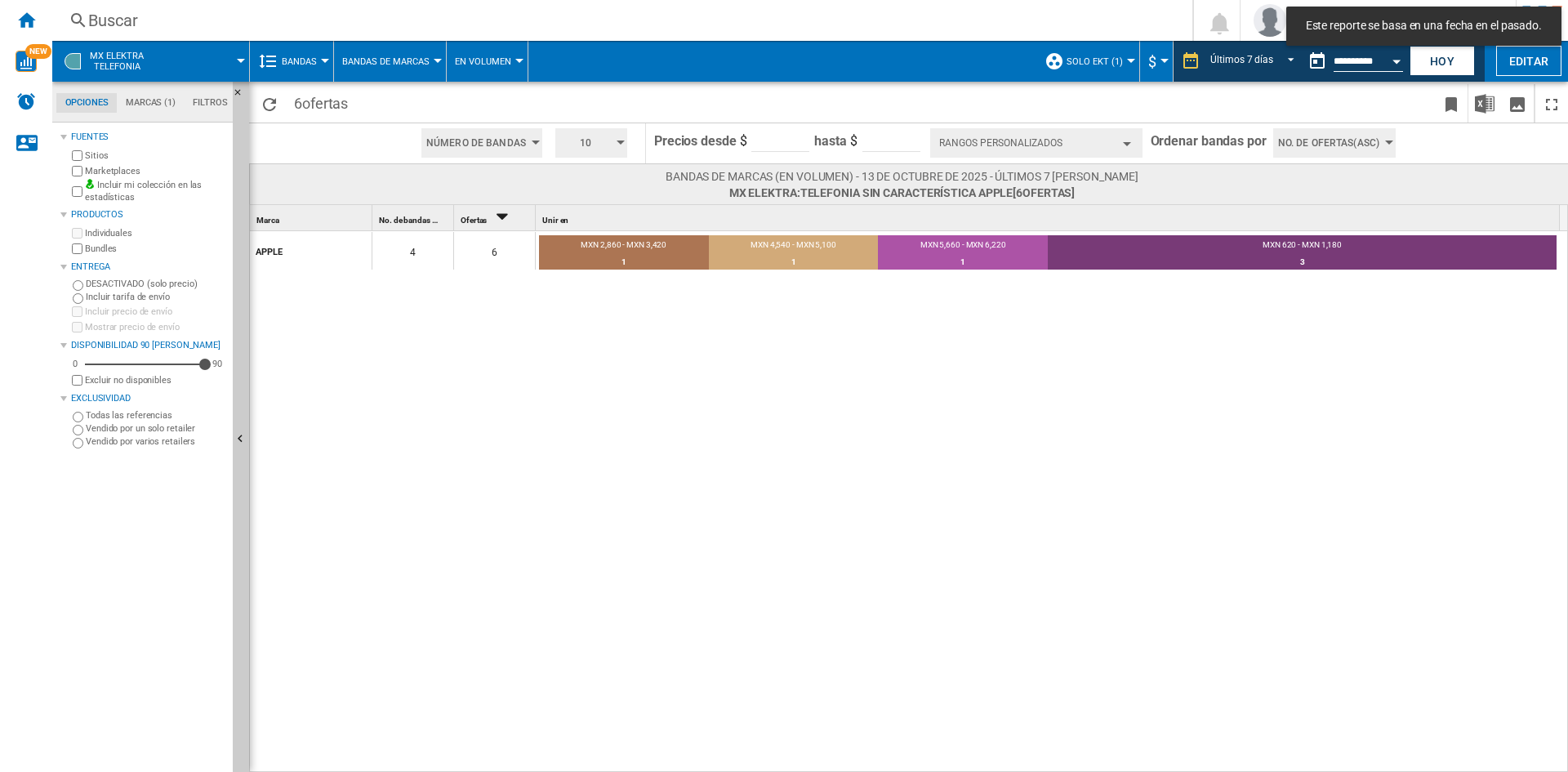
click at [315, 64] on span "Bandas" at bounding box center [299, 61] width 35 height 11
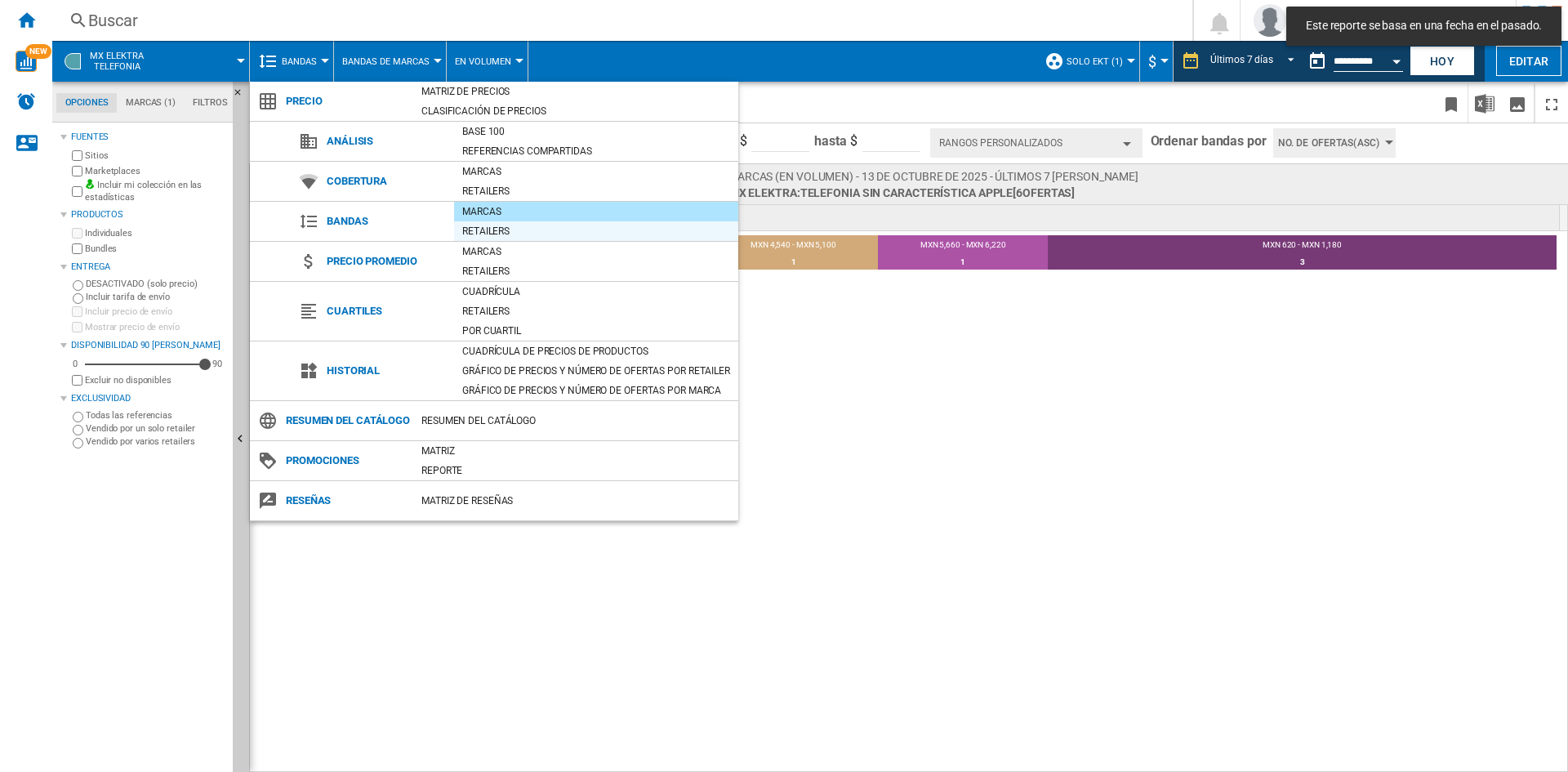
click at [499, 223] on div "Retailers" at bounding box center [596, 231] width 285 height 16
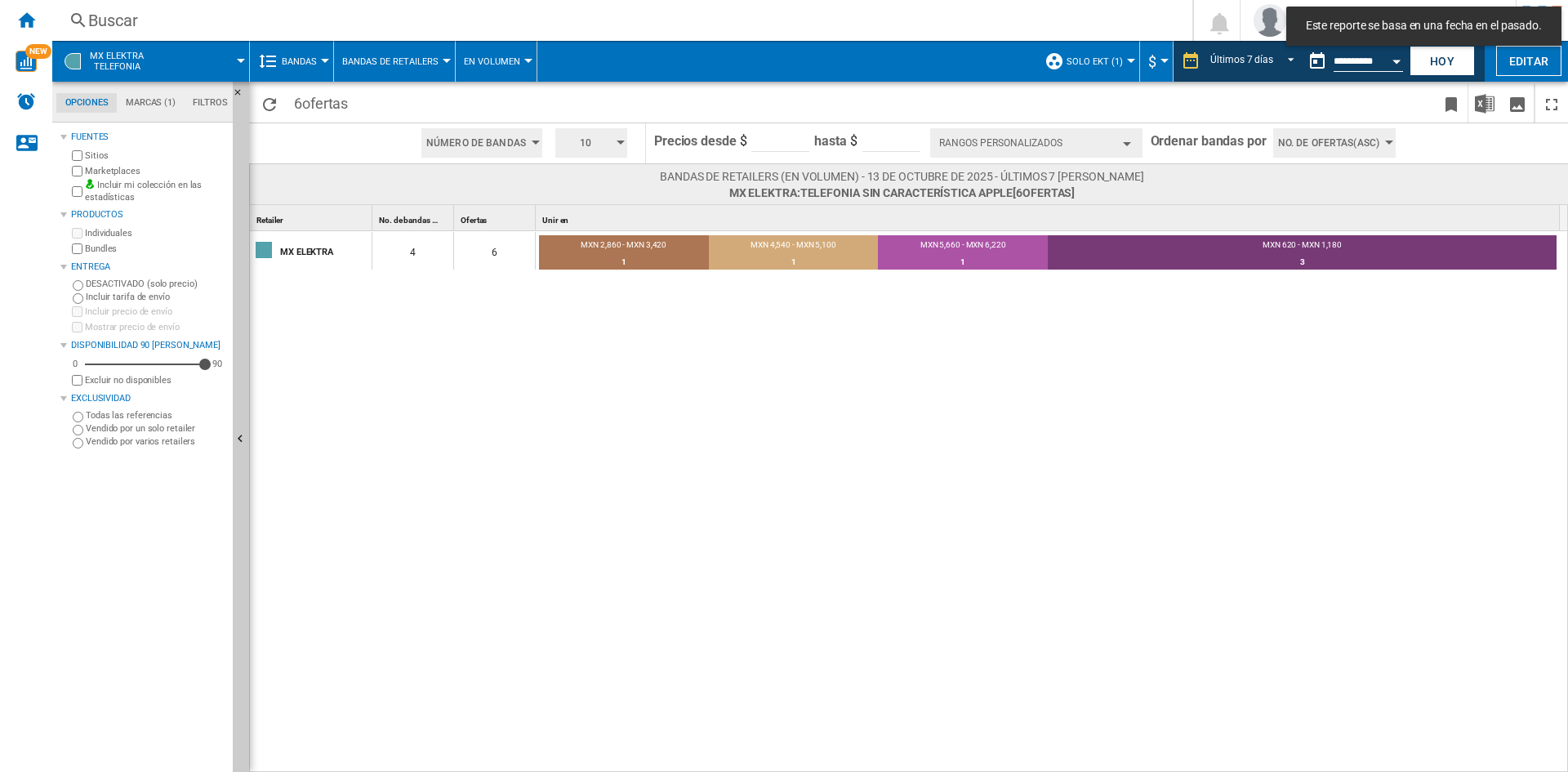
click at [301, 63] on span "Bandas" at bounding box center [299, 61] width 35 height 11
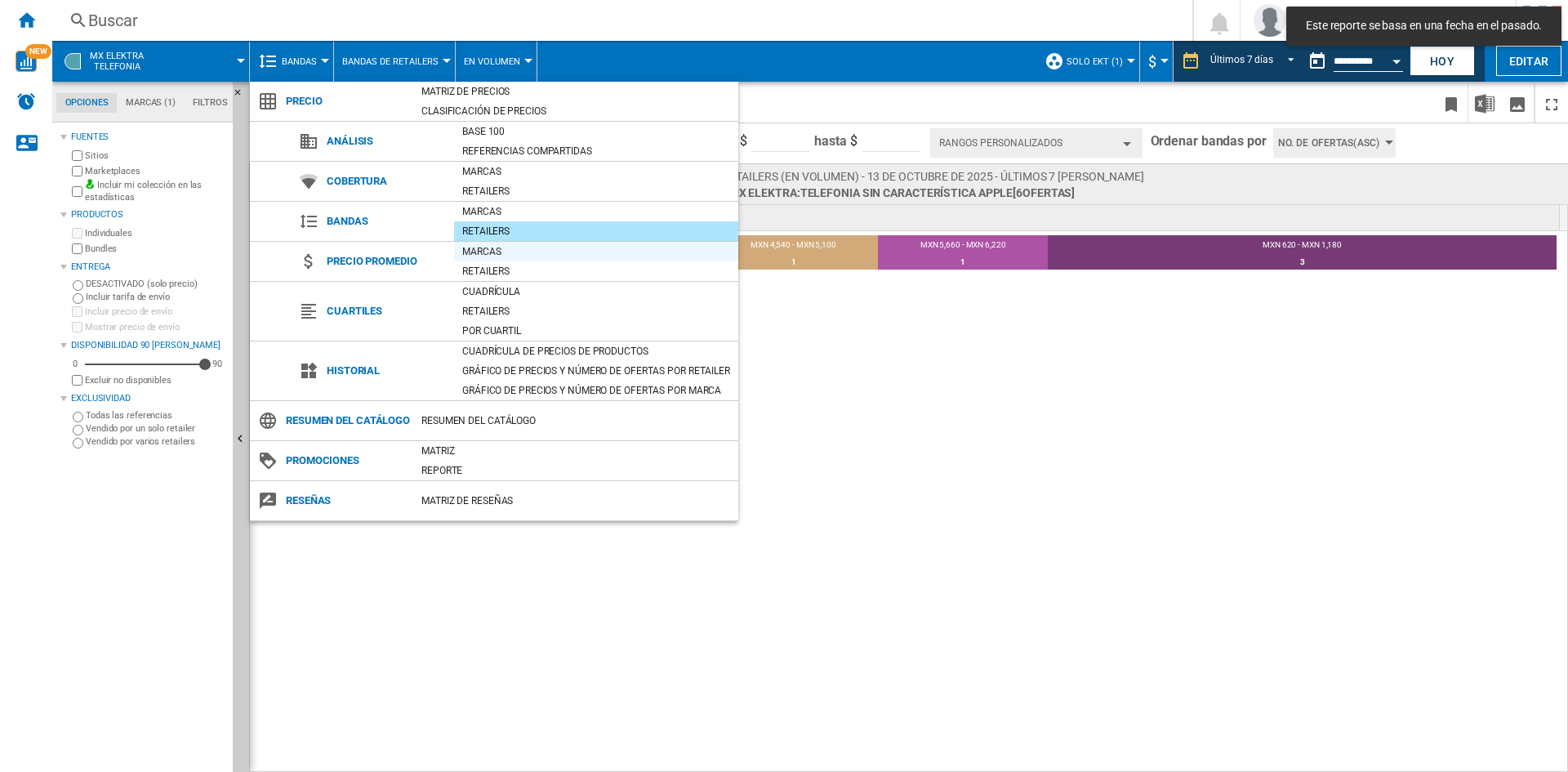
click at [476, 246] on div "Marcas" at bounding box center [596, 251] width 285 height 16
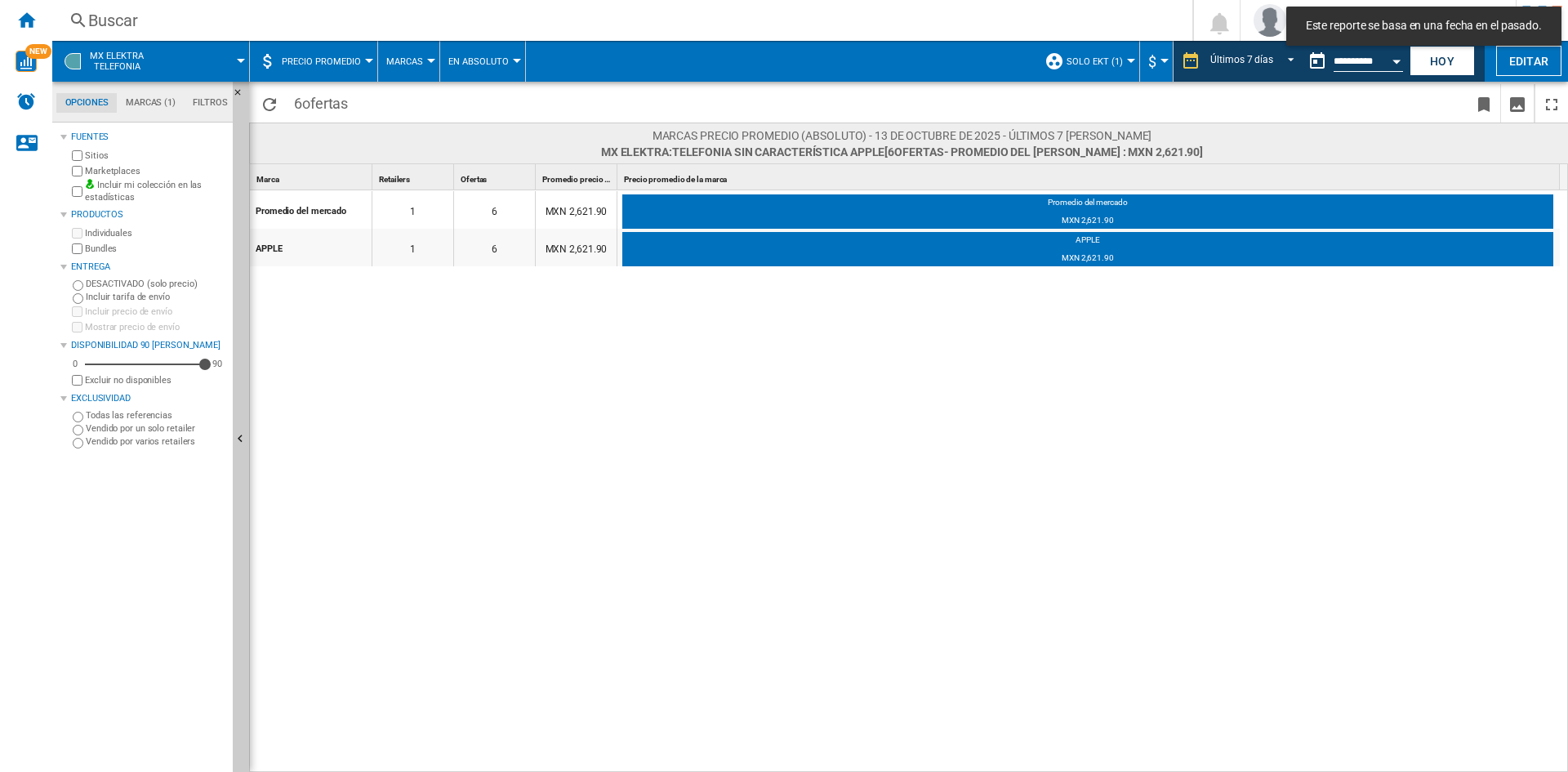
click at [334, 63] on span "Precio promedio" at bounding box center [321, 61] width 80 height 11
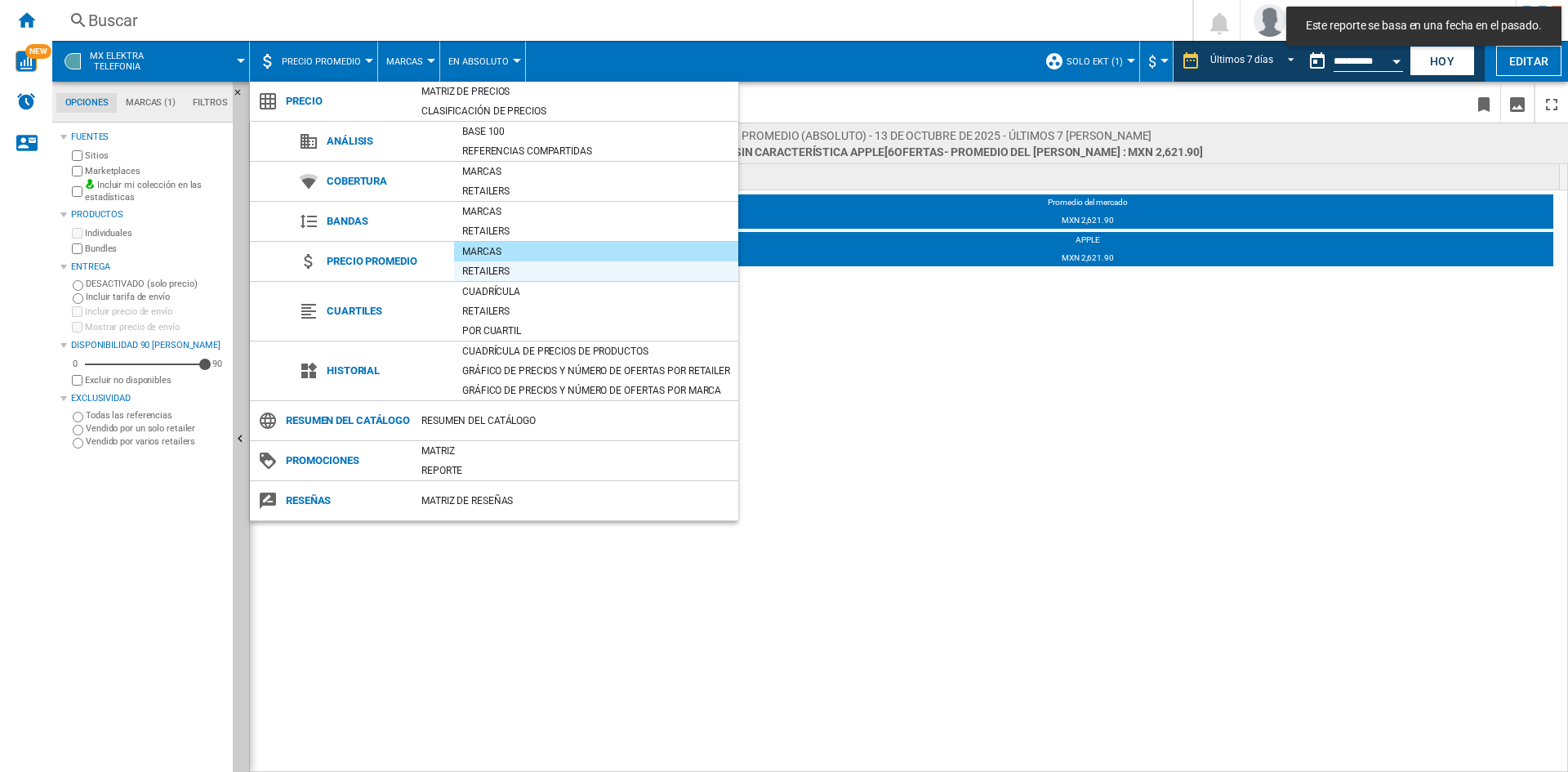
click at [488, 268] on div "Retailers" at bounding box center [596, 270] width 285 height 16
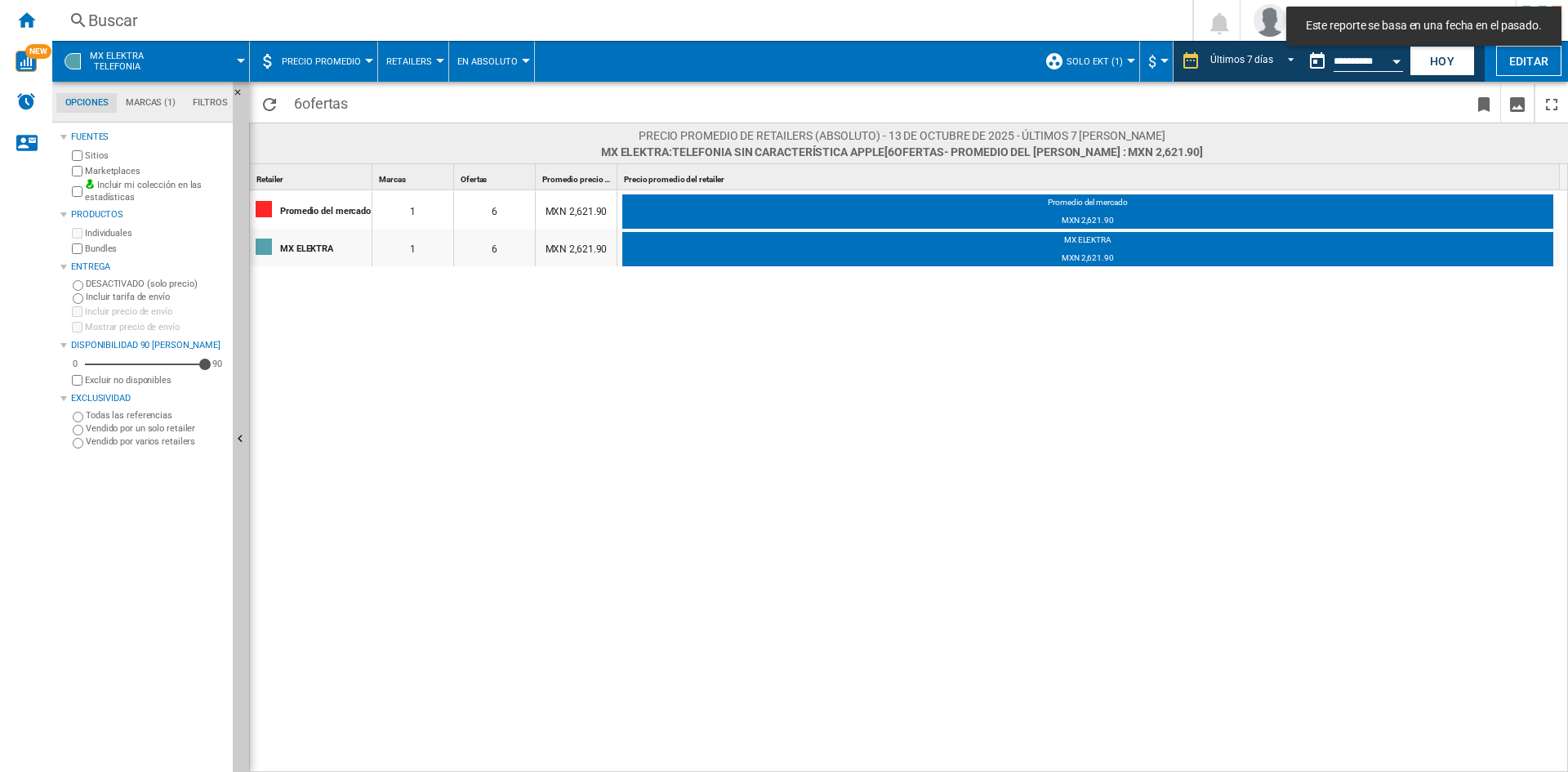
click at [331, 61] on span "Precio promedio" at bounding box center [321, 61] width 80 height 11
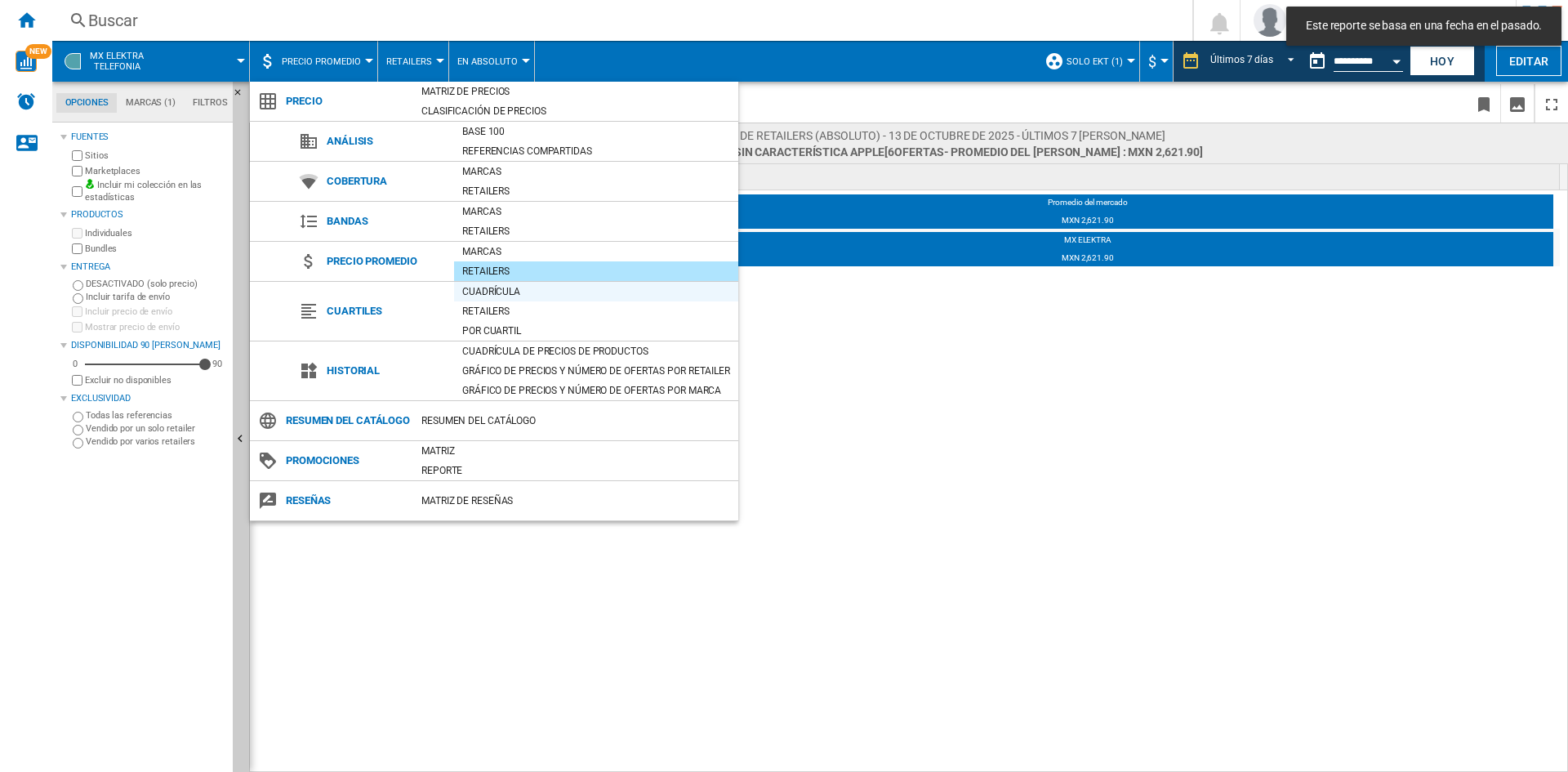
click at [473, 292] on div "Cuadrícula" at bounding box center [596, 292] width 285 height 16
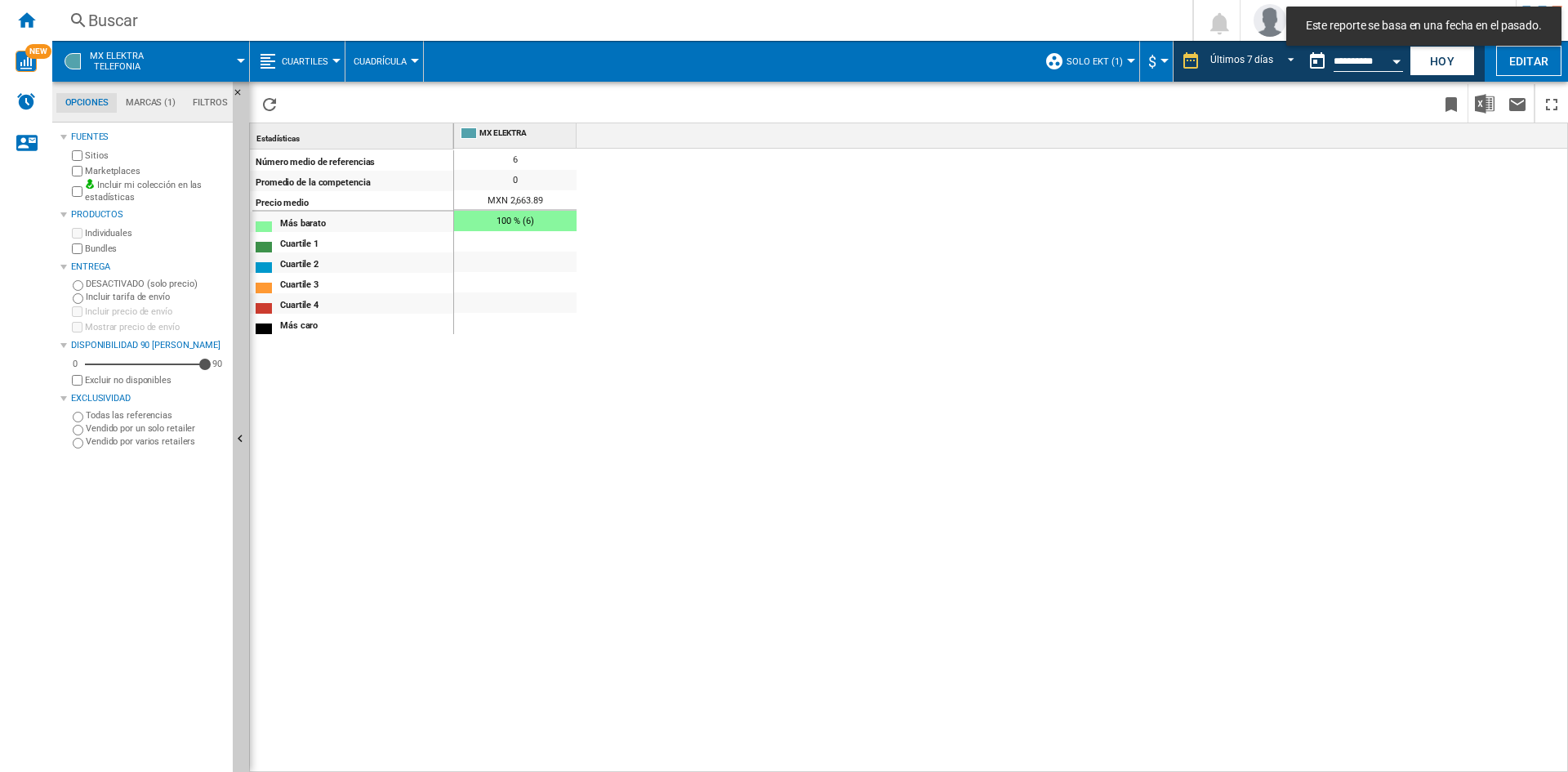
click at [322, 57] on span "Cuartiles" at bounding box center [305, 61] width 47 height 11
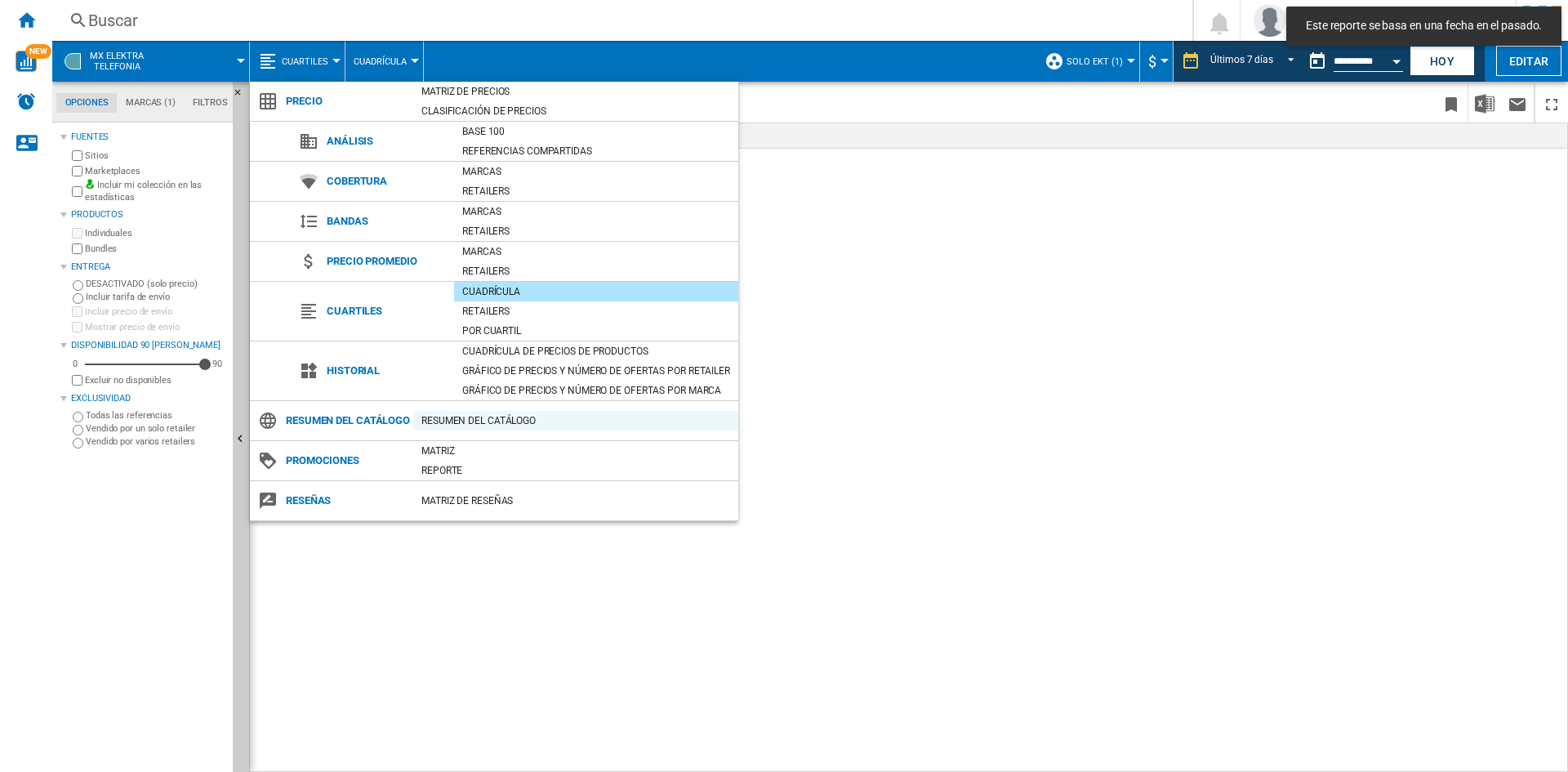
click at [474, 427] on div "Resumen del catálogo" at bounding box center [575, 420] width 325 height 16
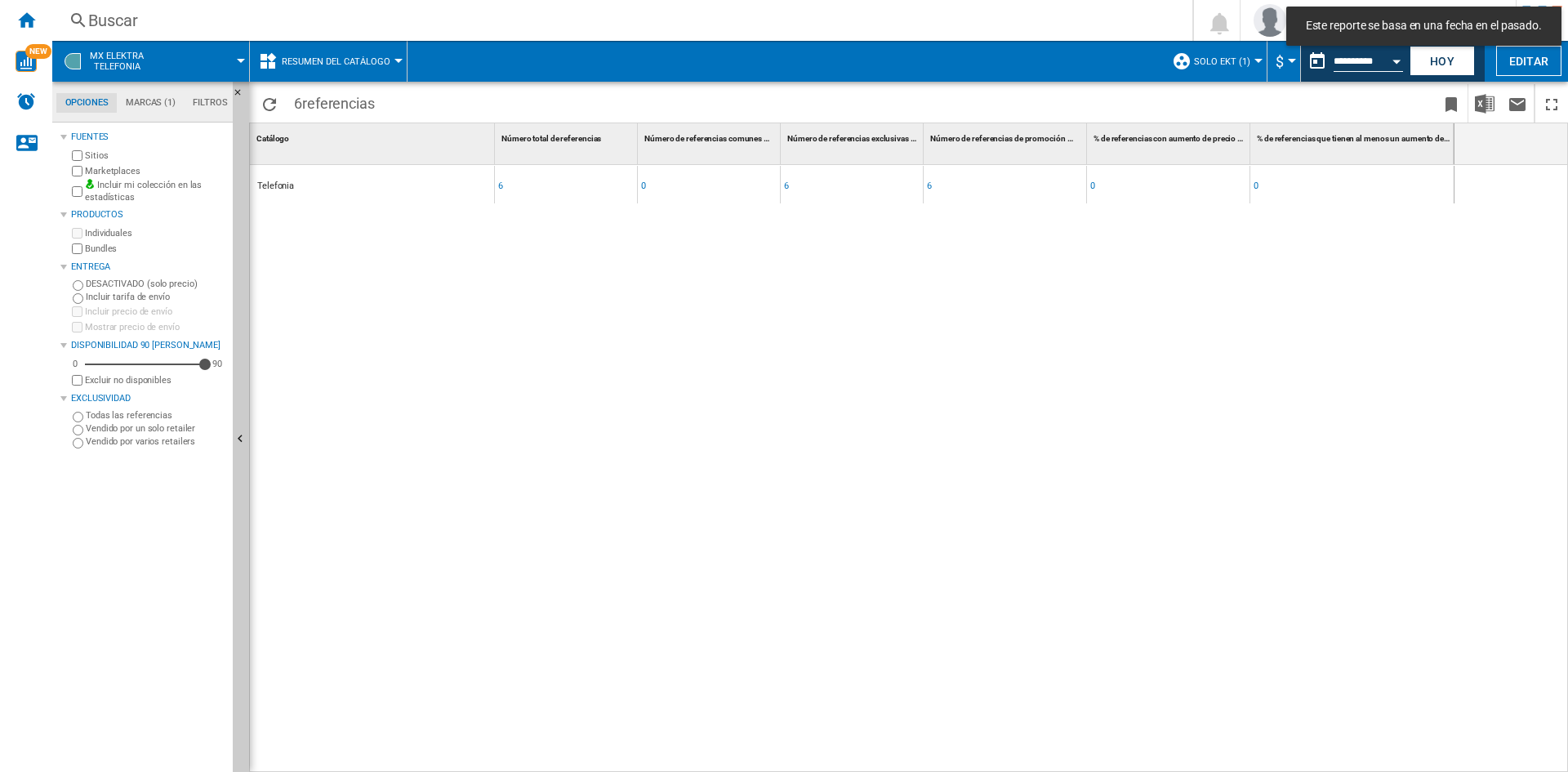
click at [354, 55] on button "Resumen del catálogo" at bounding box center [340, 61] width 117 height 41
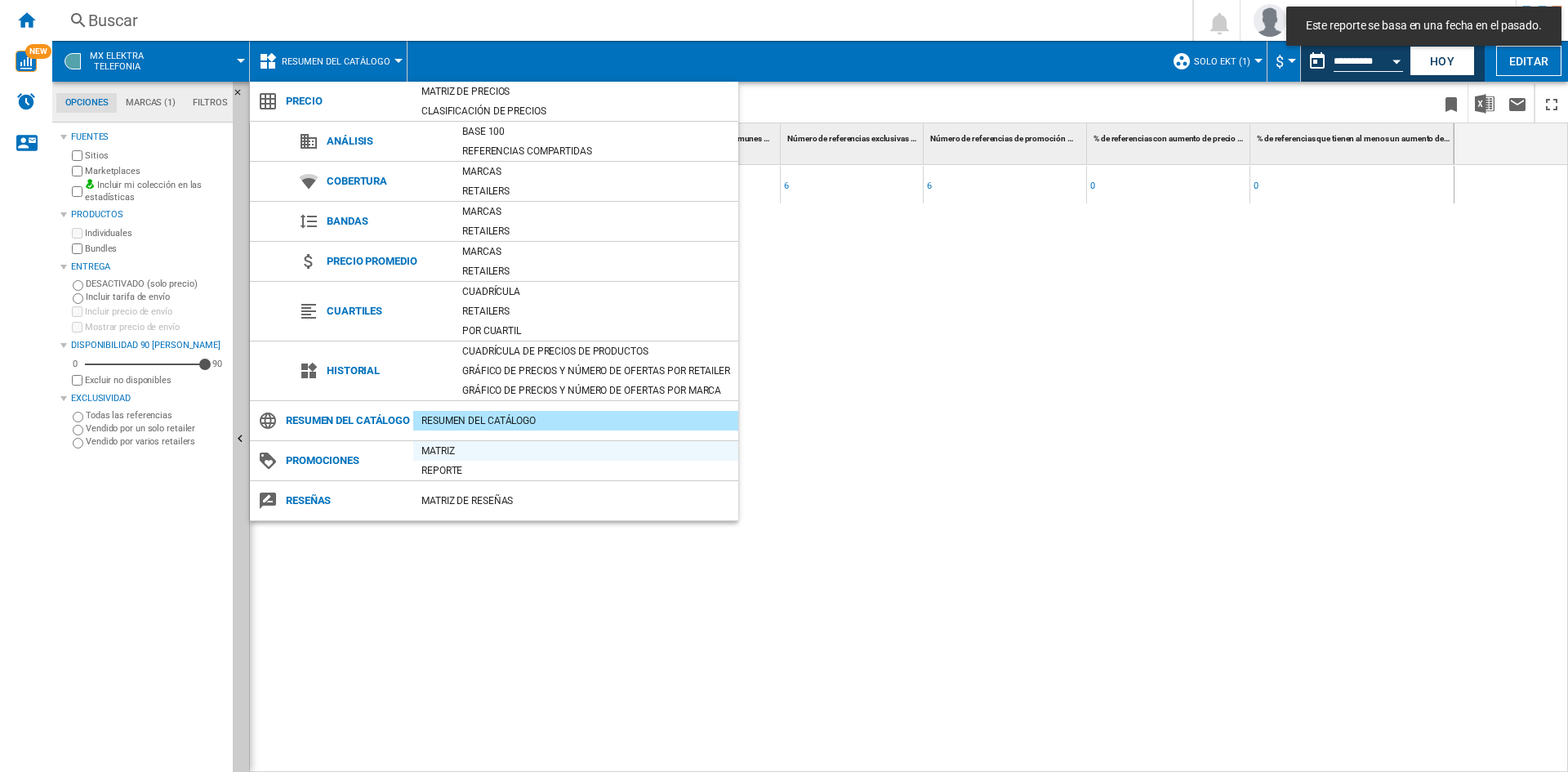
click at [482, 456] on div "Matriz" at bounding box center [575, 451] width 325 height 16
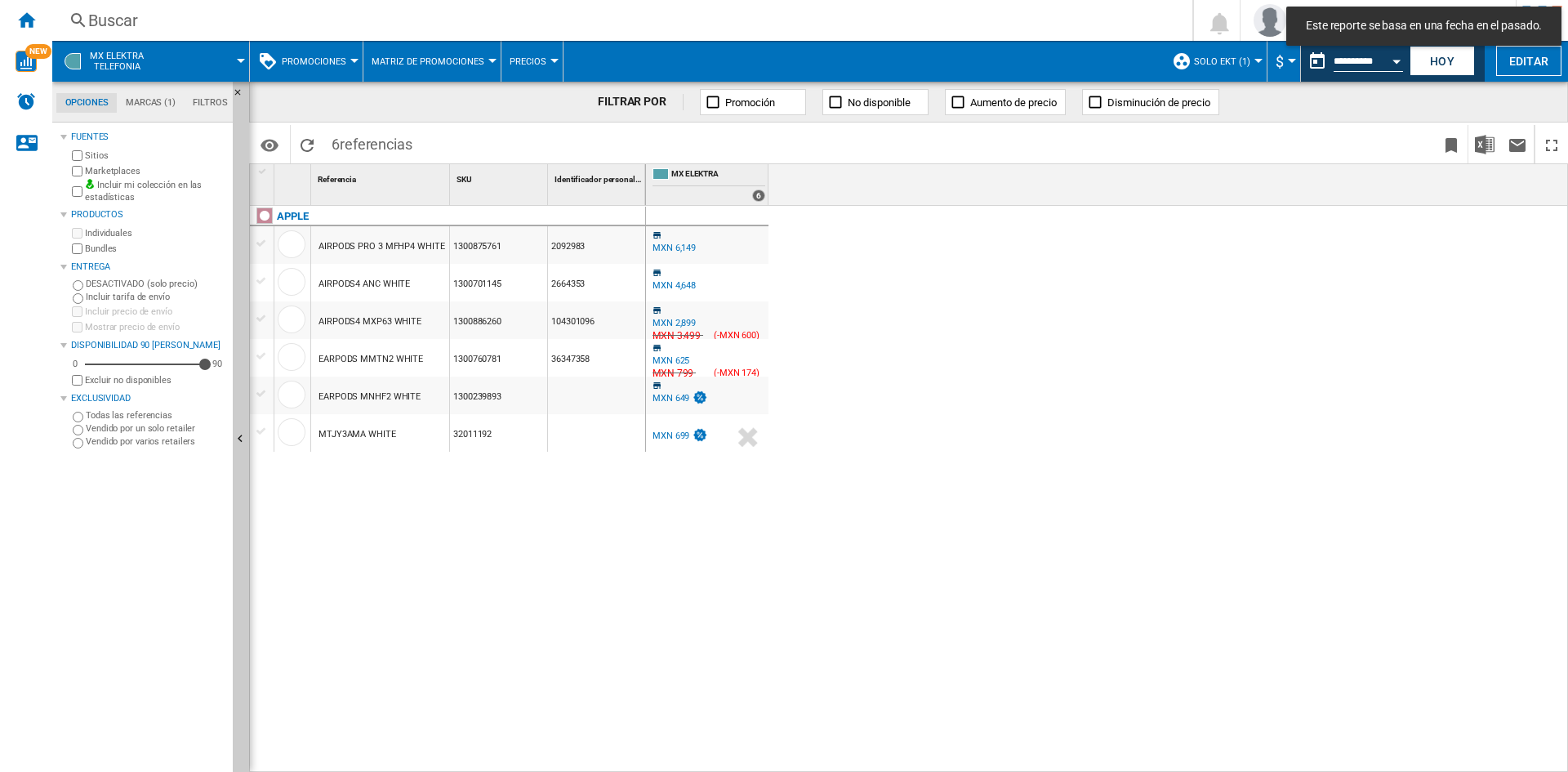
click at [312, 57] on span "Promociones" at bounding box center [313, 61] width 64 height 11
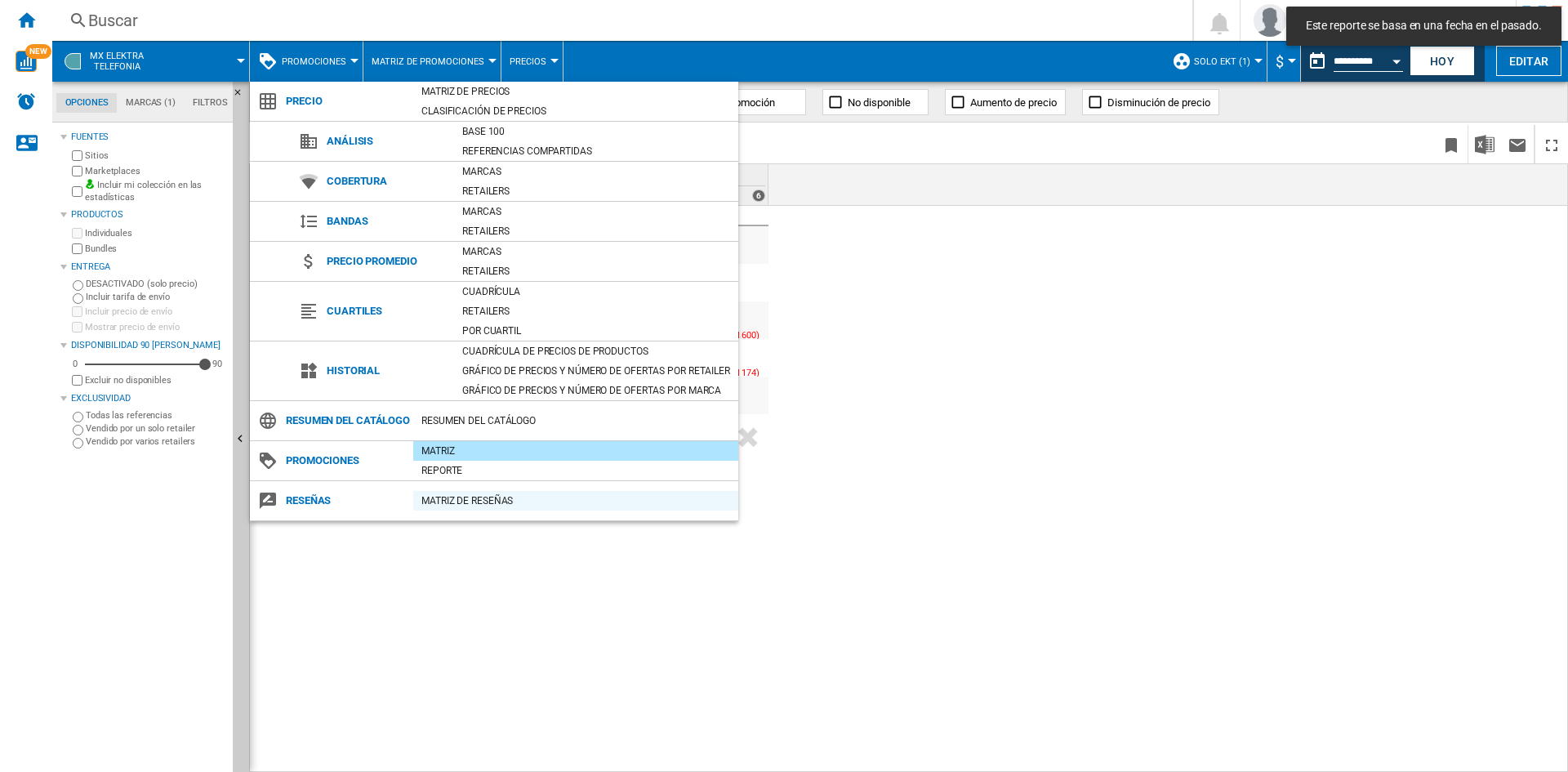
click at [462, 499] on div "Matriz de RESEÑAS" at bounding box center [575, 501] width 325 height 16
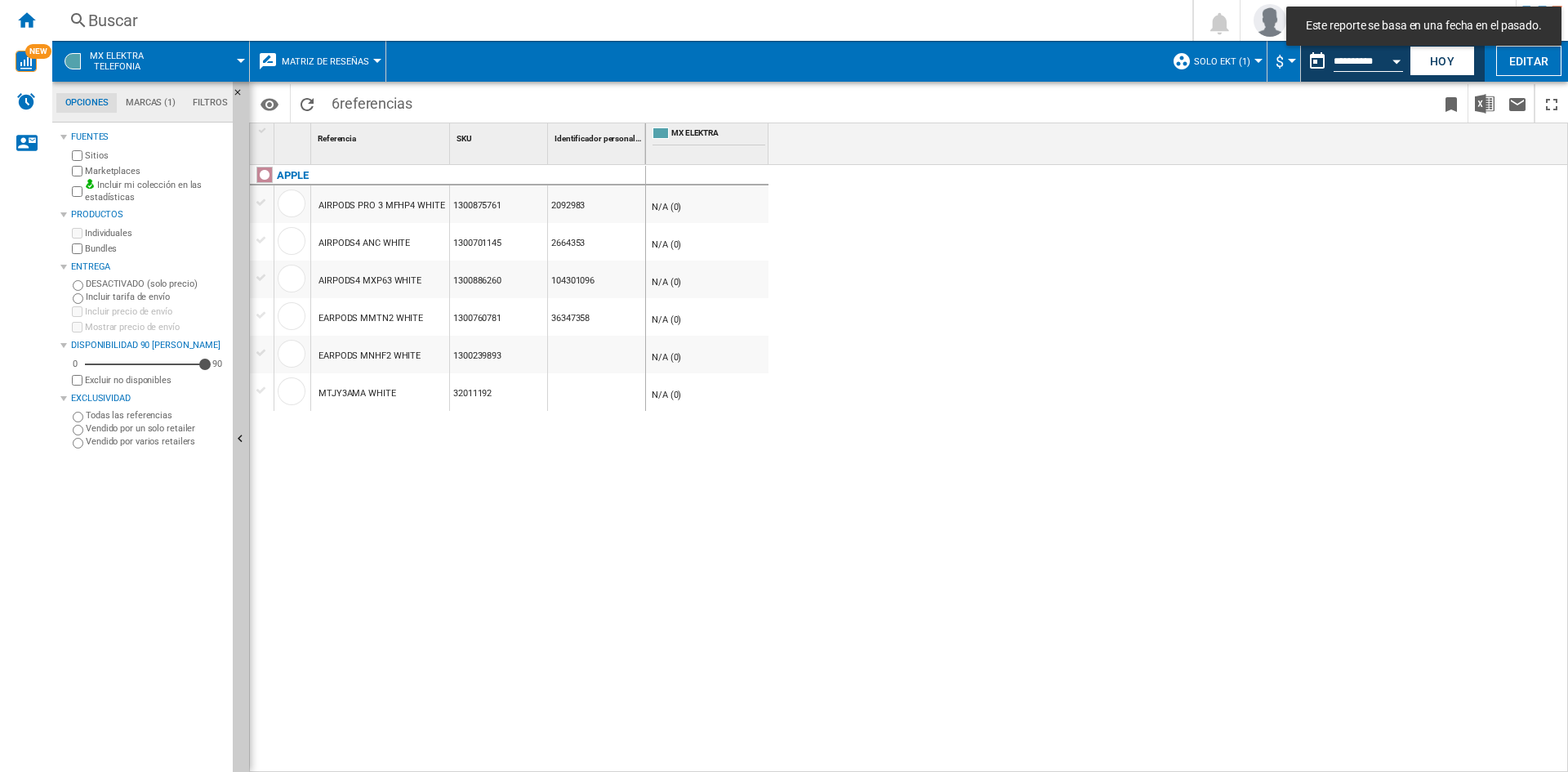
click at [323, 55] on button "Matriz de reseñas" at bounding box center [330, 61] width 96 height 41
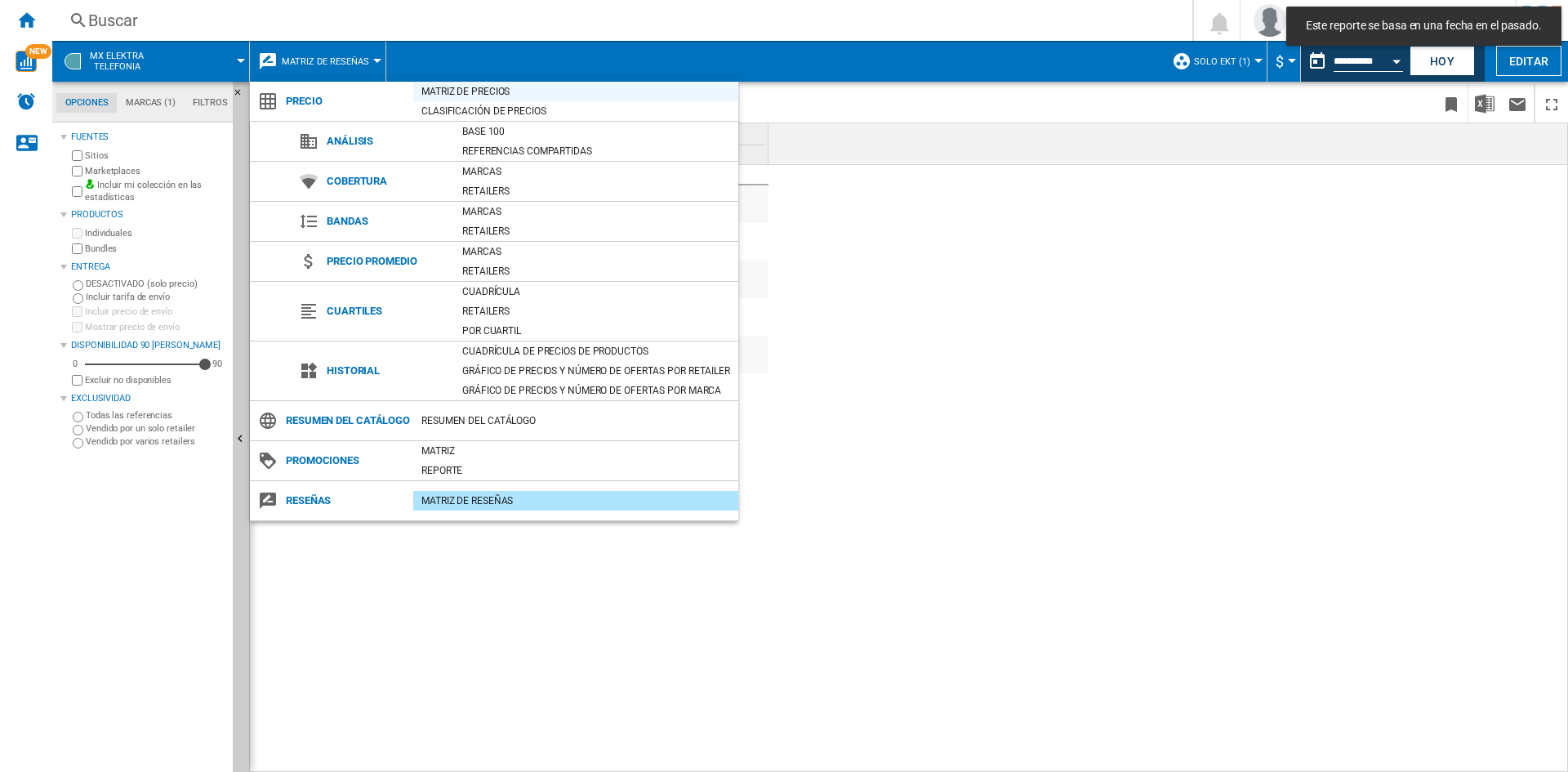
click at [467, 90] on div "Matriz de precios" at bounding box center [575, 91] width 325 height 16
